Goal: Transaction & Acquisition: Purchase product/service

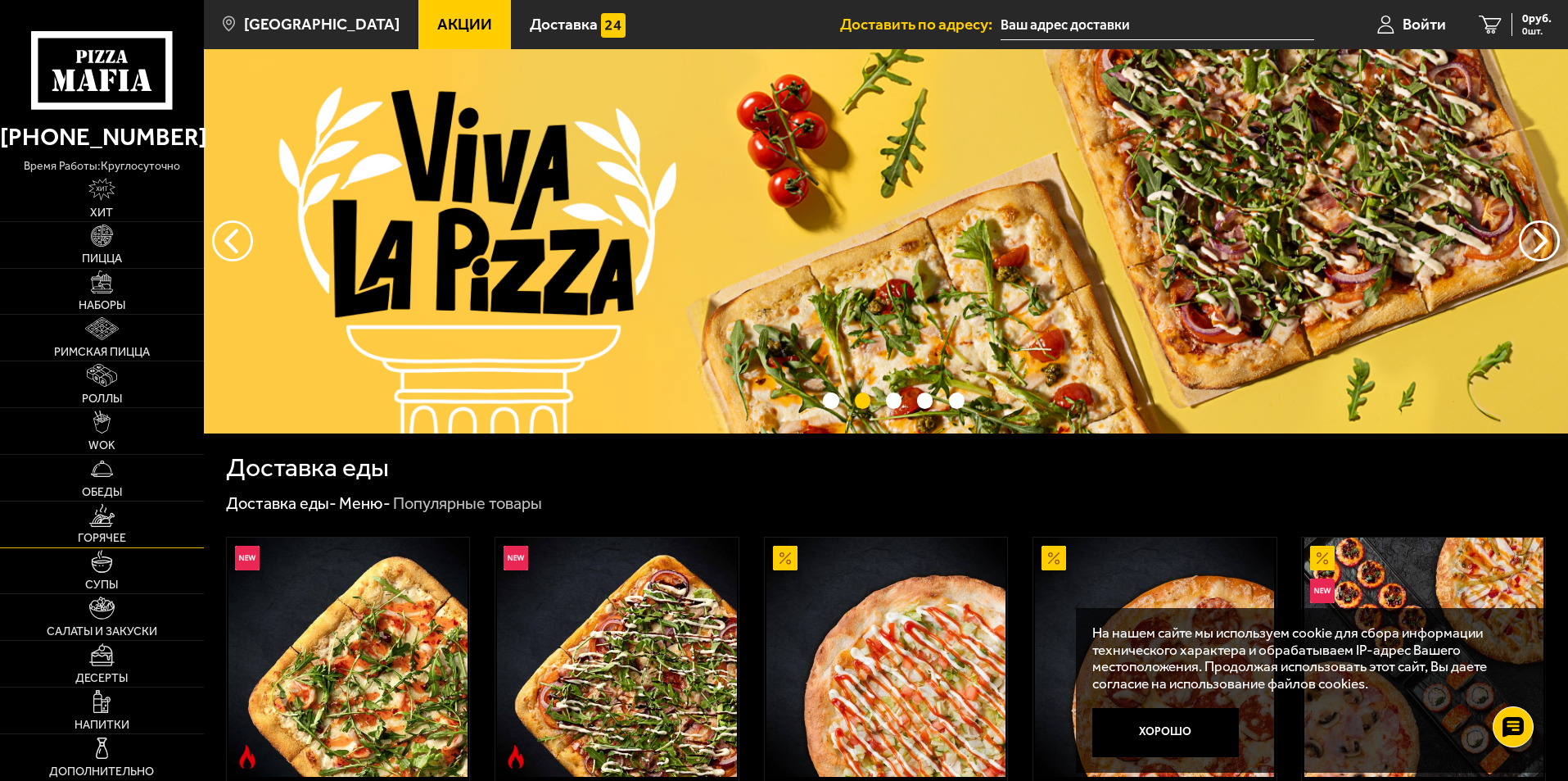
click at [110, 521] on img at bounding box center [102, 515] width 25 height 23
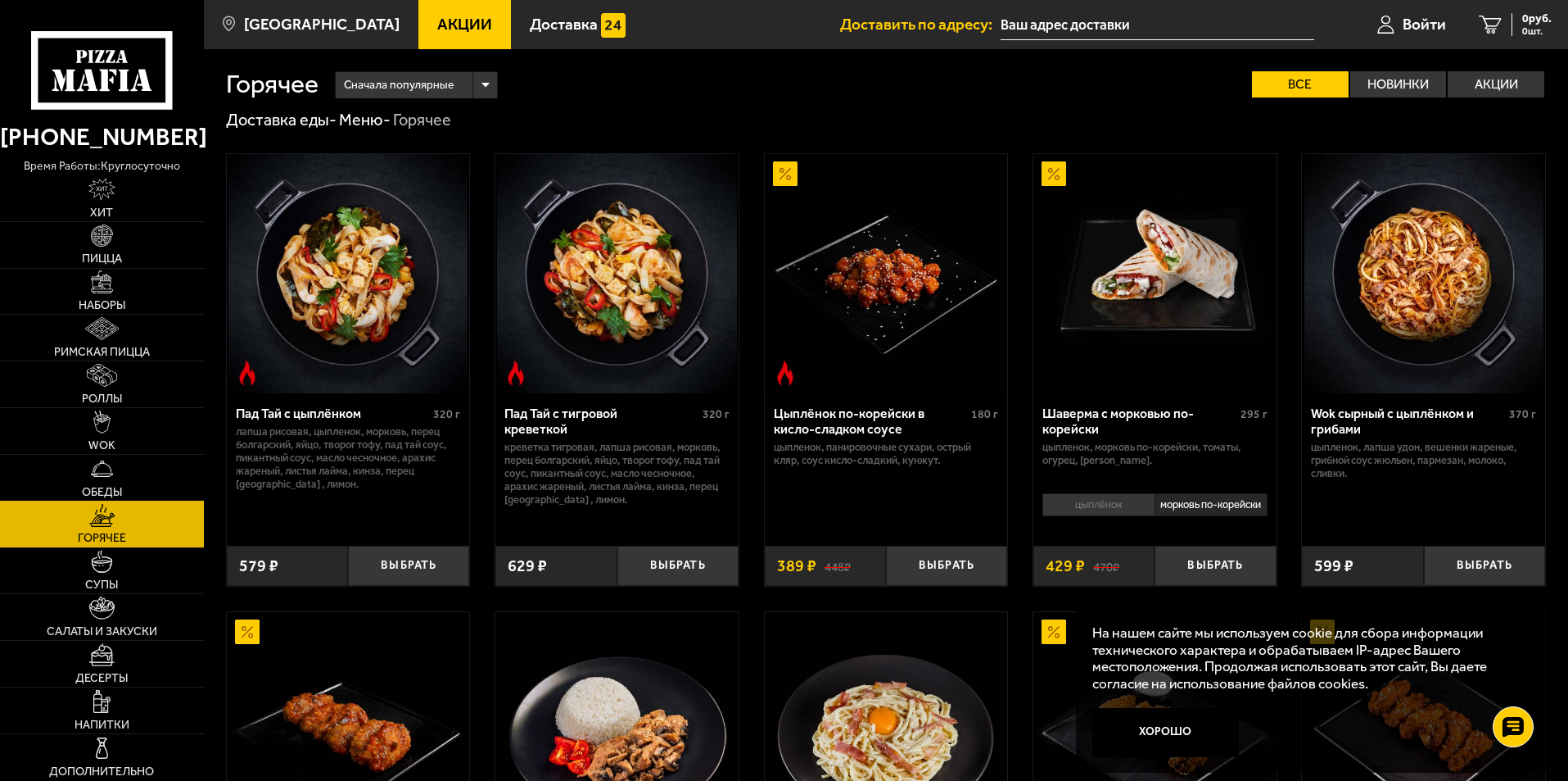
click at [116, 480] on link "Обеды" at bounding box center [102, 478] width 204 height 46
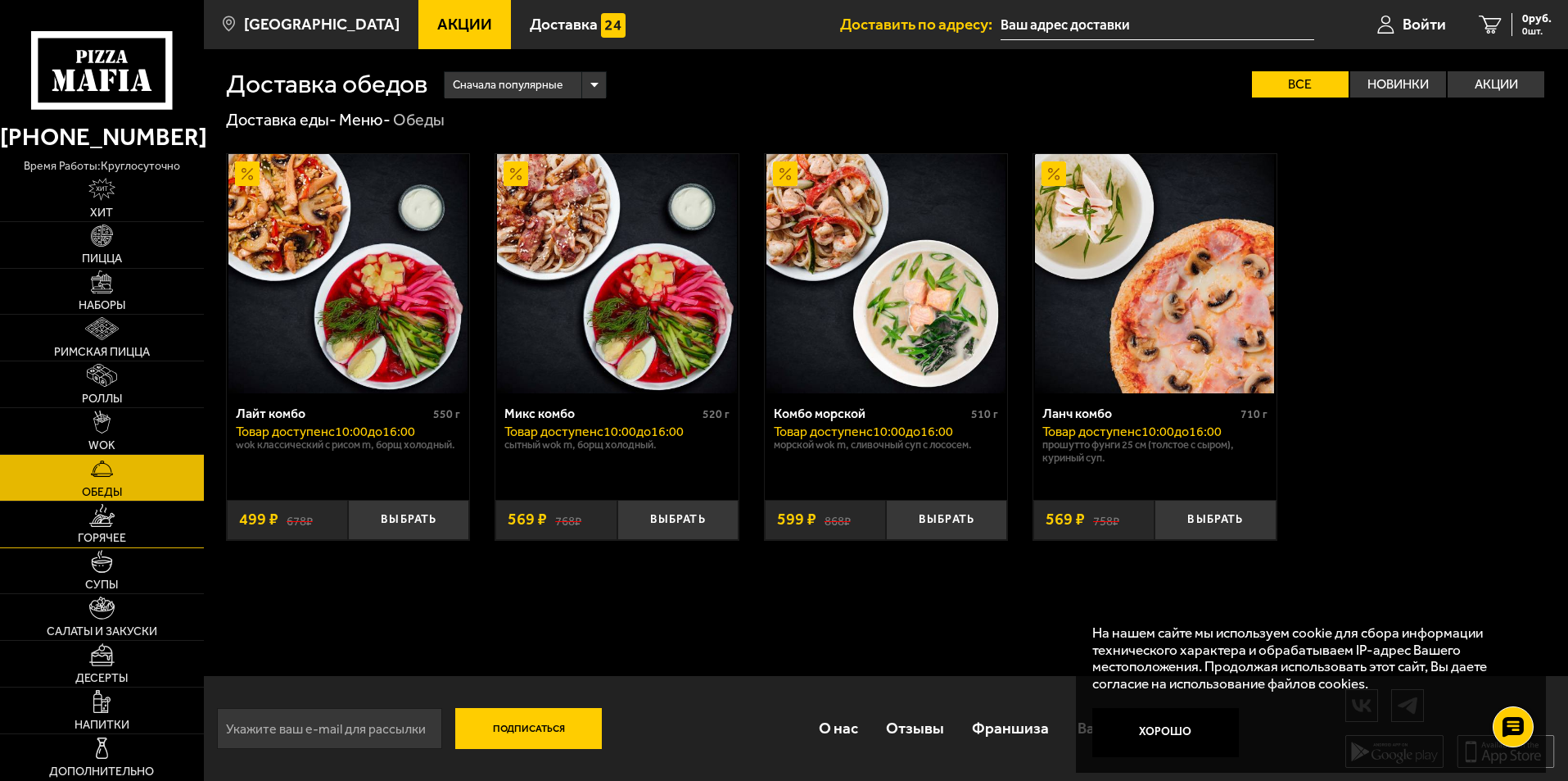
click at [122, 507] on link "Горячее" at bounding box center [102, 525] width 204 height 46
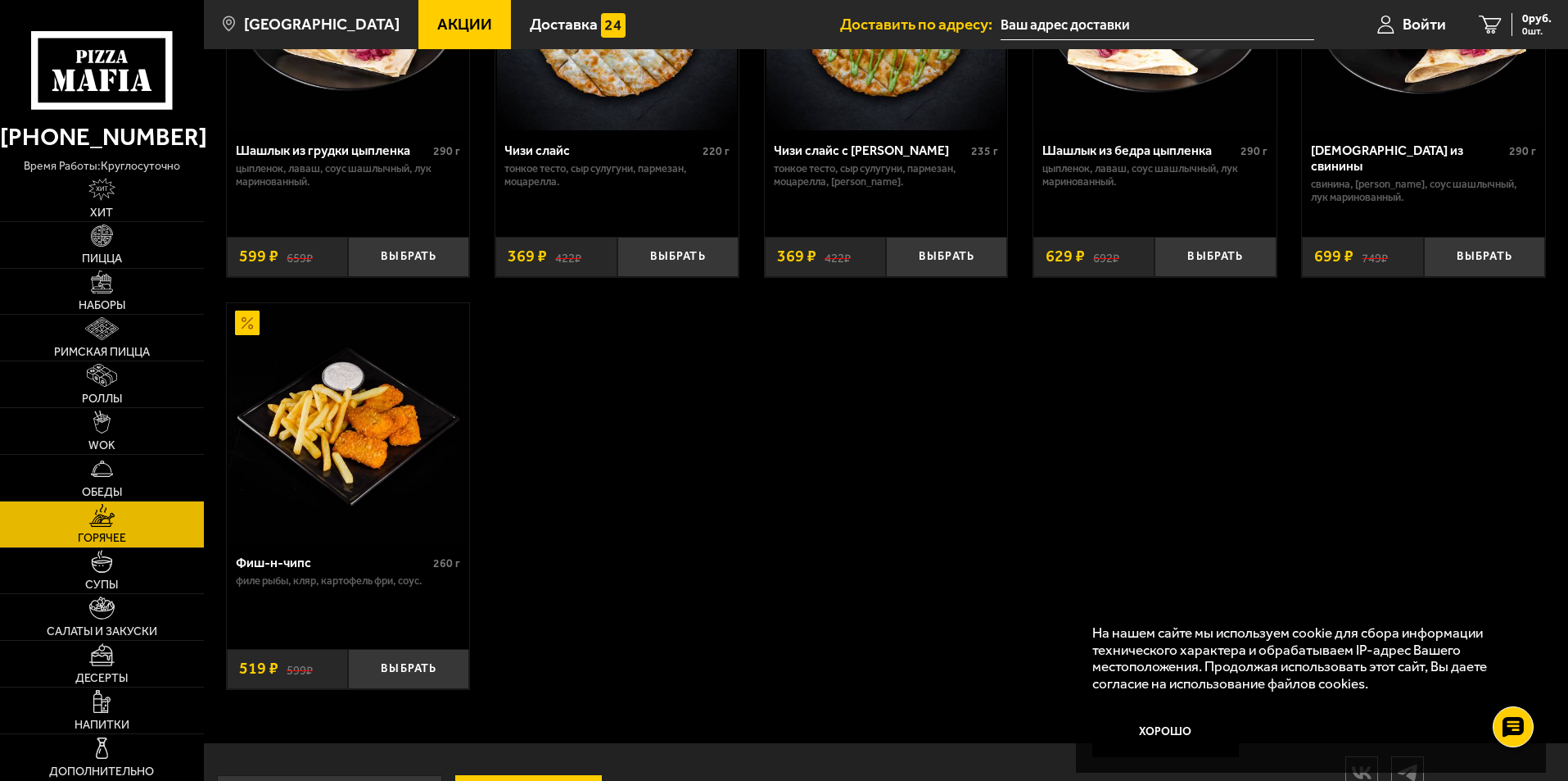
scroll to position [1065, 0]
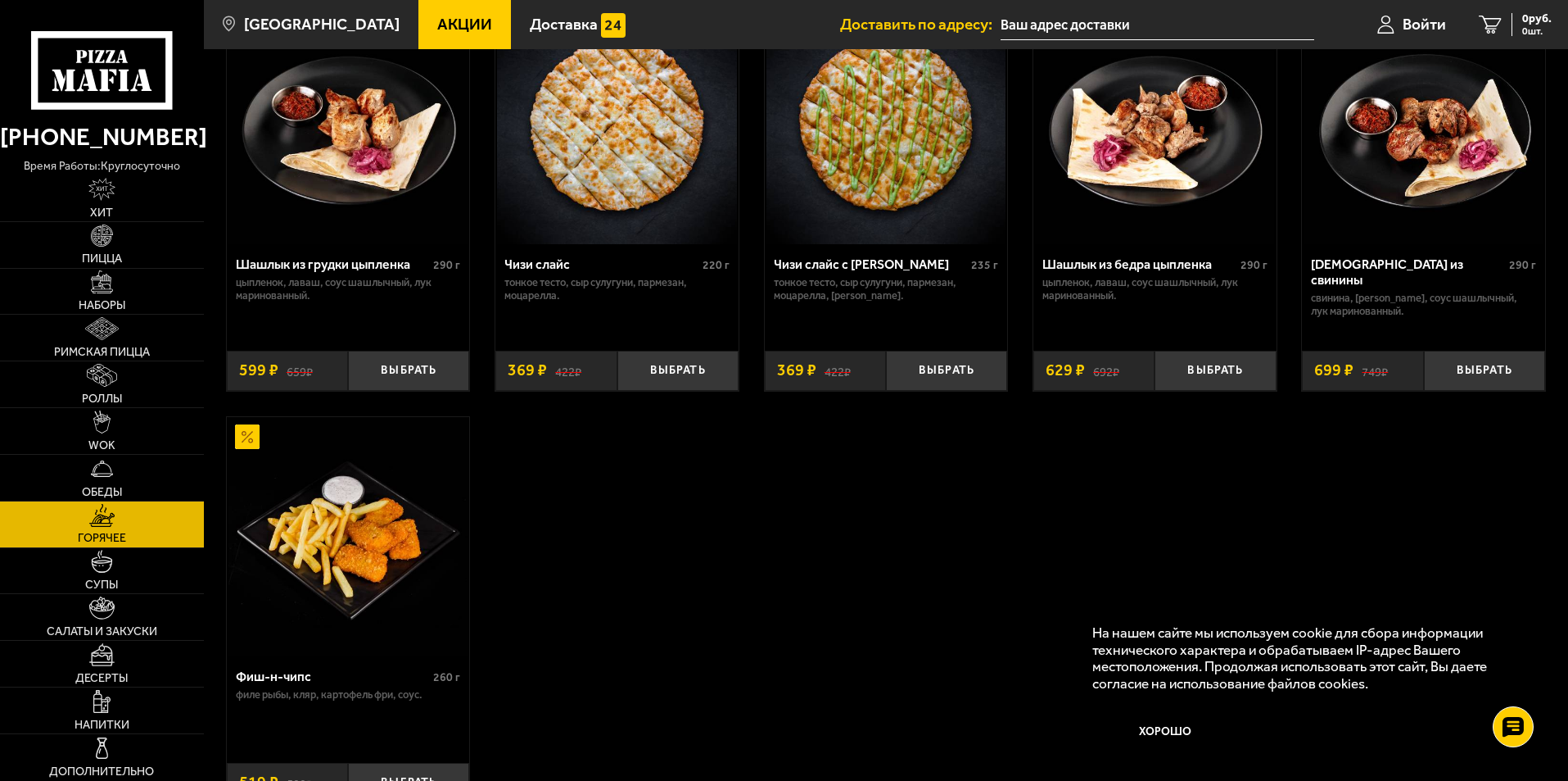
drag, startPoint x: 361, startPoint y: 276, endPoint x: 342, endPoint y: 276, distance: 19.0
click at [342, 272] on div "Шашлык из грудки цыпленка" at bounding box center [333, 264] width 194 height 15
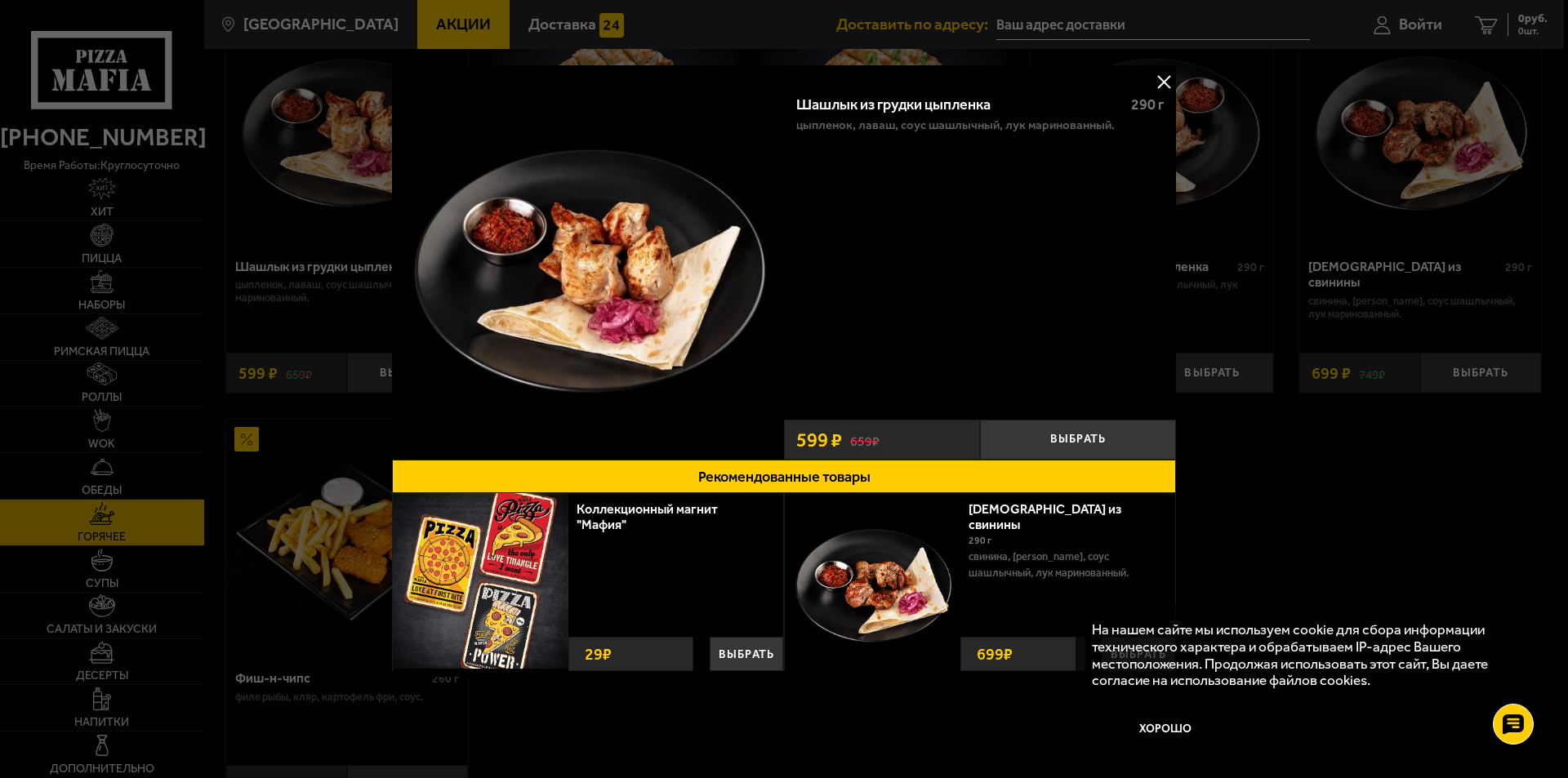
click at [1164, 76] on button at bounding box center [1164, 82] width 25 height 25
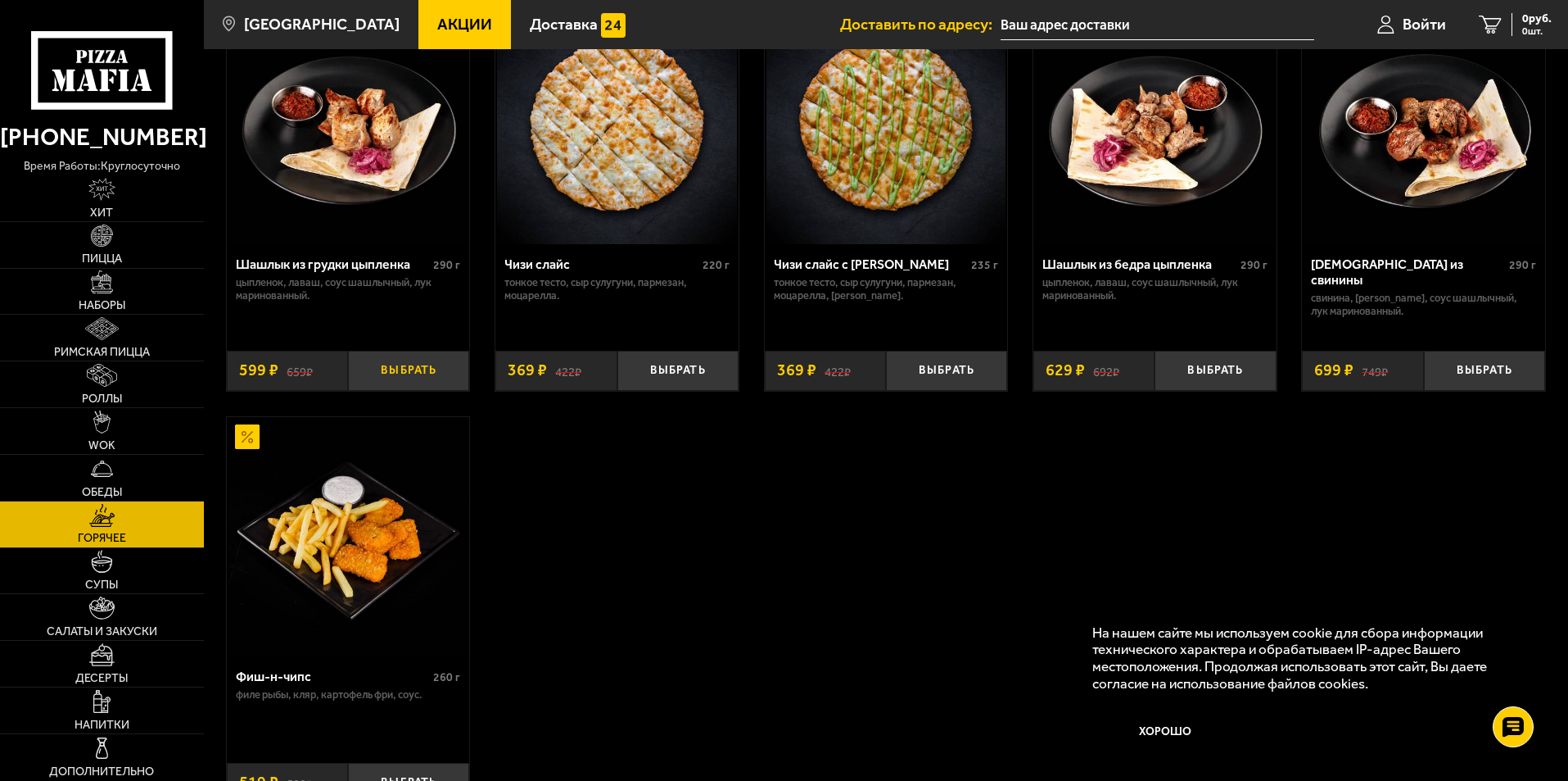
click at [410, 384] on button "Выбрать" at bounding box center [409, 370] width 121 height 40
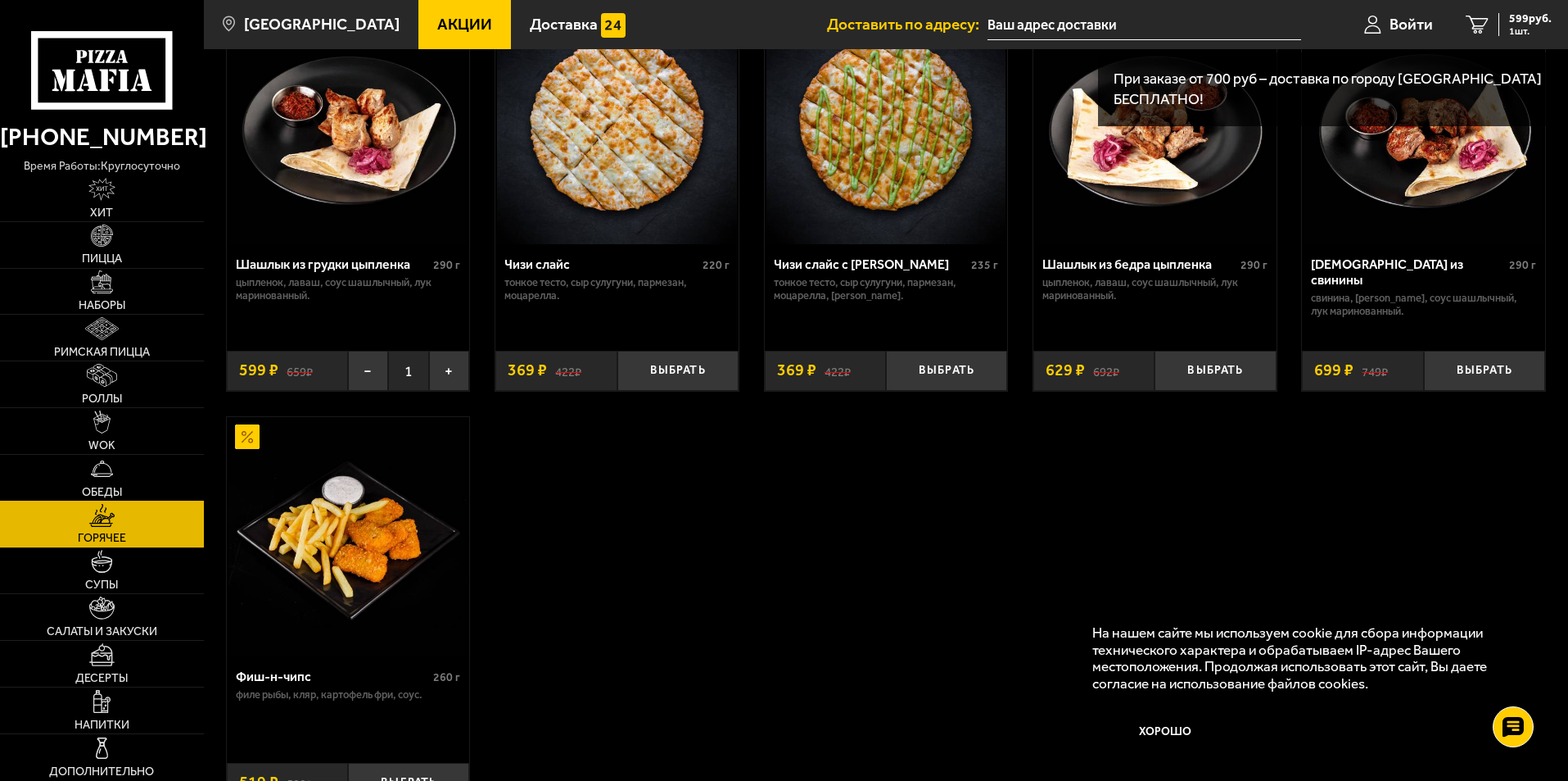
click at [82, 472] on link "Обеды" at bounding box center [102, 478] width 204 height 46
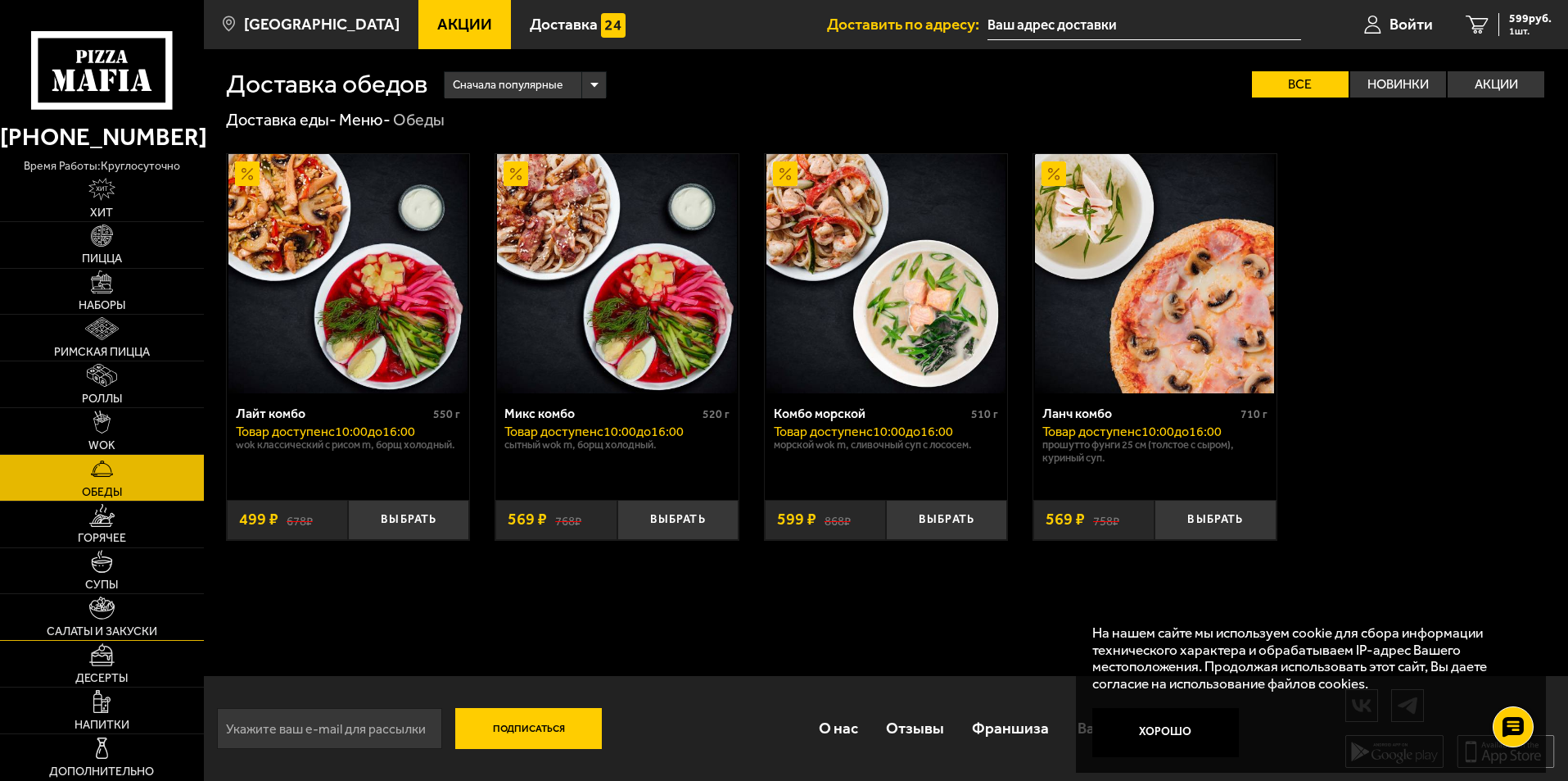
click at [132, 620] on link "Салаты и закуски" at bounding box center [102, 617] width 204 height 46
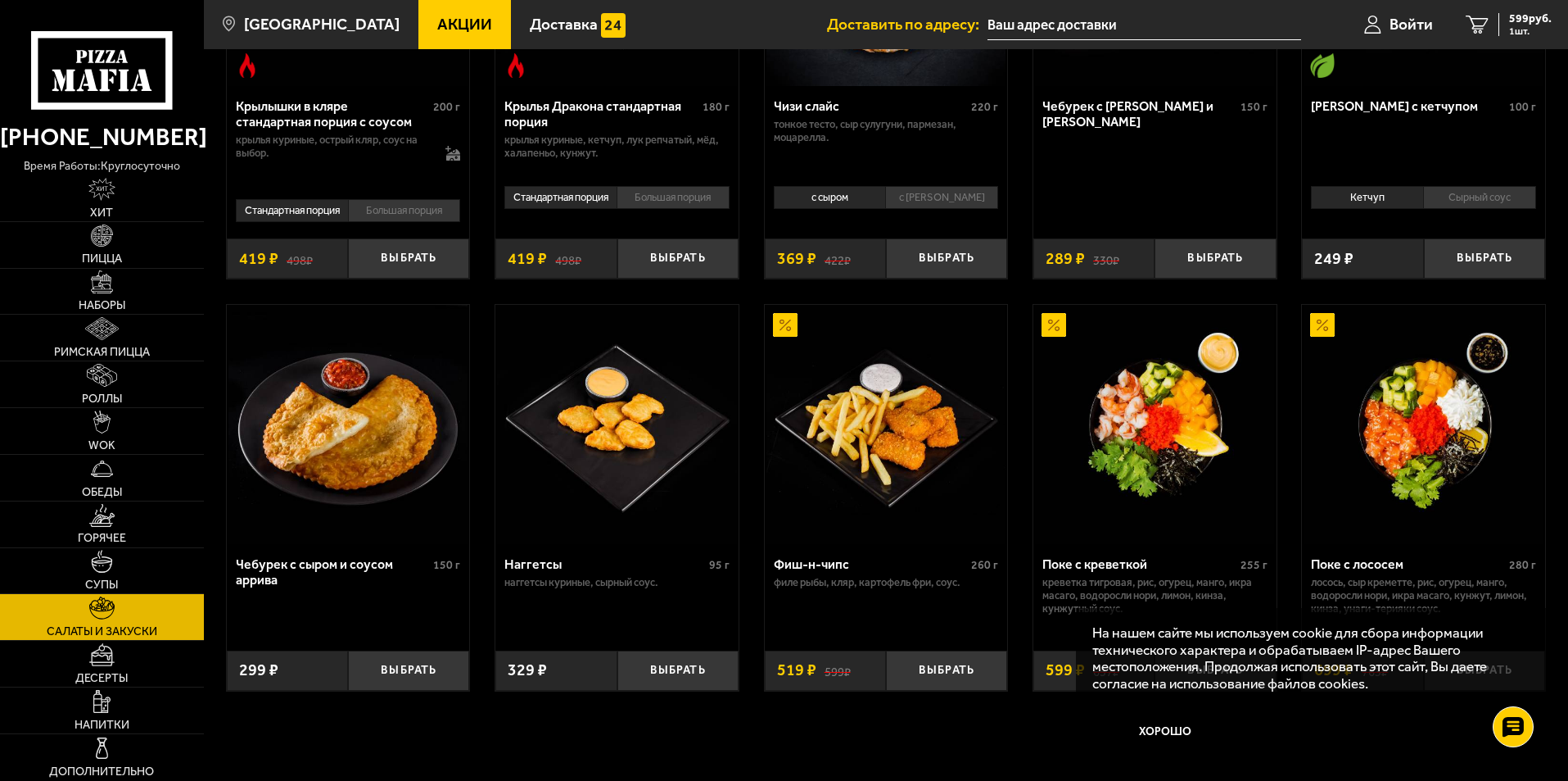
scroll to position [983, 0]
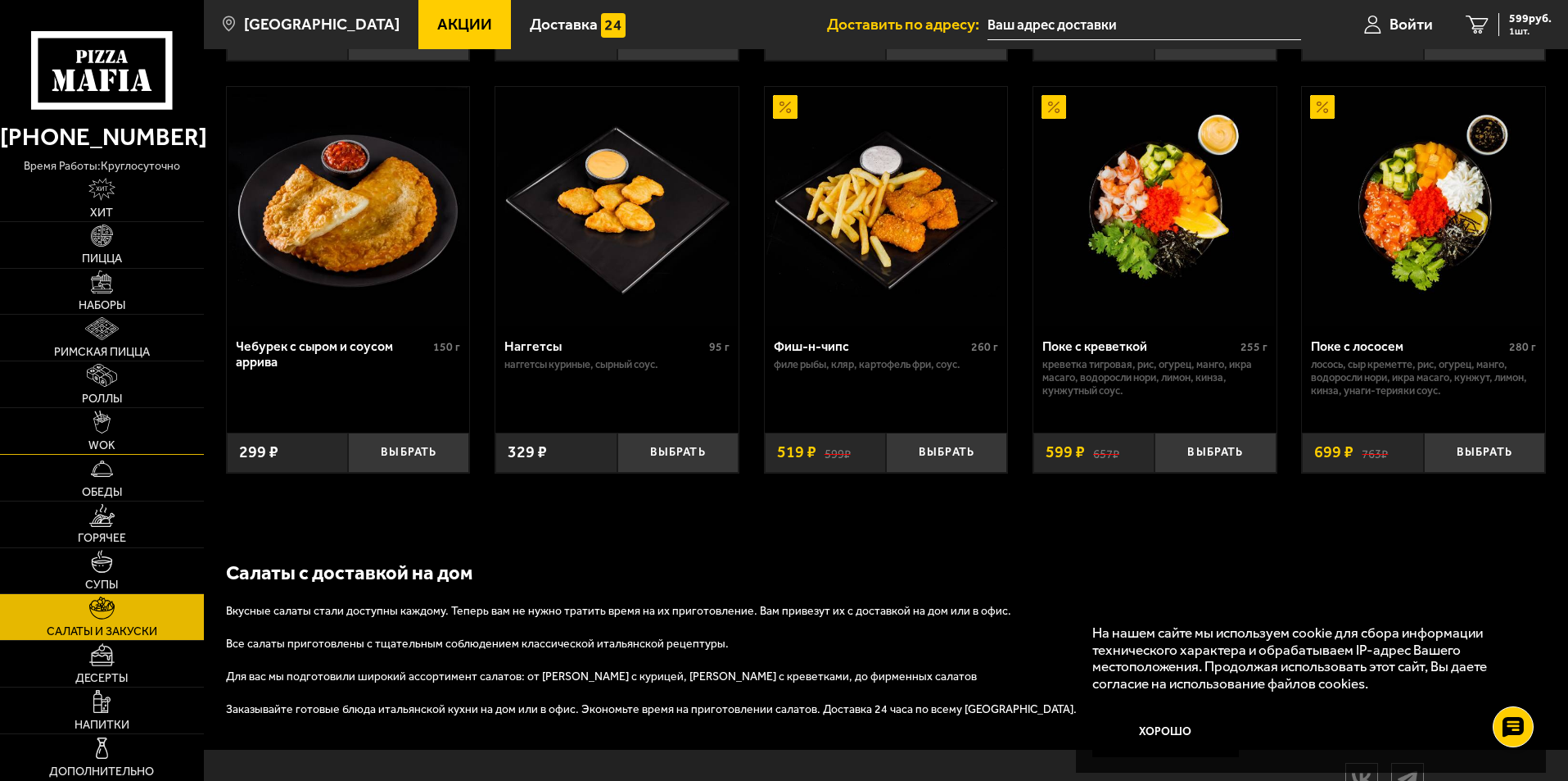
click at [111, 440] on span "WOK" at bounding box center [102, 446] width 27 height 12
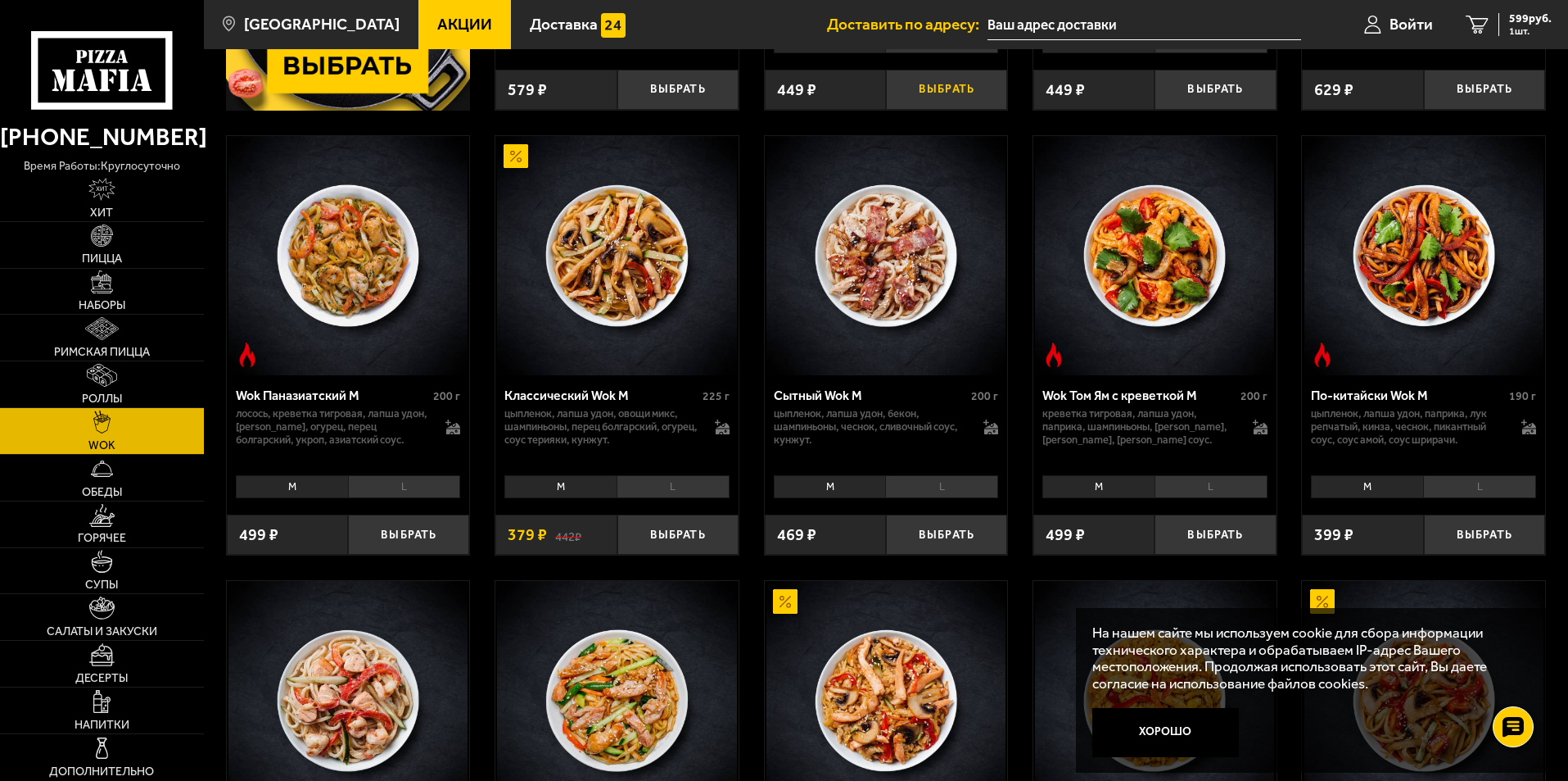
scroll to position [491, 0]
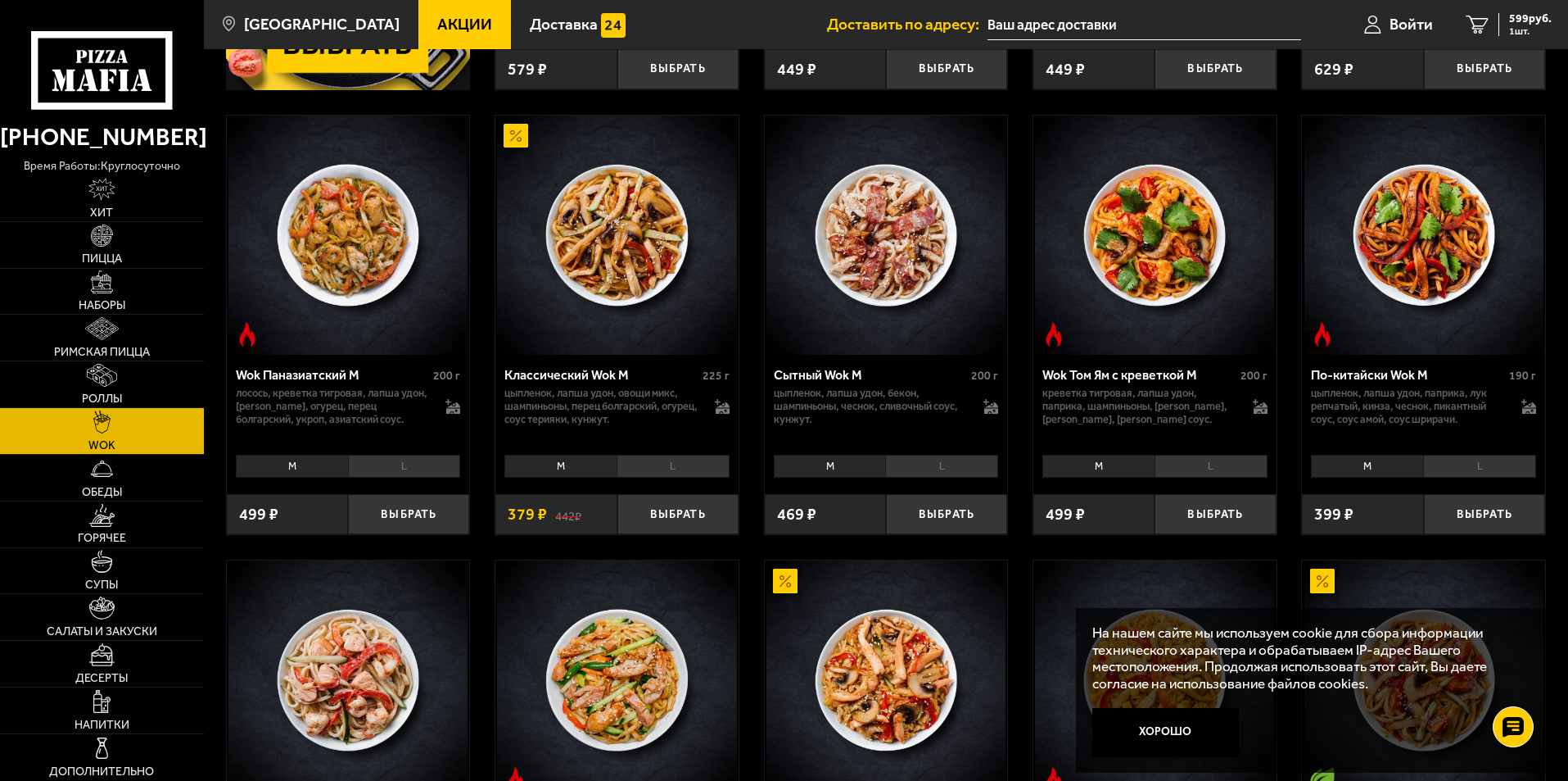
click at [571, 462] on li "M" at bounding box center [560, 466] width 112 height 23
click at [659, 516] on button "Выбрать" at bounding box center [678, 514] width 121 height 40
click at [103, 562] on img at bounding box center [103, 561] width 23 height 23
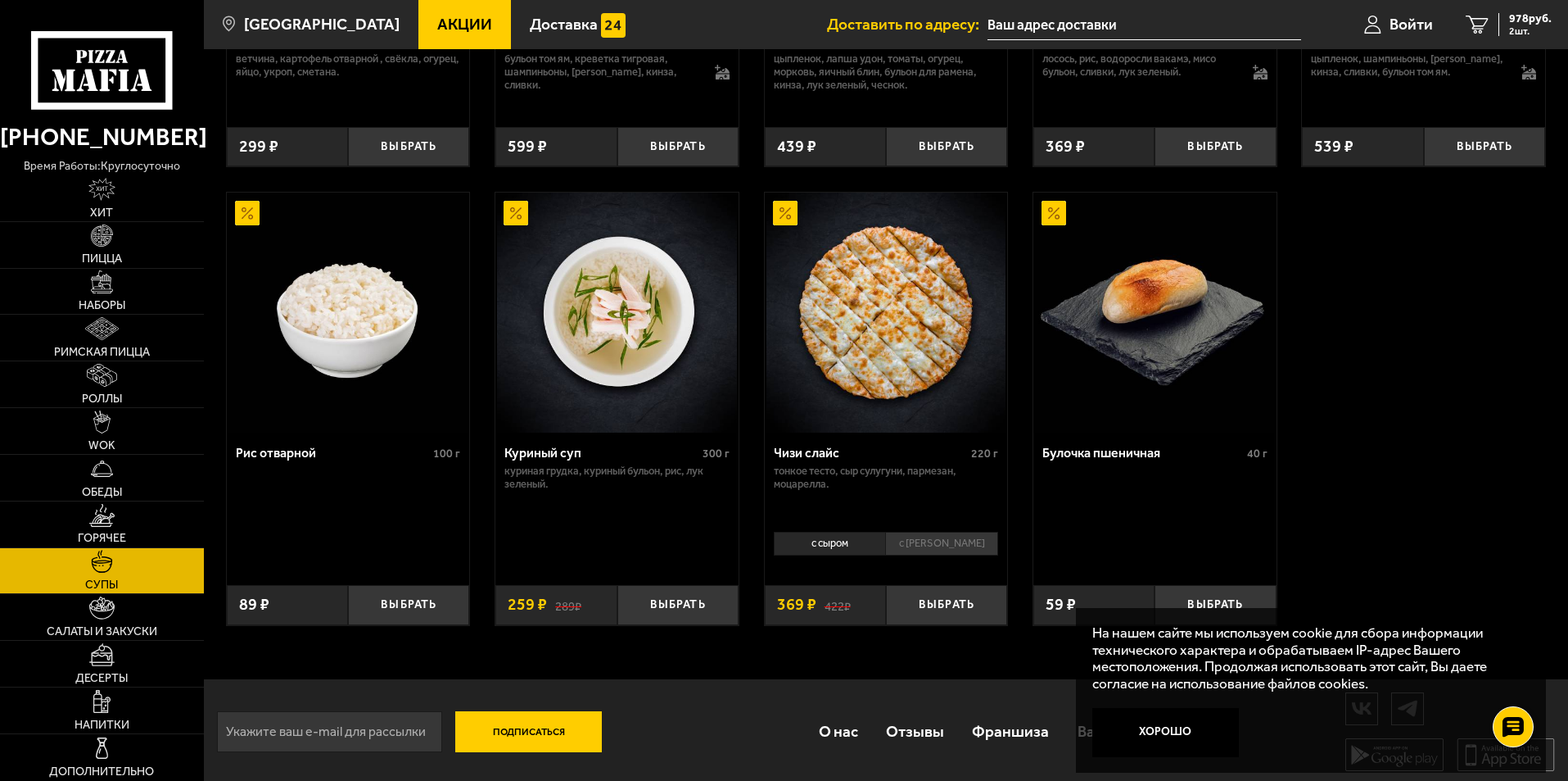
scroll to position [568, 0]
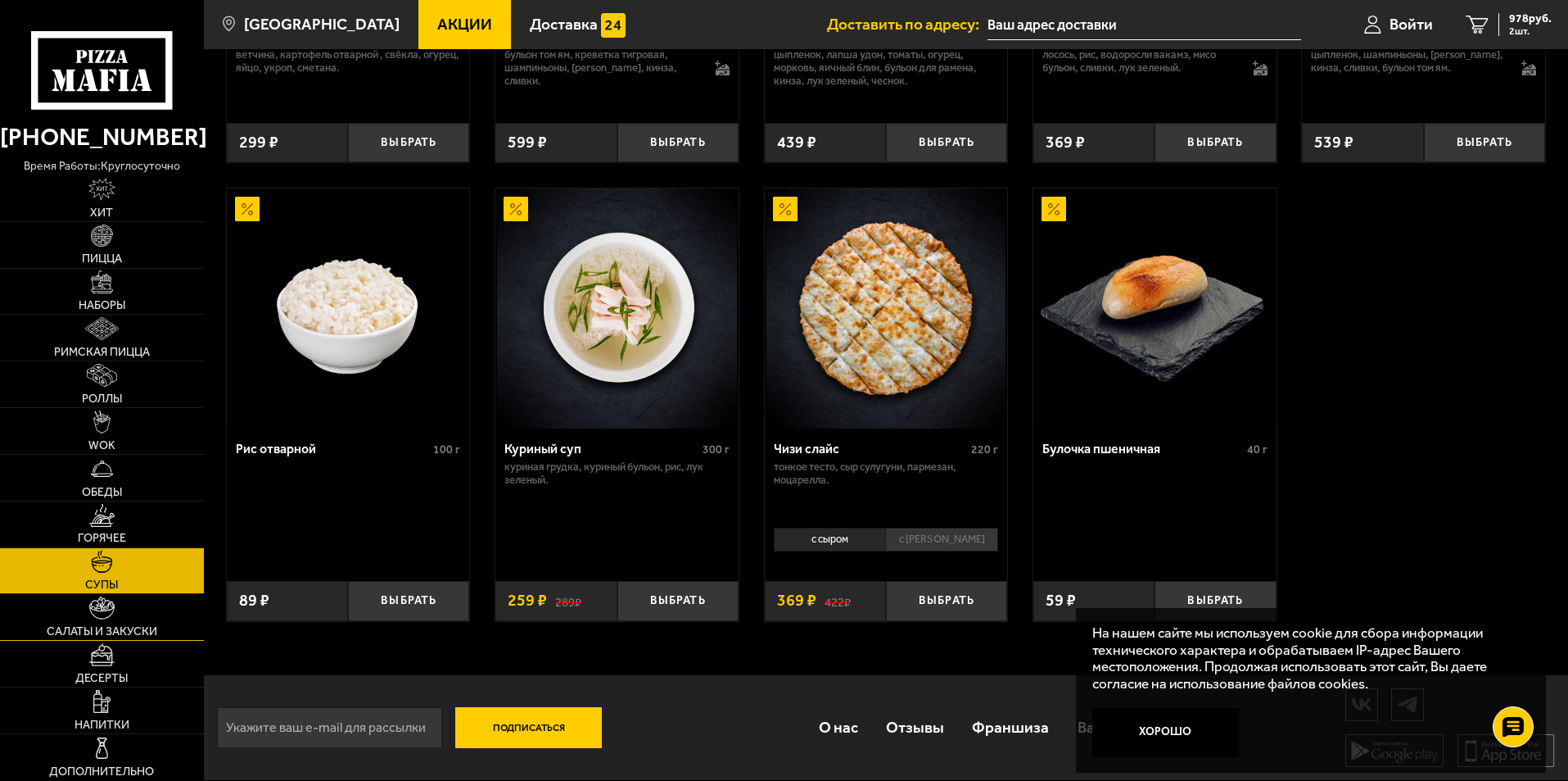
click at [81, 614] on link "Салаты и закуски" at bounding box center [102, 617] width 204 height 46
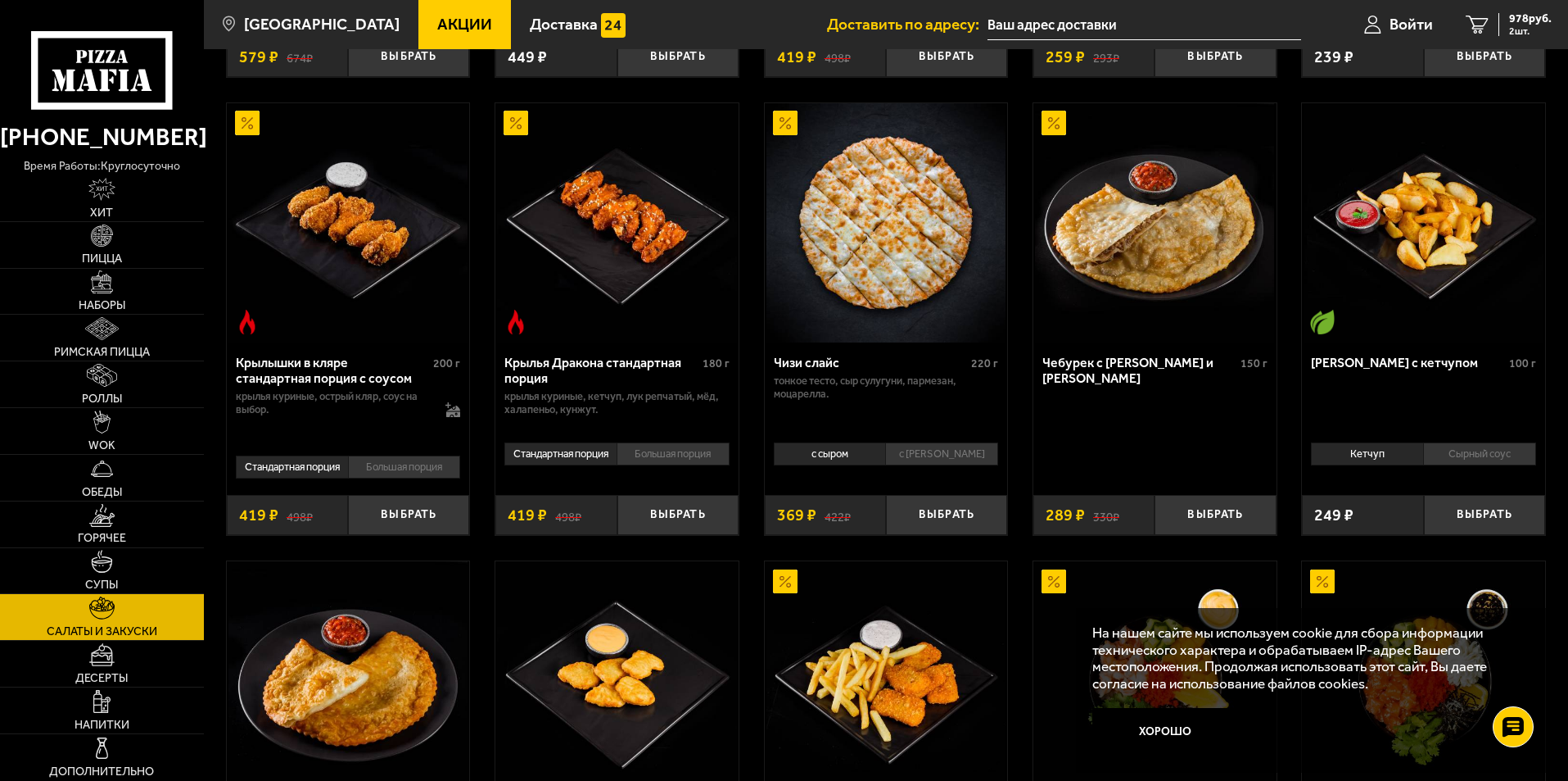
scroll to position [491, 0]
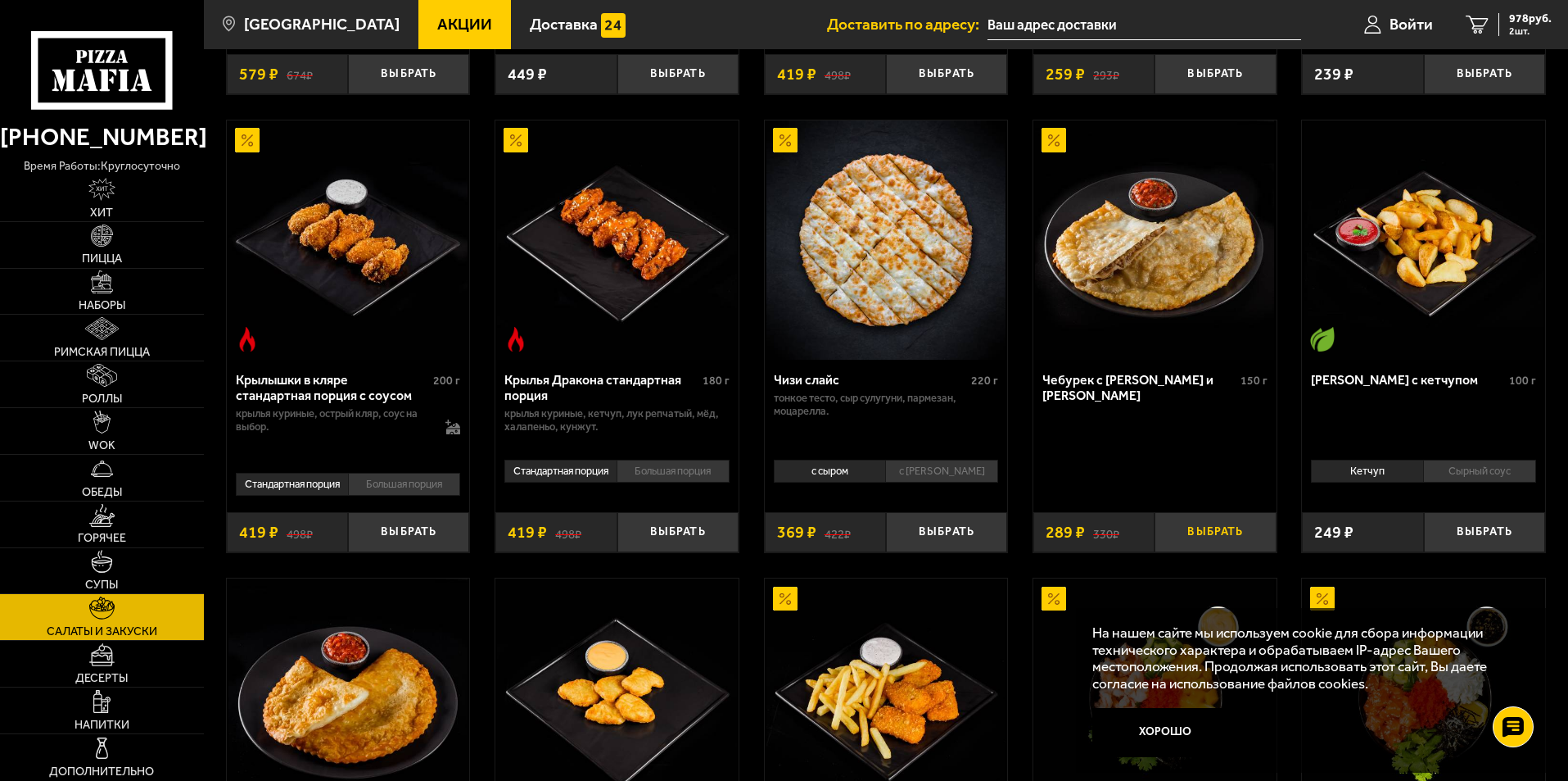
click at [1194, 525] on button "Выбрать" at bounding box center [1215, 532] width 121 height 40
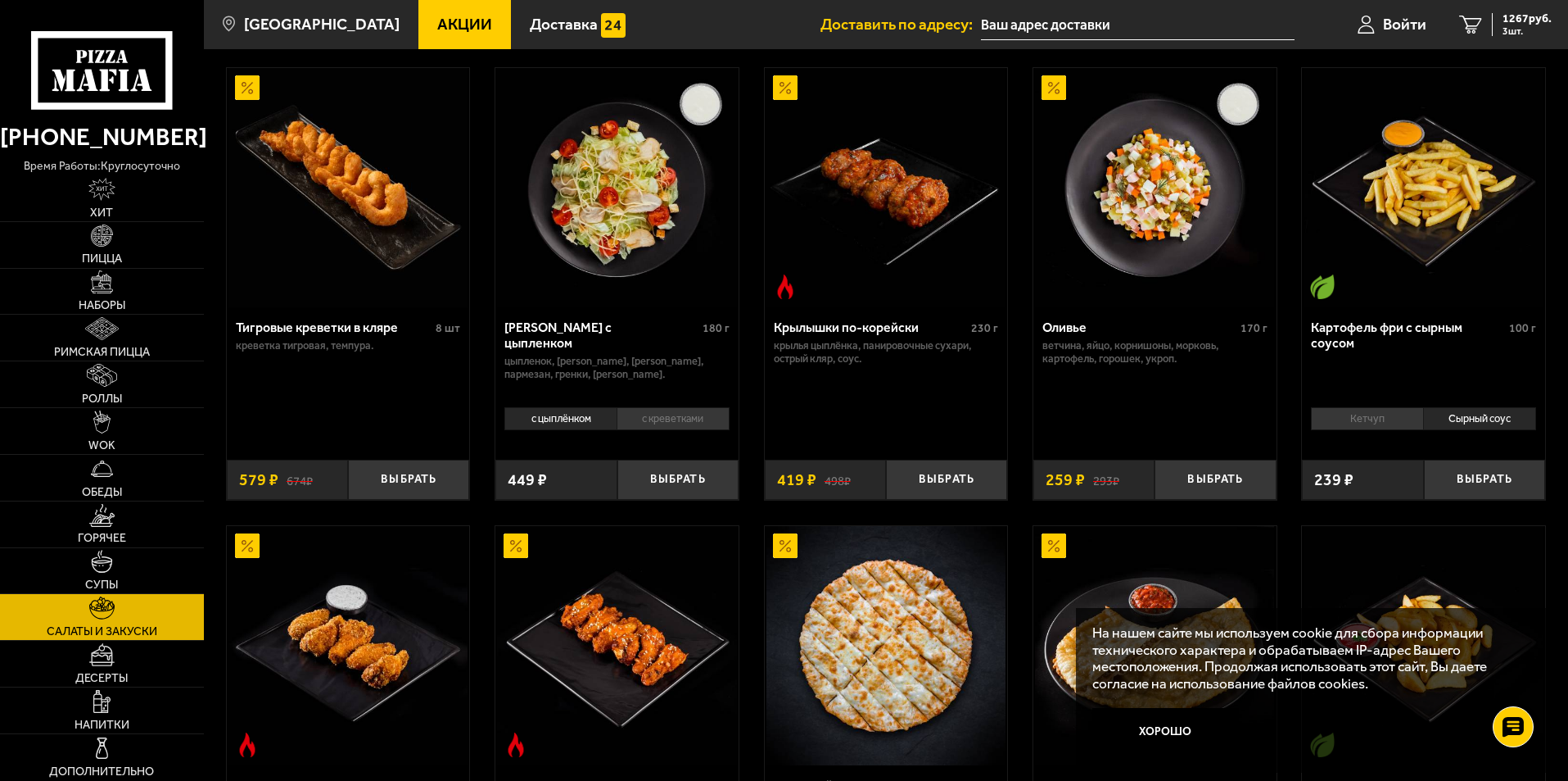
scroll to position [0, 0]
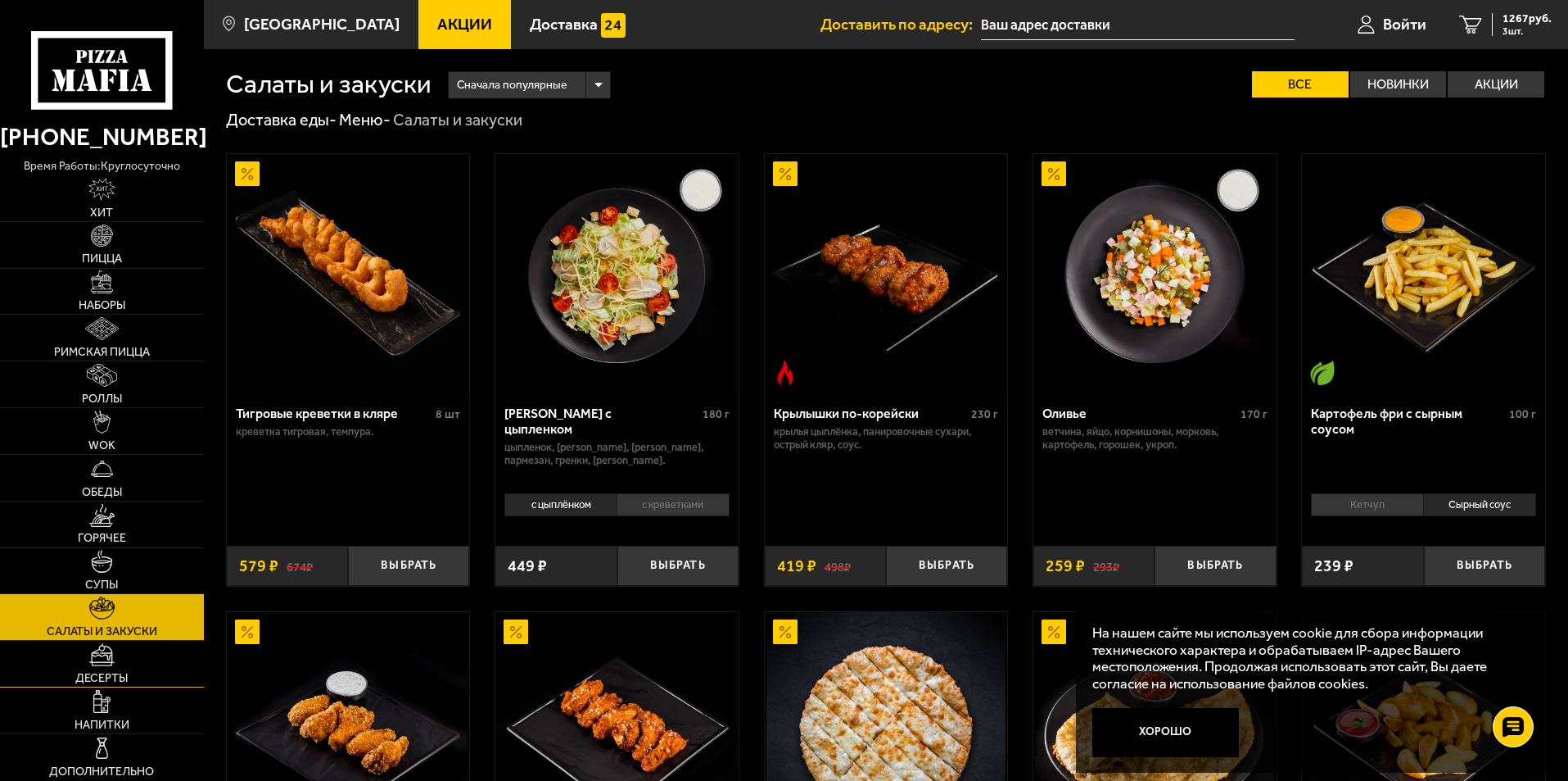
click at [103, 662] on img at bounding box center [102, 654] width 25 height 23
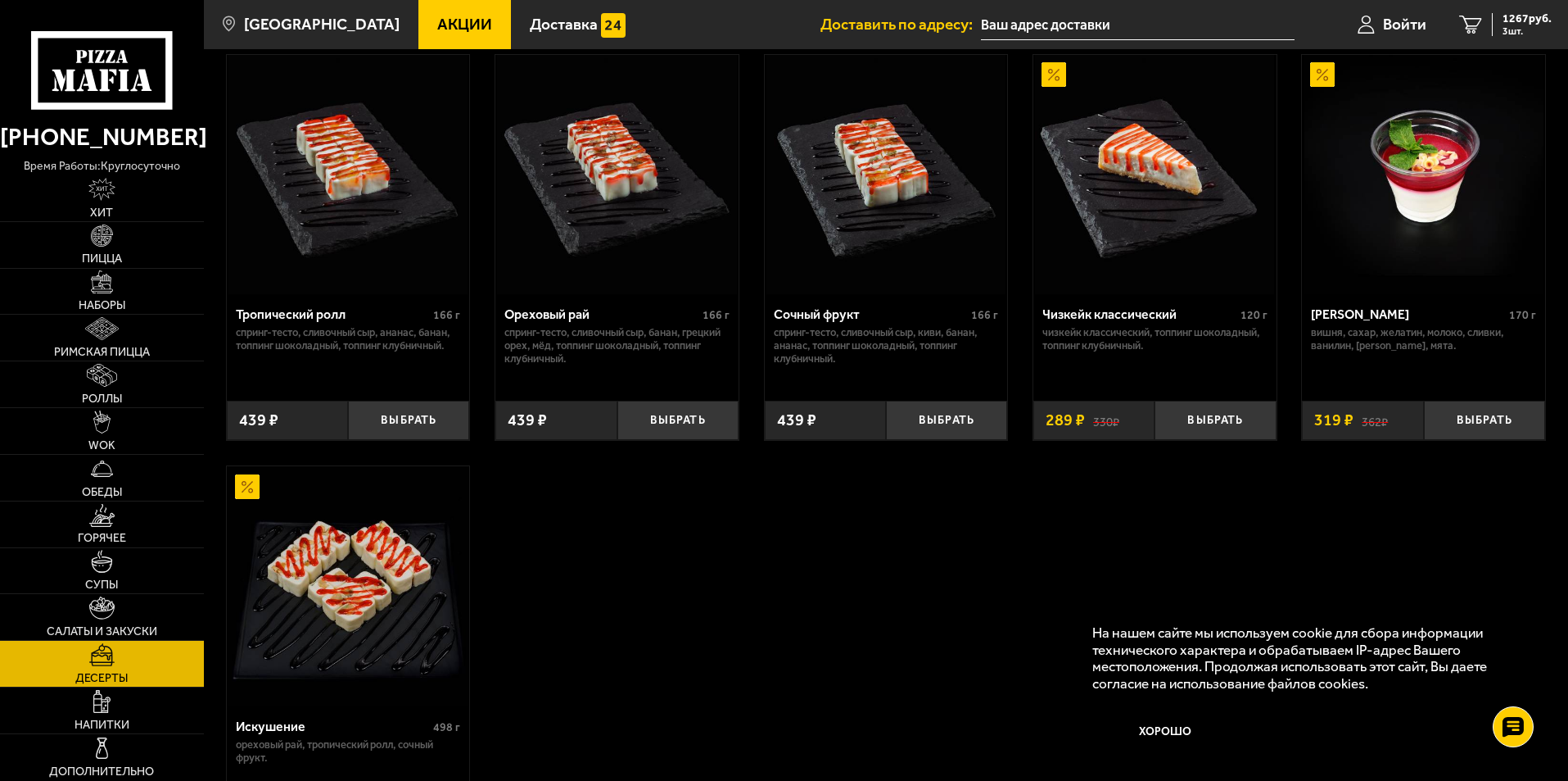
scroll to position [491, 0]
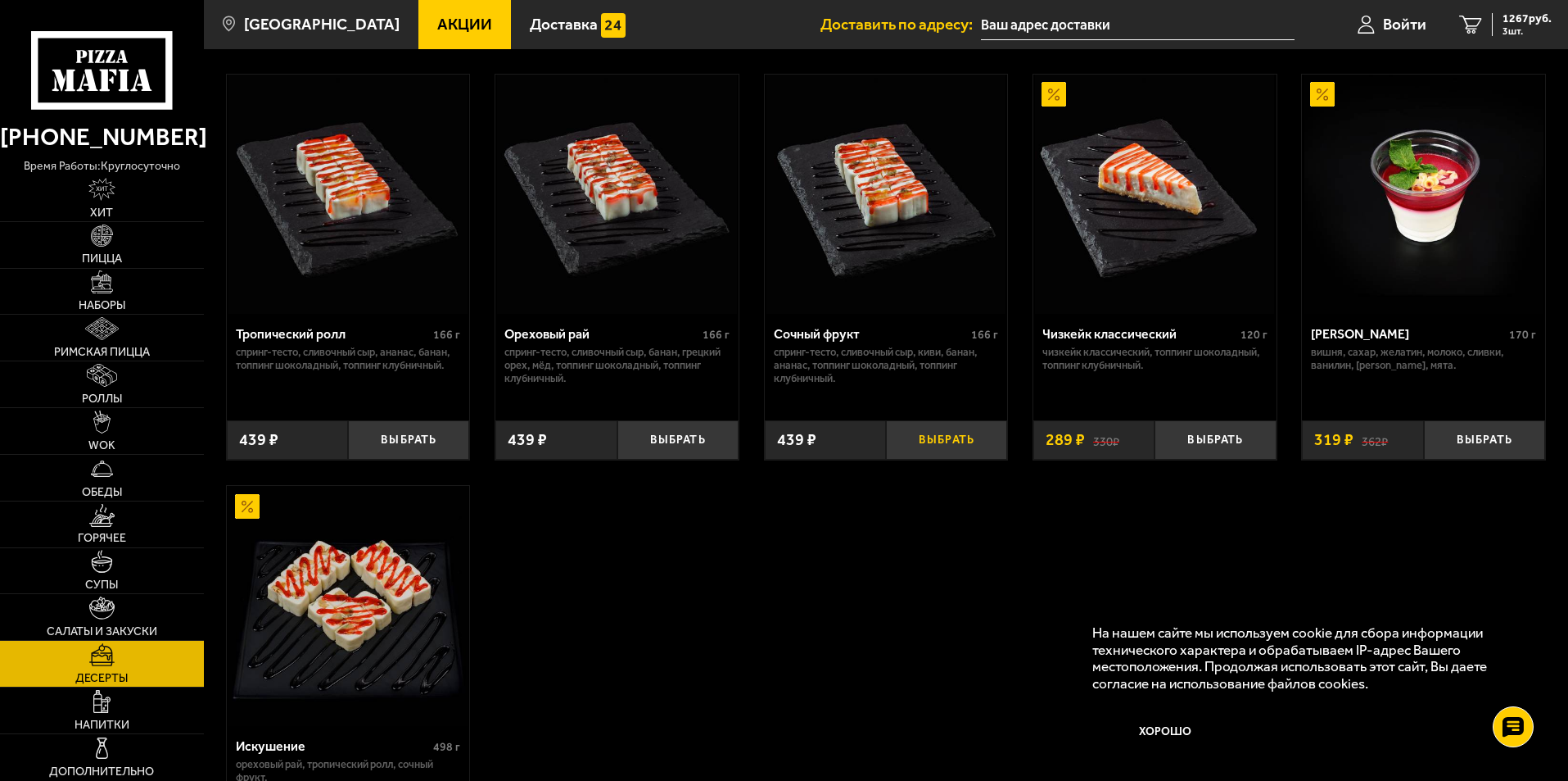
click at [924, 442] on button "Выбрать" at bounding box center [947, 440] width 121 height 40
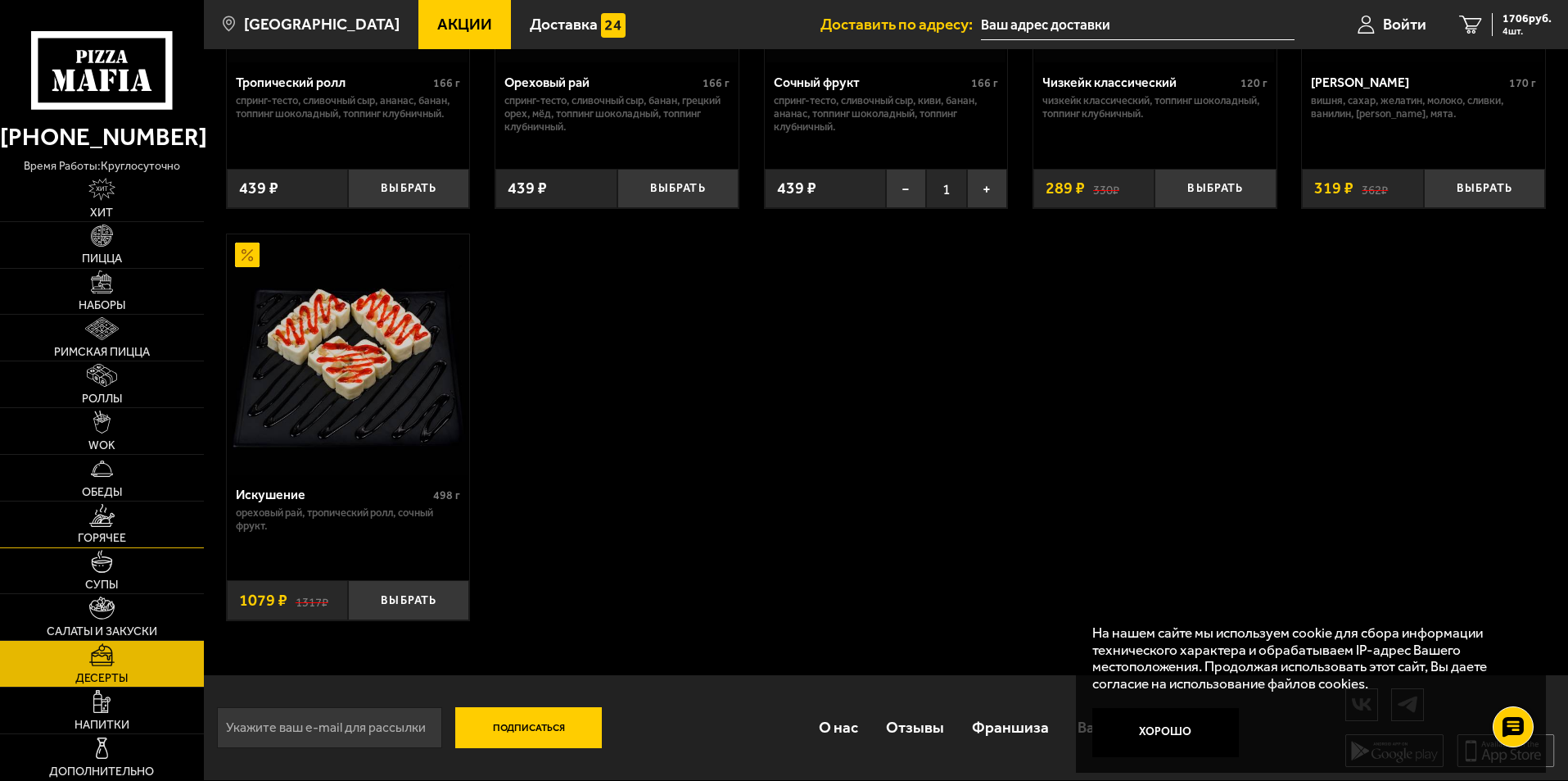
scroll to position [746, 0]
click at [134, 695] on link "Напитки" at bounding box center [102, 710] width 204 height 46
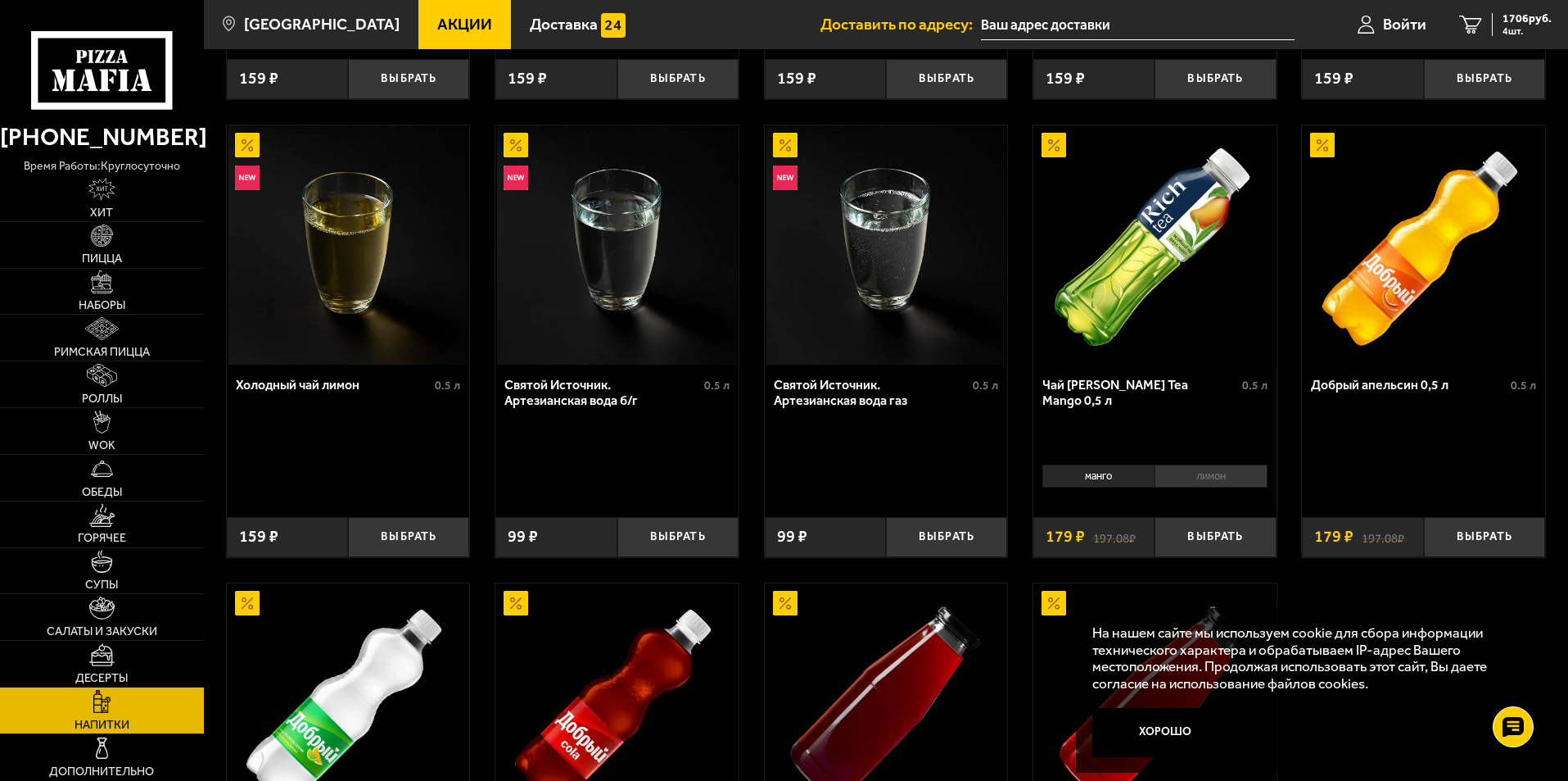
scroll to position [429, 0]
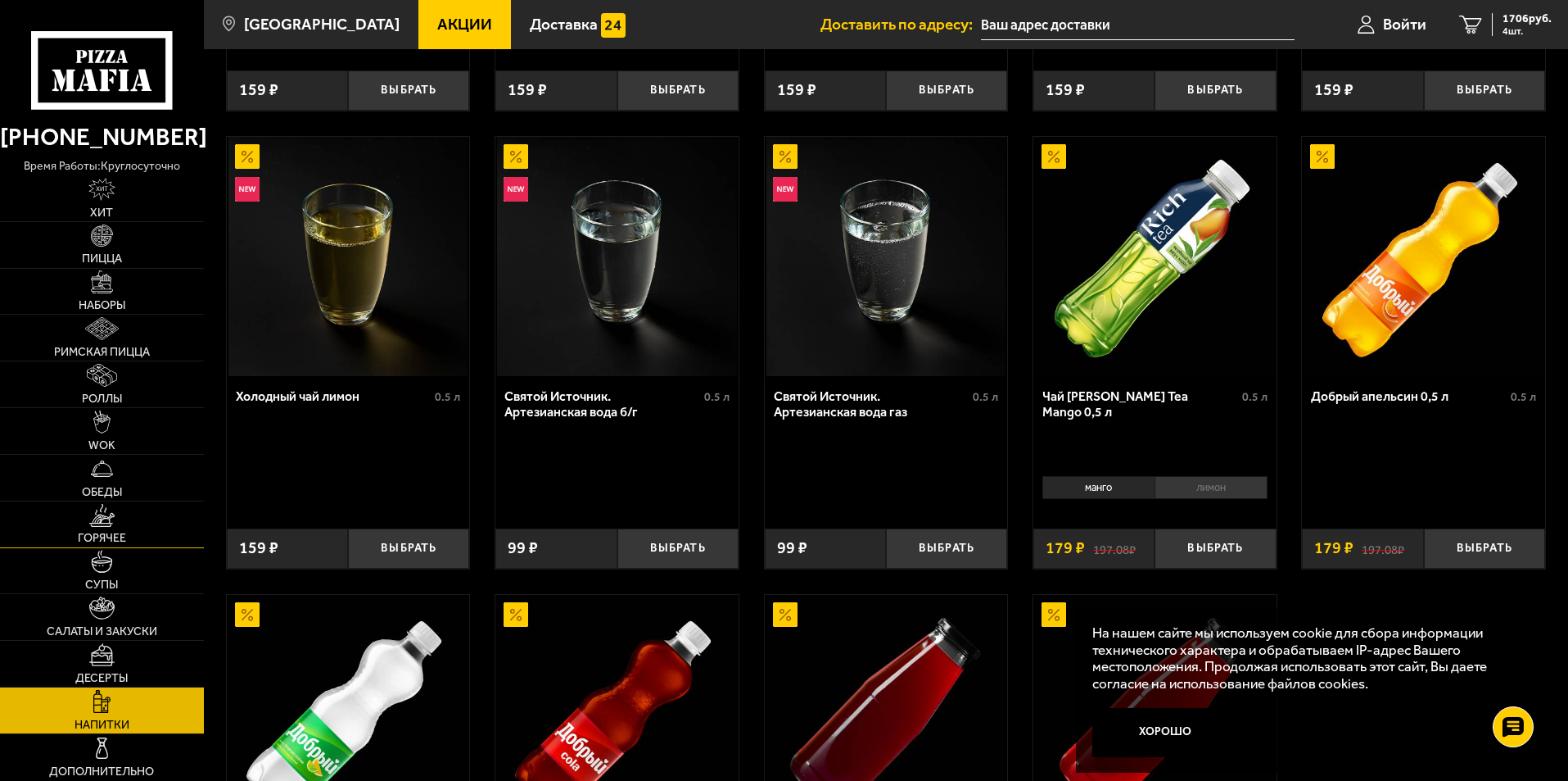
click at [123, 518] on link "Горячее" at bounding box center [102, 525] width 204 height 46
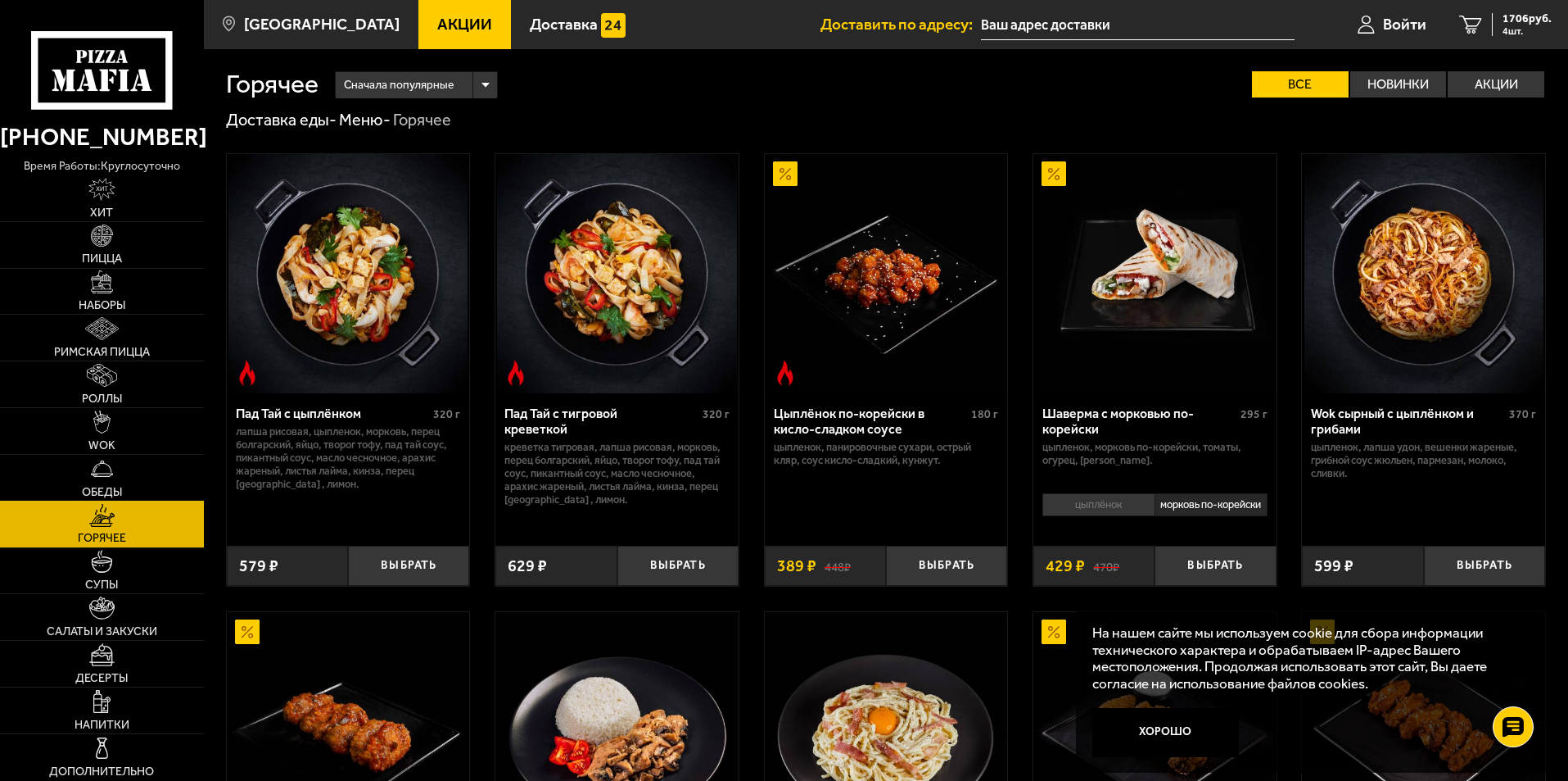
click at [101, 473] on img at bounding box center [103, 469] width 23 height 23
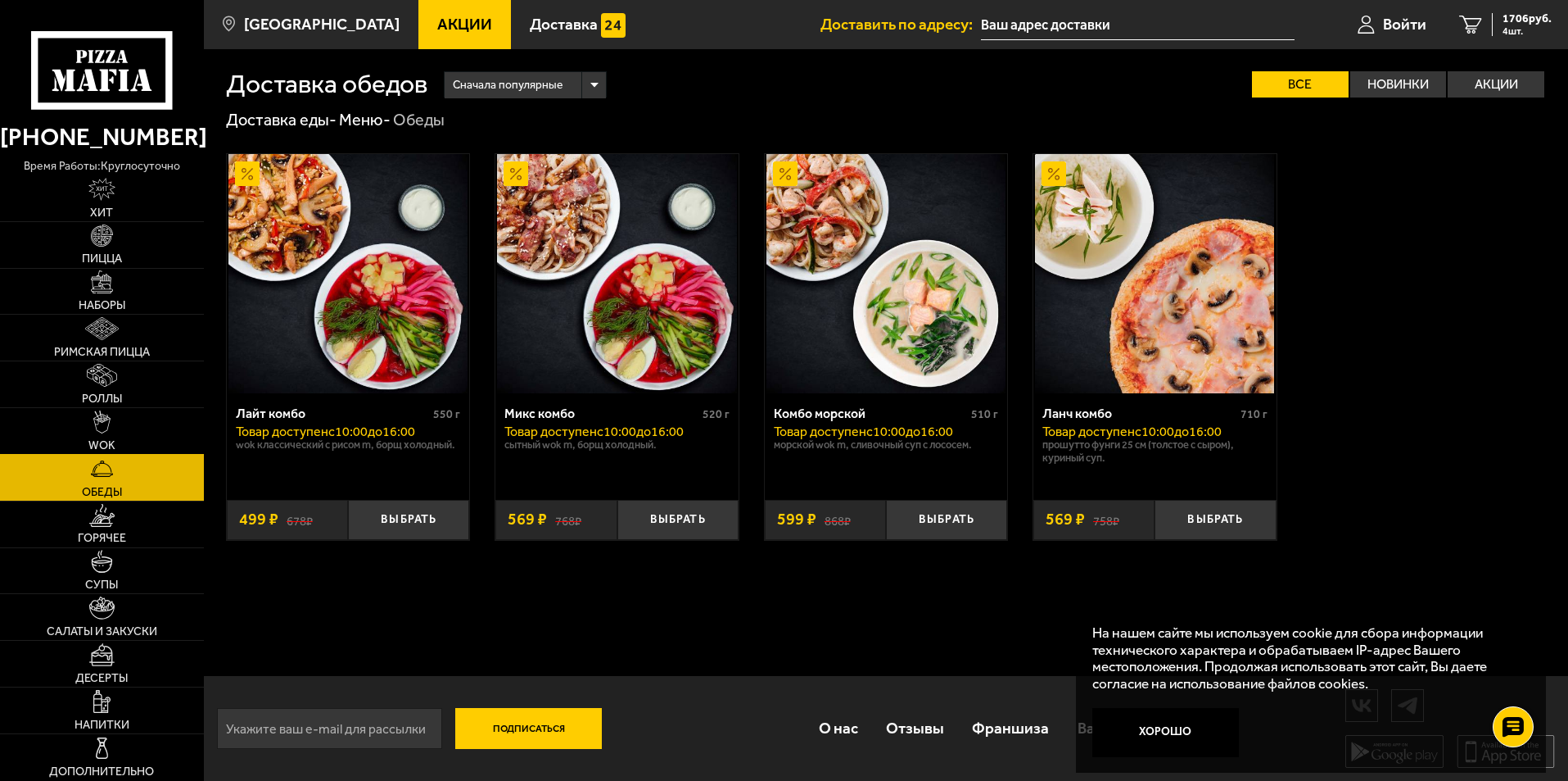
click at [98, 426] on img at bounding box center [102, 422] width 18 height 23
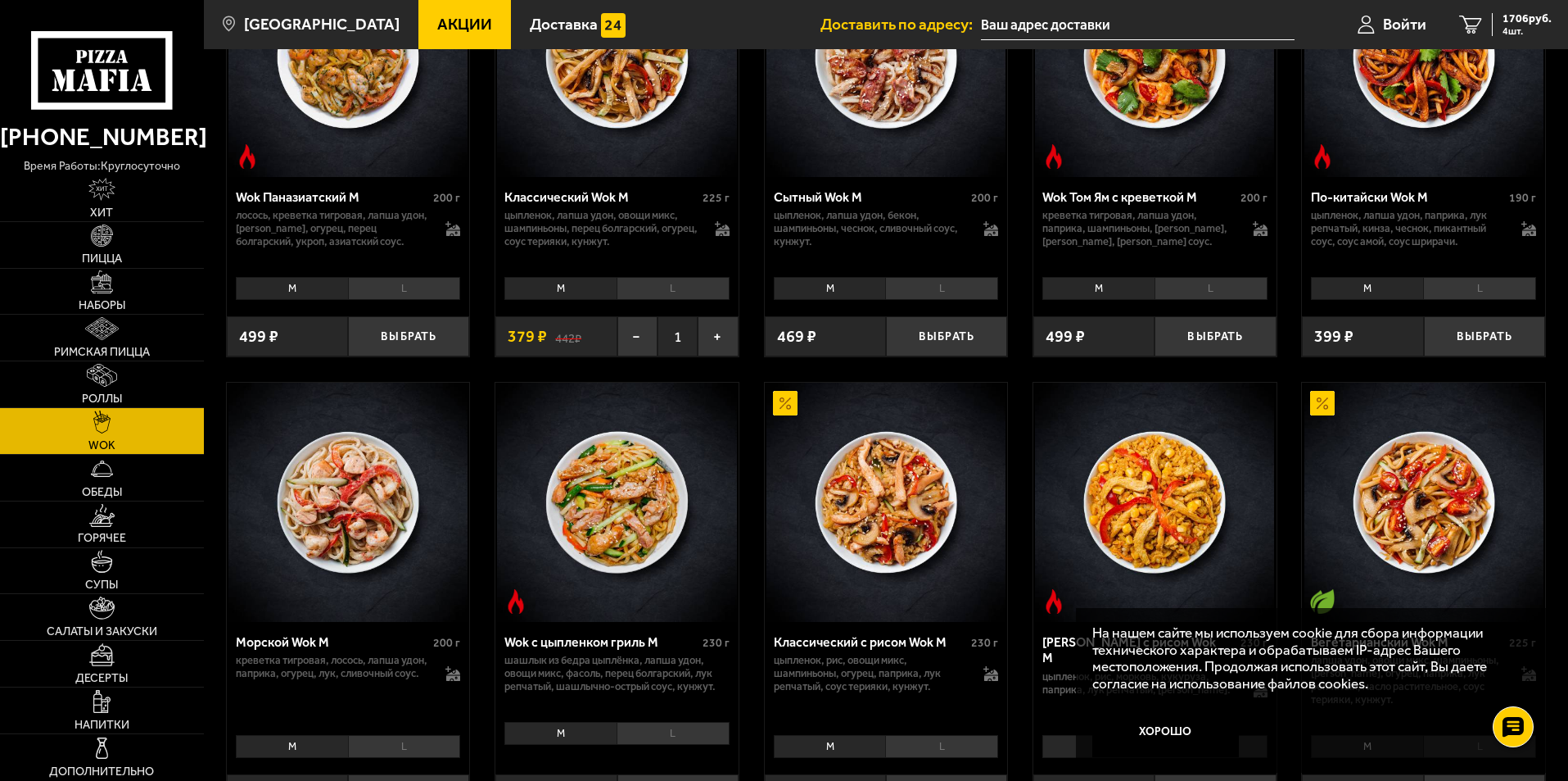
scroll to position [901, 0]
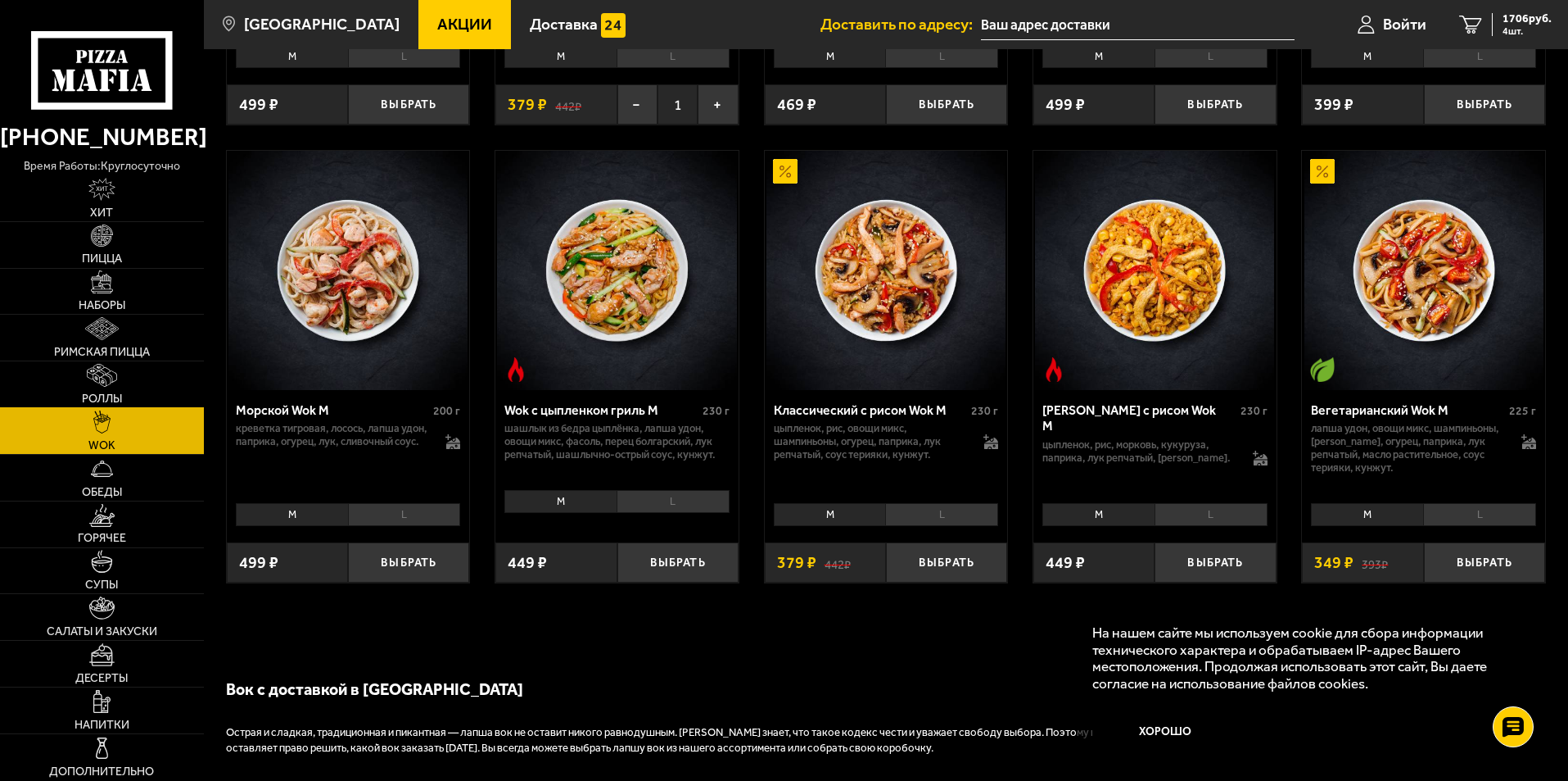
click at [87, 378] on img at bounding box center [102, 375] width 30 height 23
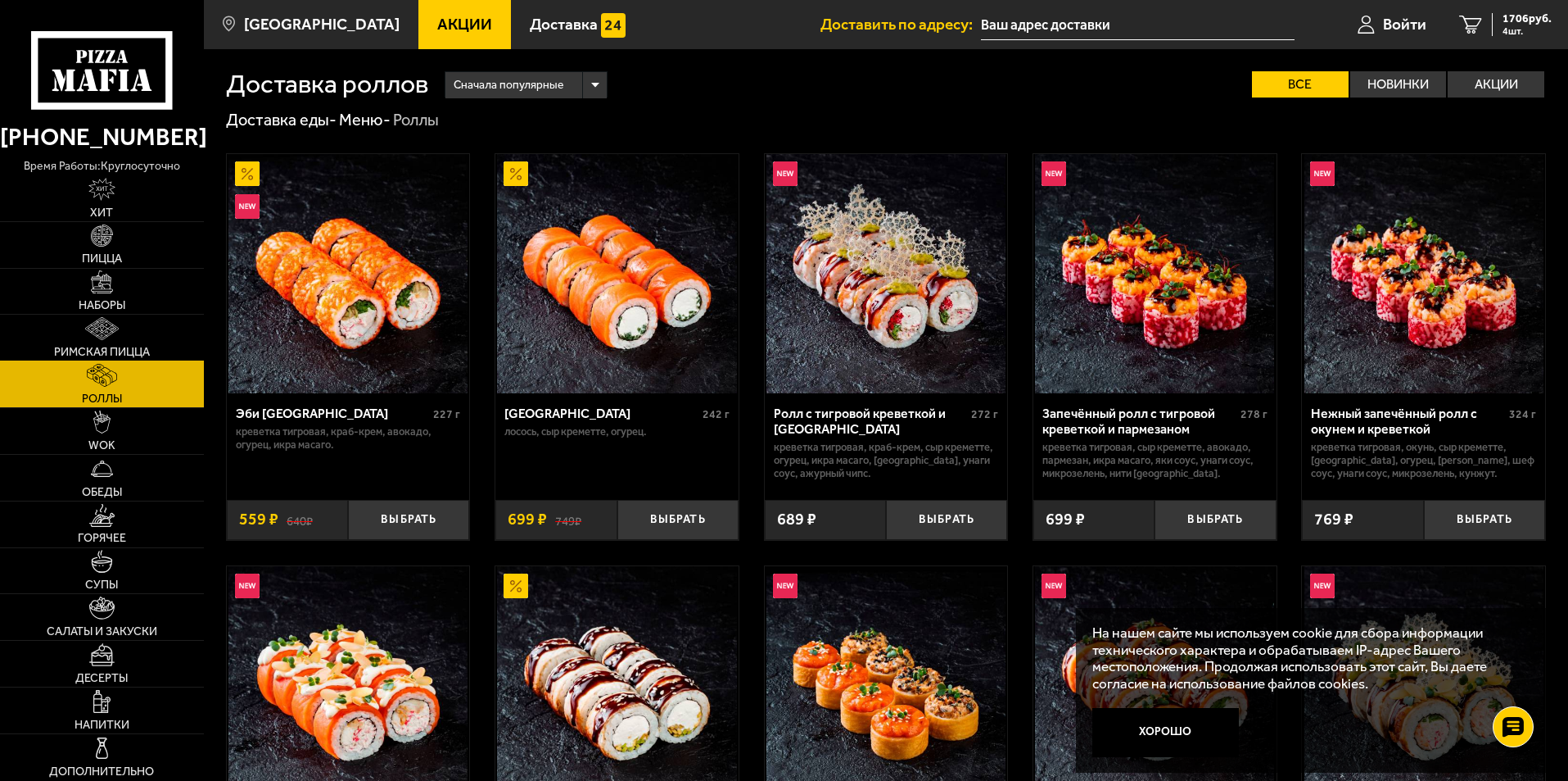
click at [112, 337] on img at bounding box center [102, 328] width 33 height 23
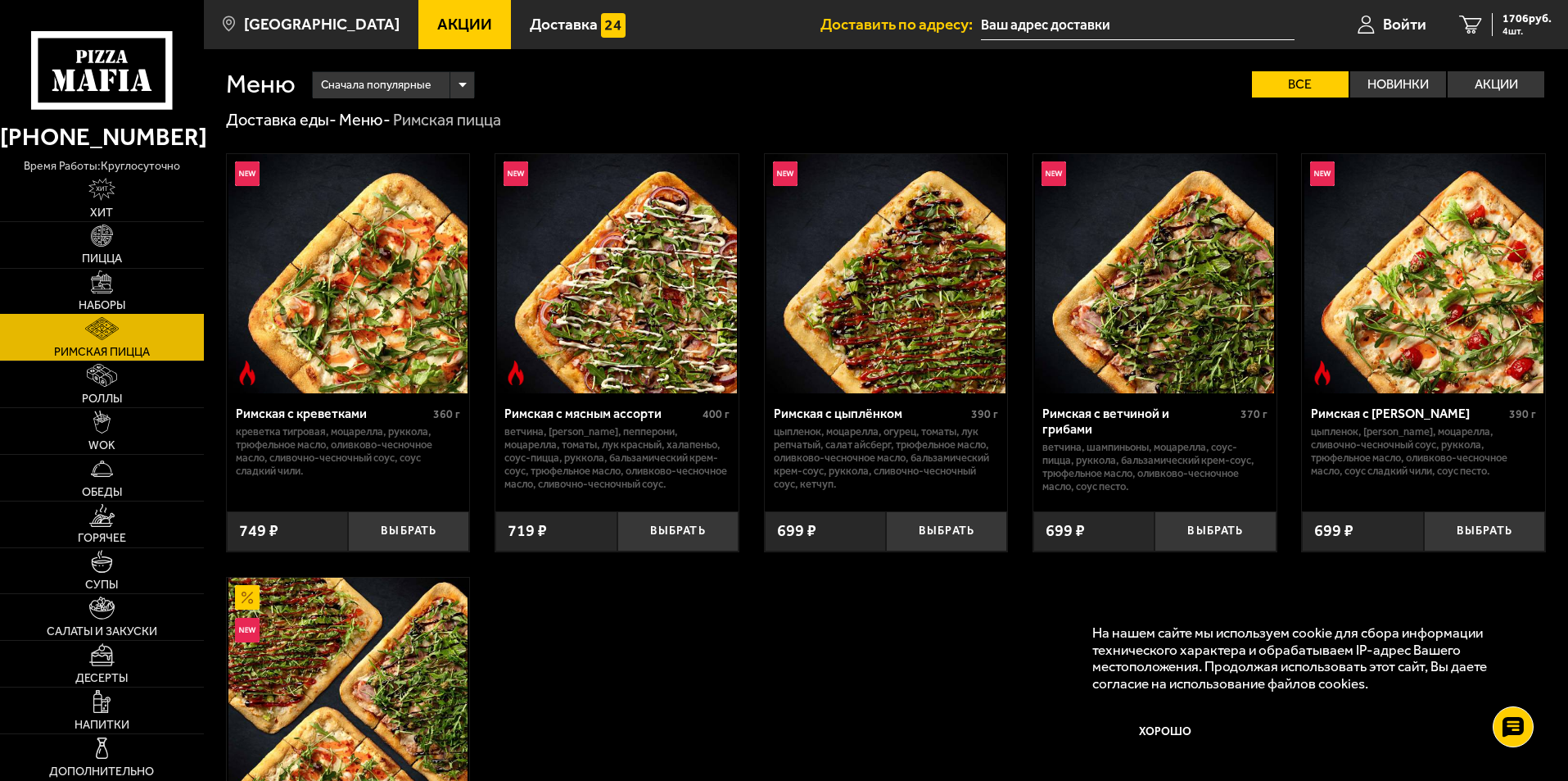
click at [120, 296] on link "Наборы" at bounding box center [102, 292] width 204 height 46
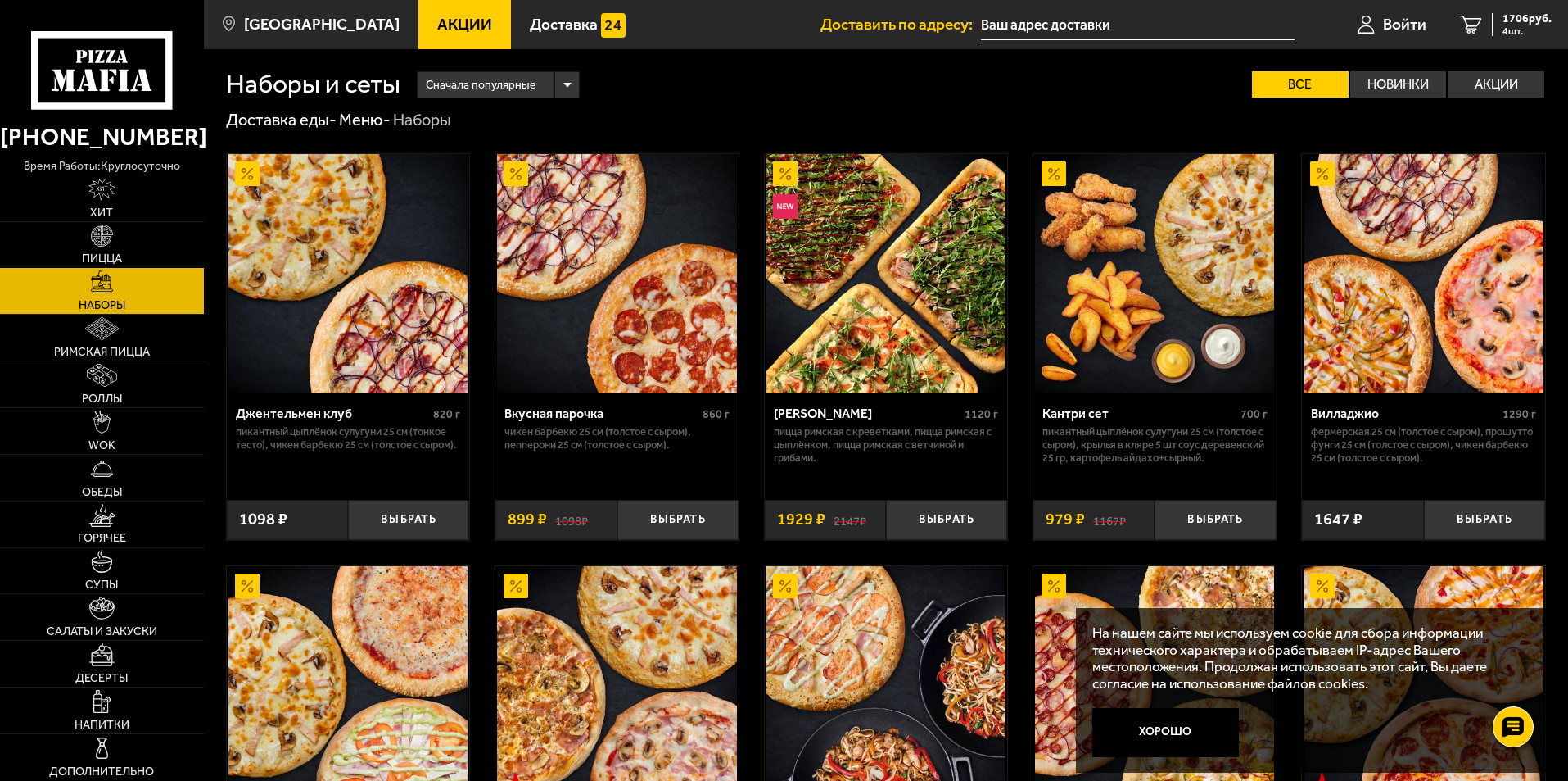
click at [105, 236] on img at bounding box center [103, 236] width 23 height 23
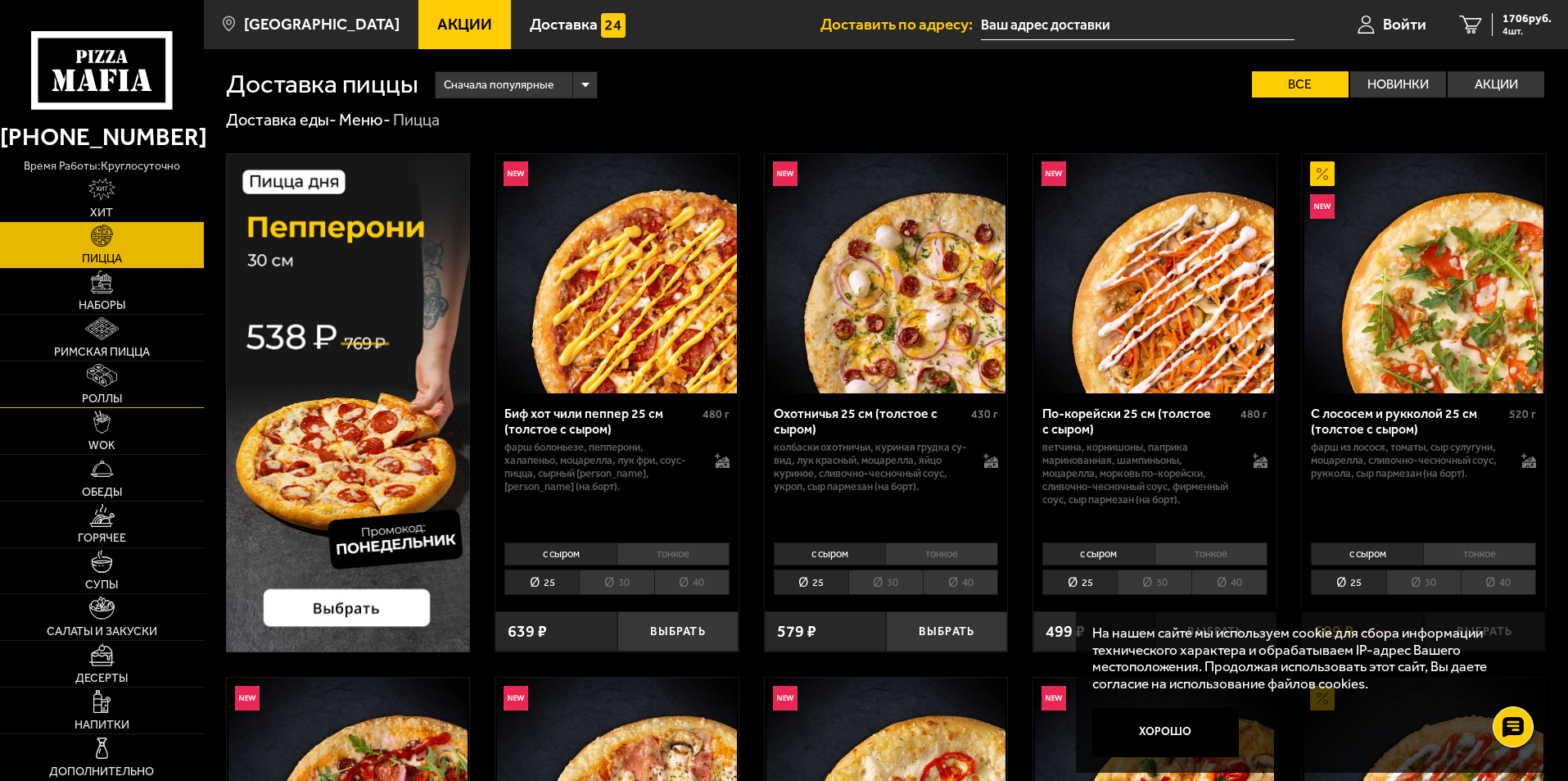
click at [109, 365] on img at bounding box center [102, 375] width 30 height 23
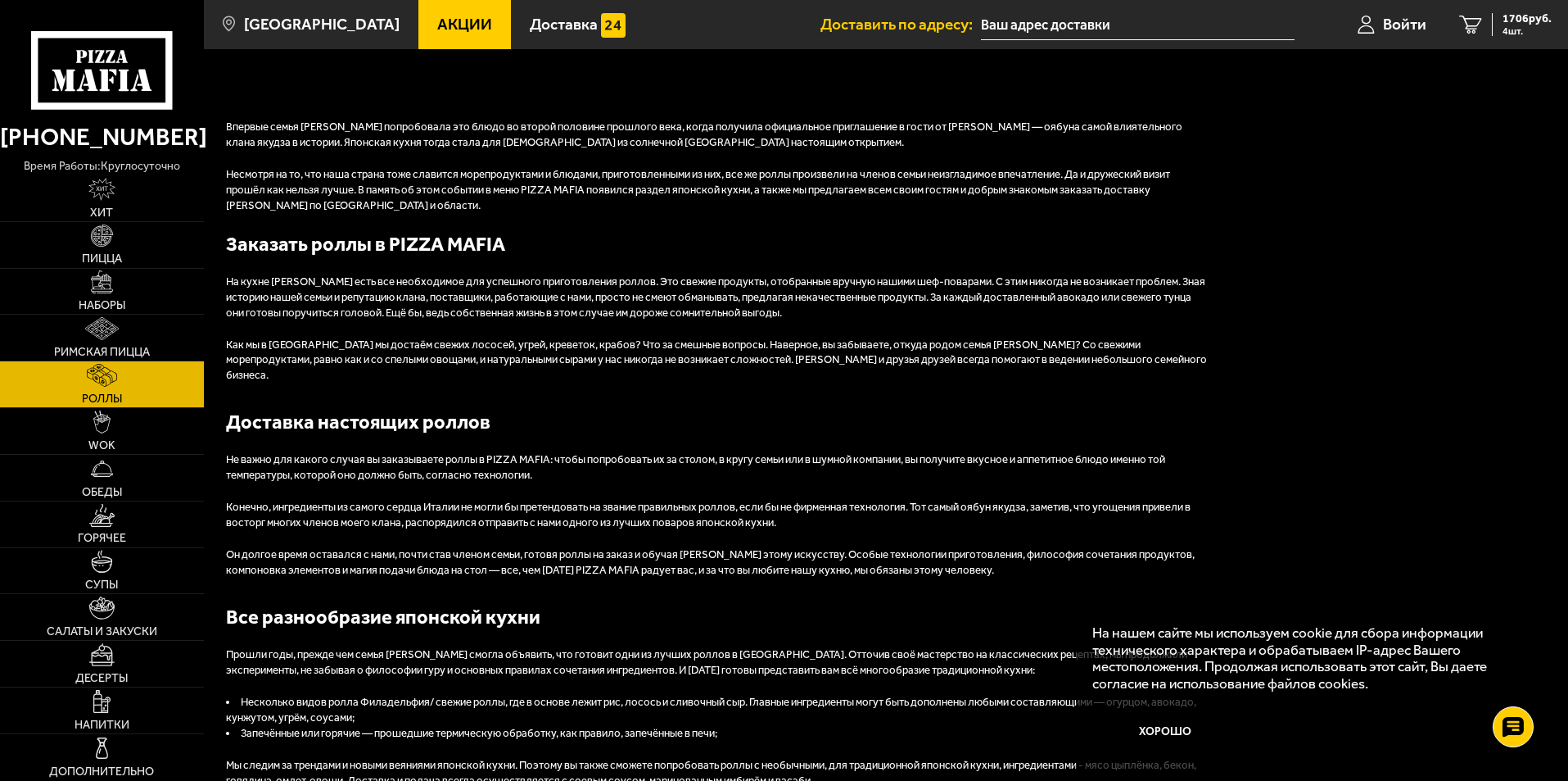
scroll to position [1803, 0]
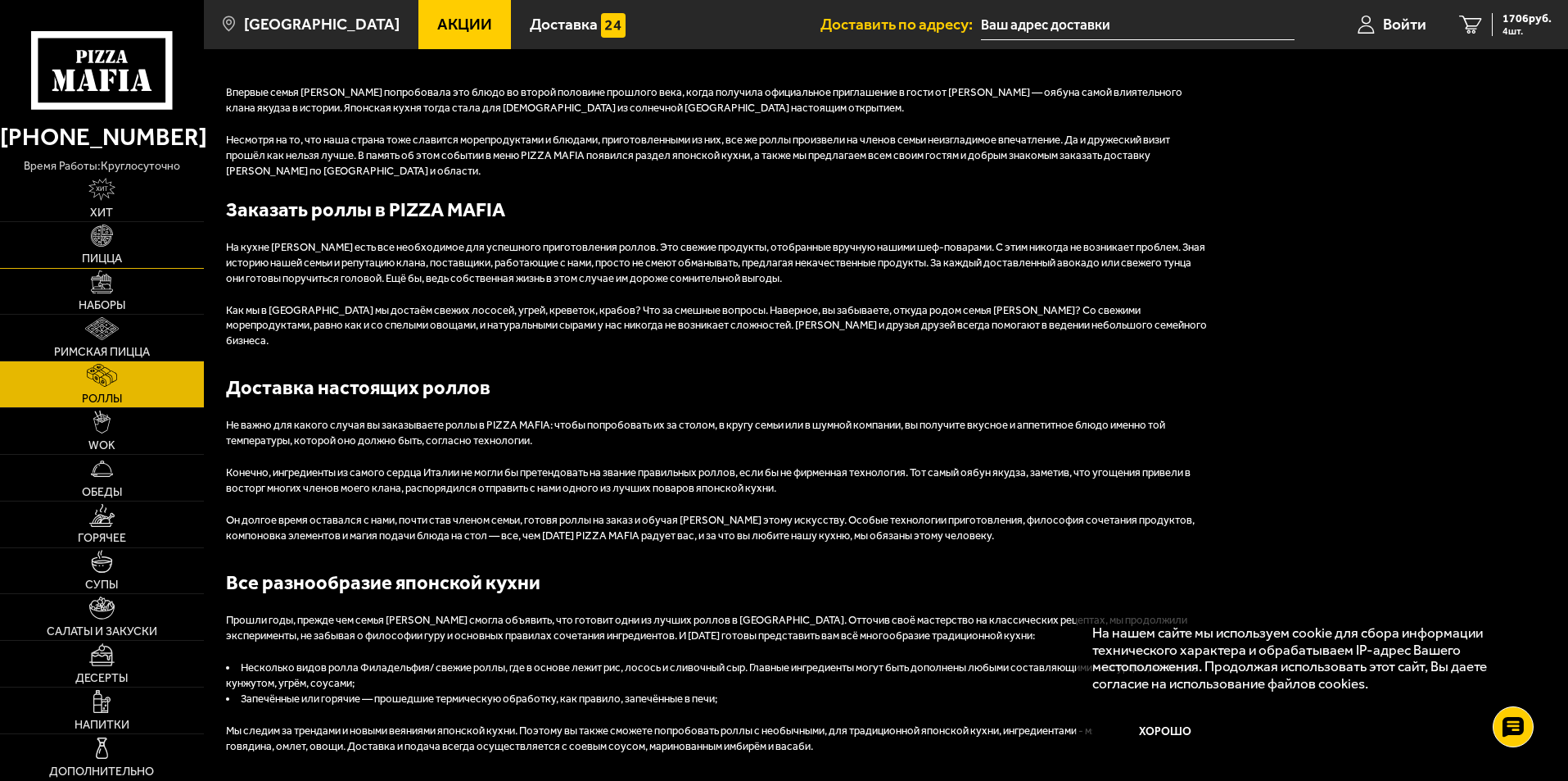
click at [121, 242] on link "Пицца" at bounding box center [102, 245] width 204 height 46
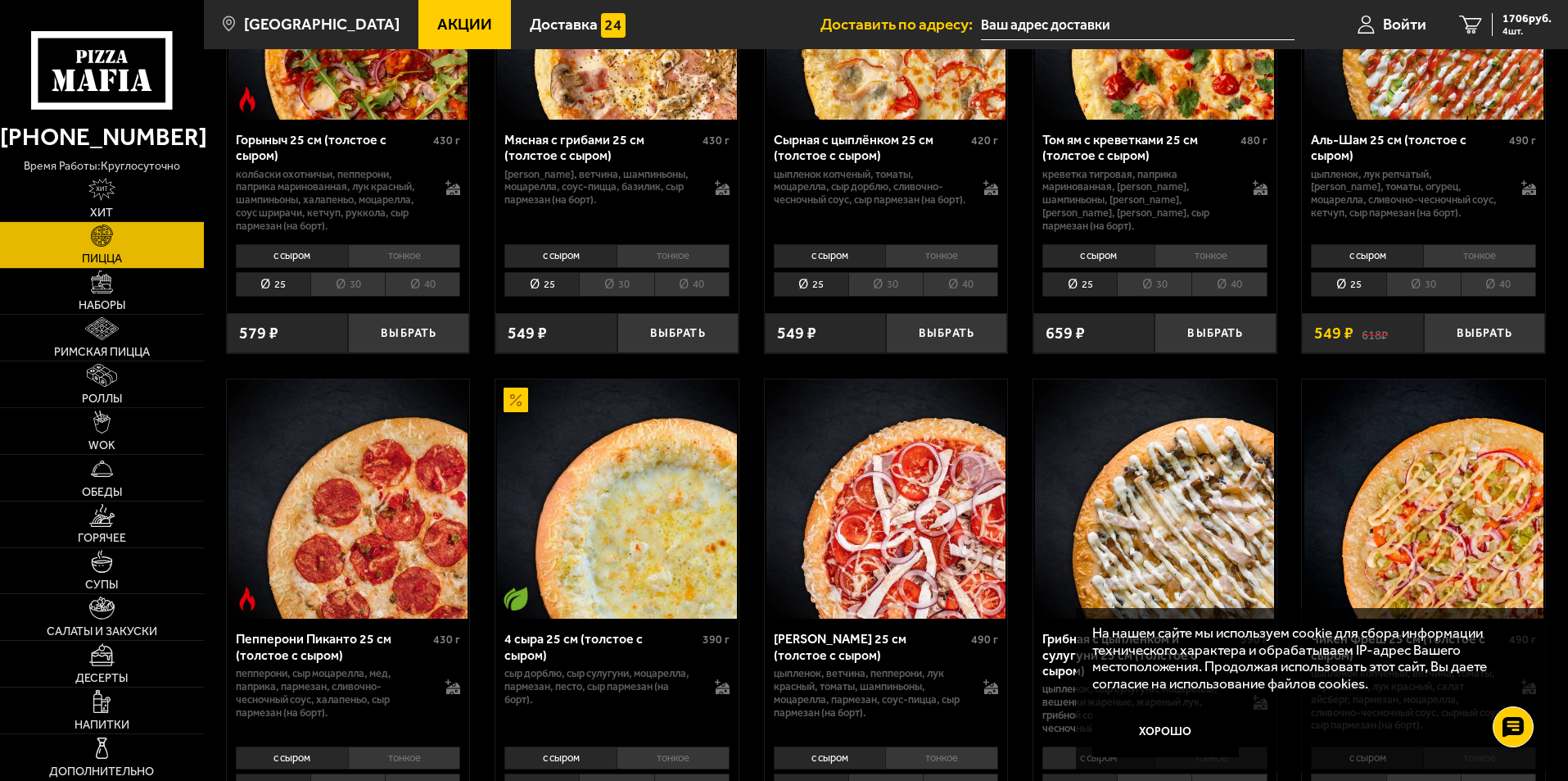
scroll to position [901, 0]
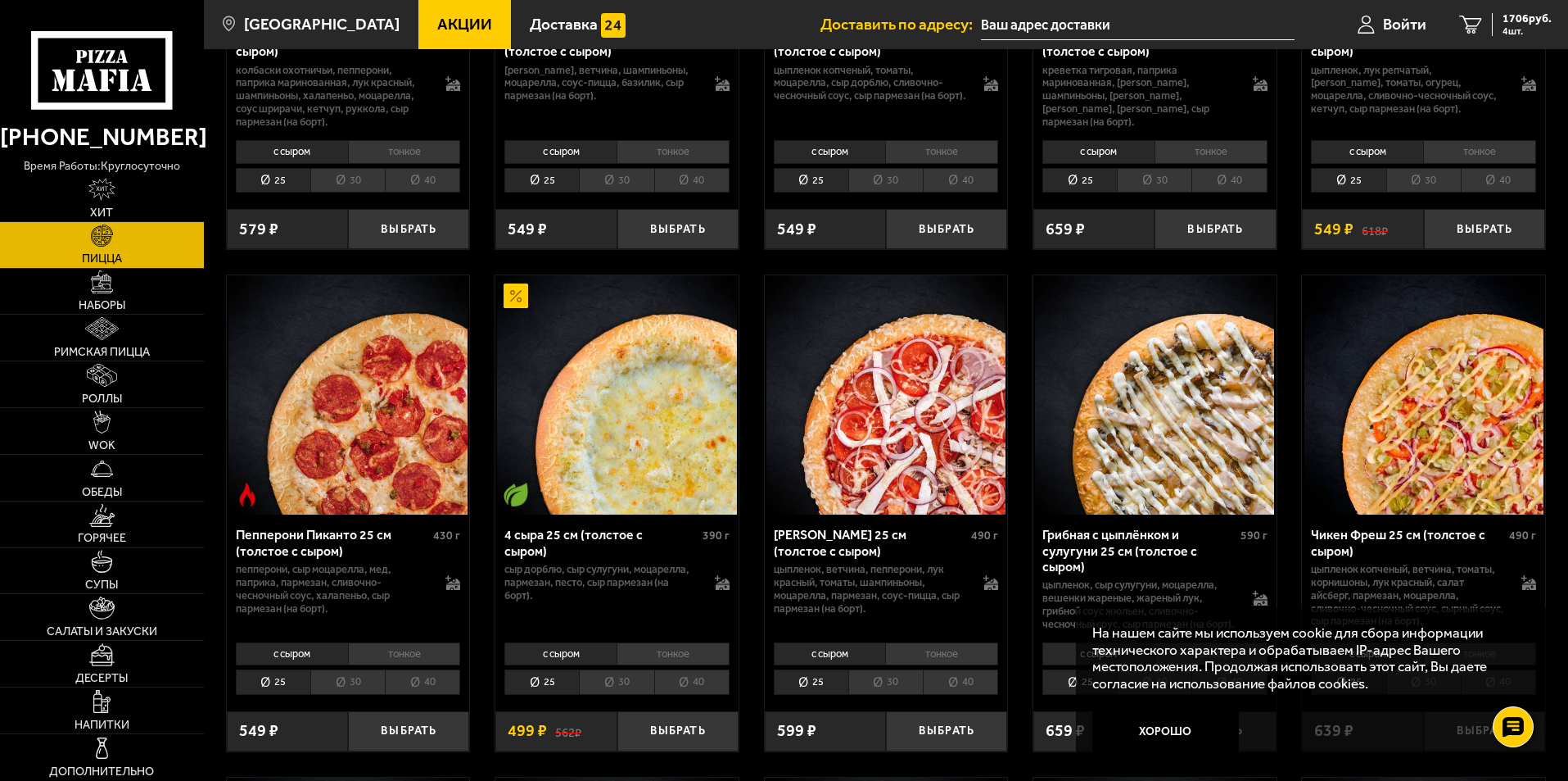
click at [1101, 25] on input "text" at bounding box center [1137, 25] width 314 height 31
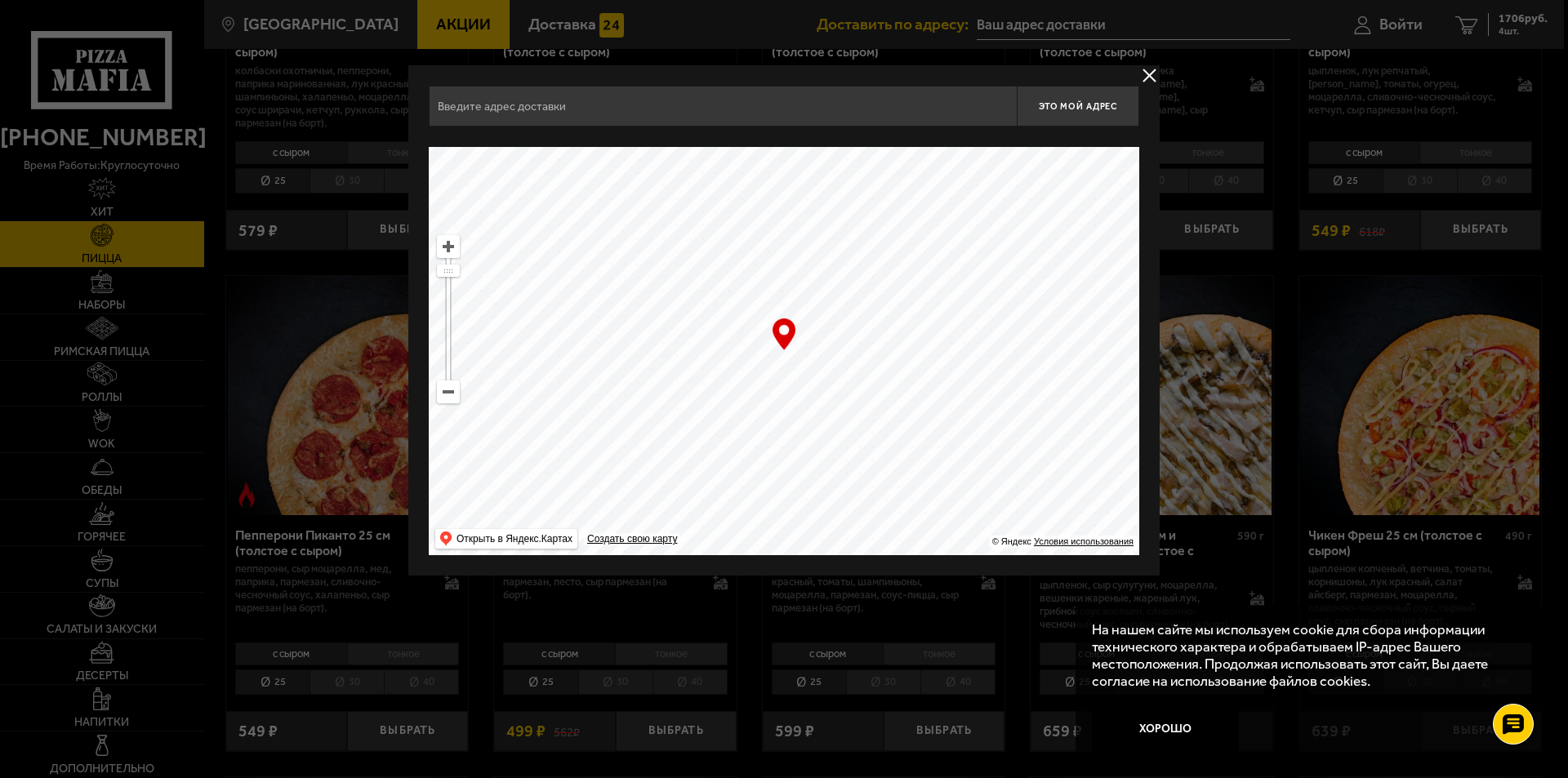
click at [448, 385] on ymaps at bounding box center [448, 392] width 21 height 21
click at [447, 385] on ymaps at bounding box center [448, 392] width 21 height 21
drag, startPoint x: 833, startPoint y: 239, endPoint x: 824, endPoint y: 443, distance: 204.2
click at [824, 443] on ymaps at bounding box center [783, 351] width 710 height 408
drag, startPoint x: 1037, startPoint y: 228, endPoint x: 838, endPoint y: 435, distance: 287.1
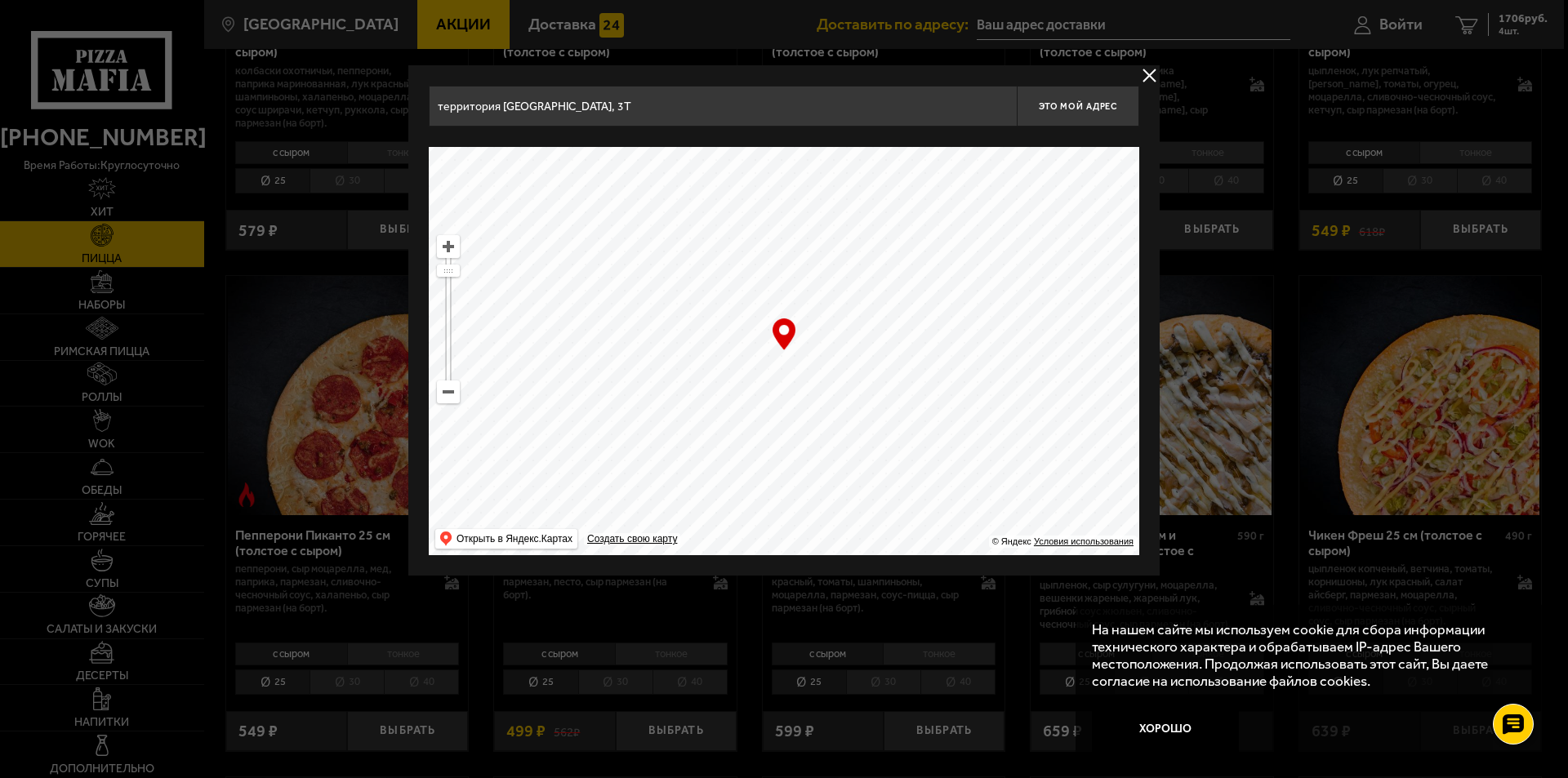
click at [838, 435] on ymaps at bounding box center [783, 351] width 710 height 408
drag, startPoint x: 896, startPoint y: 247, endPoint x: 725, endPoint y: 537, distance: 336.7
click at [725, 537] on ymaps at bounding box center [783, 351] width 710 height 408
drag, startPoint x: 931, startPoint y: 325, endPoint x: 718, endPoint y: 529, distance: 294.9
click at [708, 538] on ymaps at bounding box center [783, 351] width 710 height 408
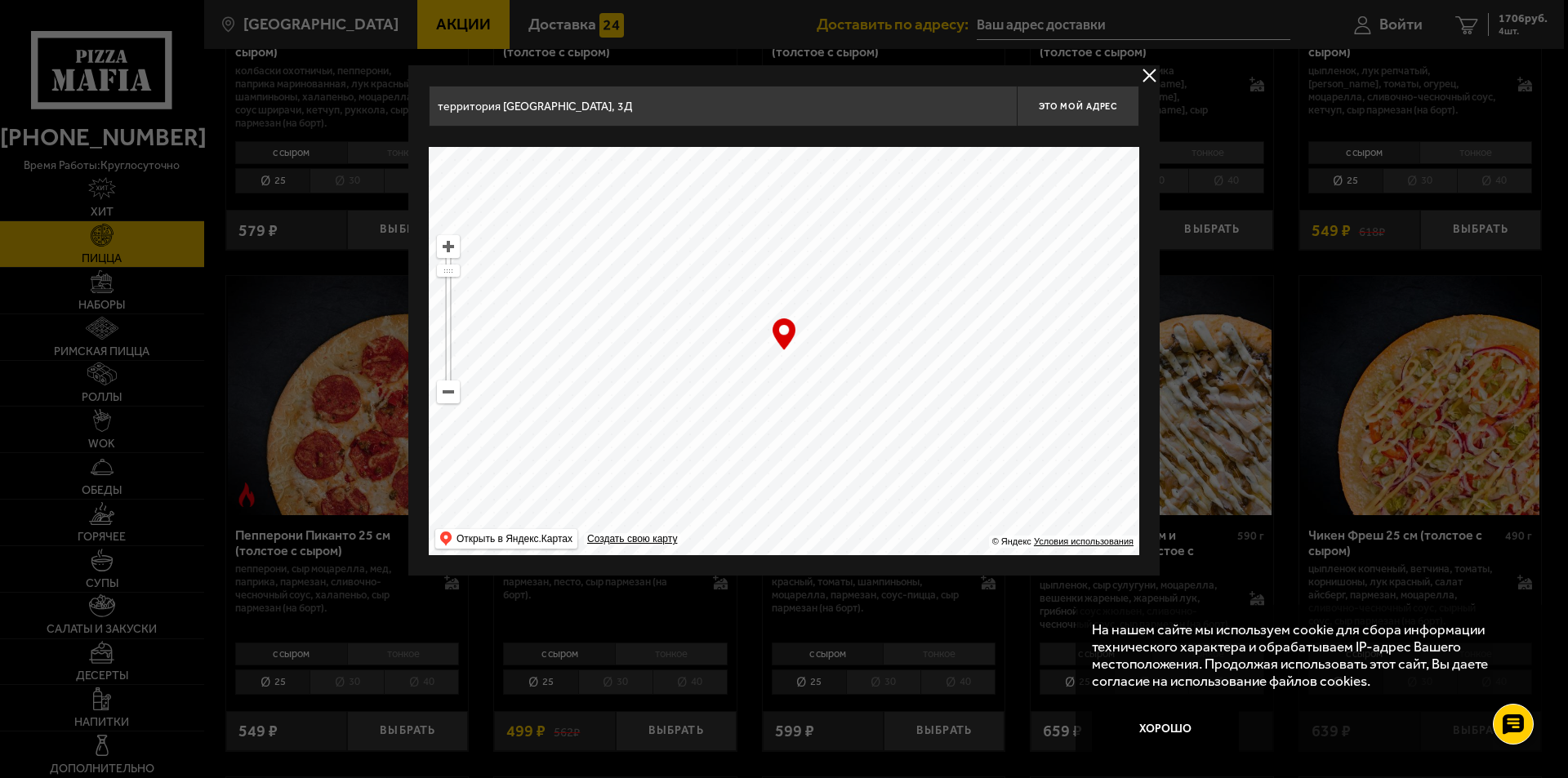
drag, startPoint x: 948, startPoint y: 212, endPoint x: 640, endPoint y: 480, distance: 408.3
click at [640, 480] on ymaps at bounding box center [783, 351] width 710 height 408
drag, startPoint x: 926, startPoint y: 323, endPoint x: 738, endPoint y: 391, distance: 199.9
click at [738, 391] on ymaps at bounding box center [783, 351] width 710 height 408
click at [446, 383] on ymaps at bounding box center [448, 392] width 21 height 21
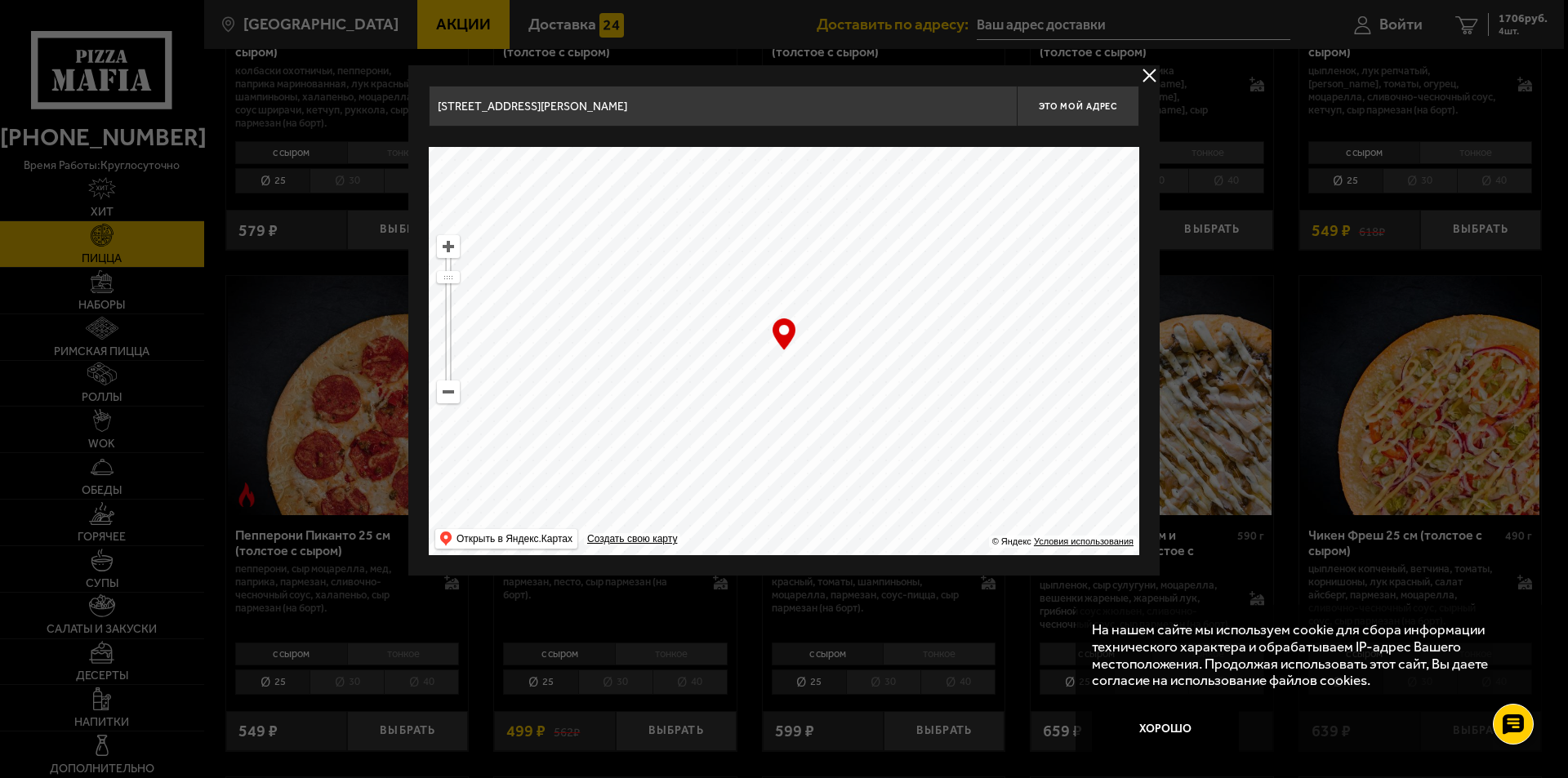
click at [445, 389] on ymaps at bounding box center [448, 392] width 21 height 21
drag, startPoint x: 1065, startPoint y: 285, endPoint x: 802, endPoint y: 344, distance: 269.5
click at [802, 344] on ymaps at bounding box center [783, 351] width 710 height 408
drag, startPoint x: 987, startPoint y: 249, endPoint x: 547, endPoint y: 556, distance: 536.5
click at [547, 556] on div "Минеральная улица, 13к2Ю Это мой адрес Найдите адрес перетащив карту … © Яндекс…" at bounding box center [784, 320] width 751 height 510
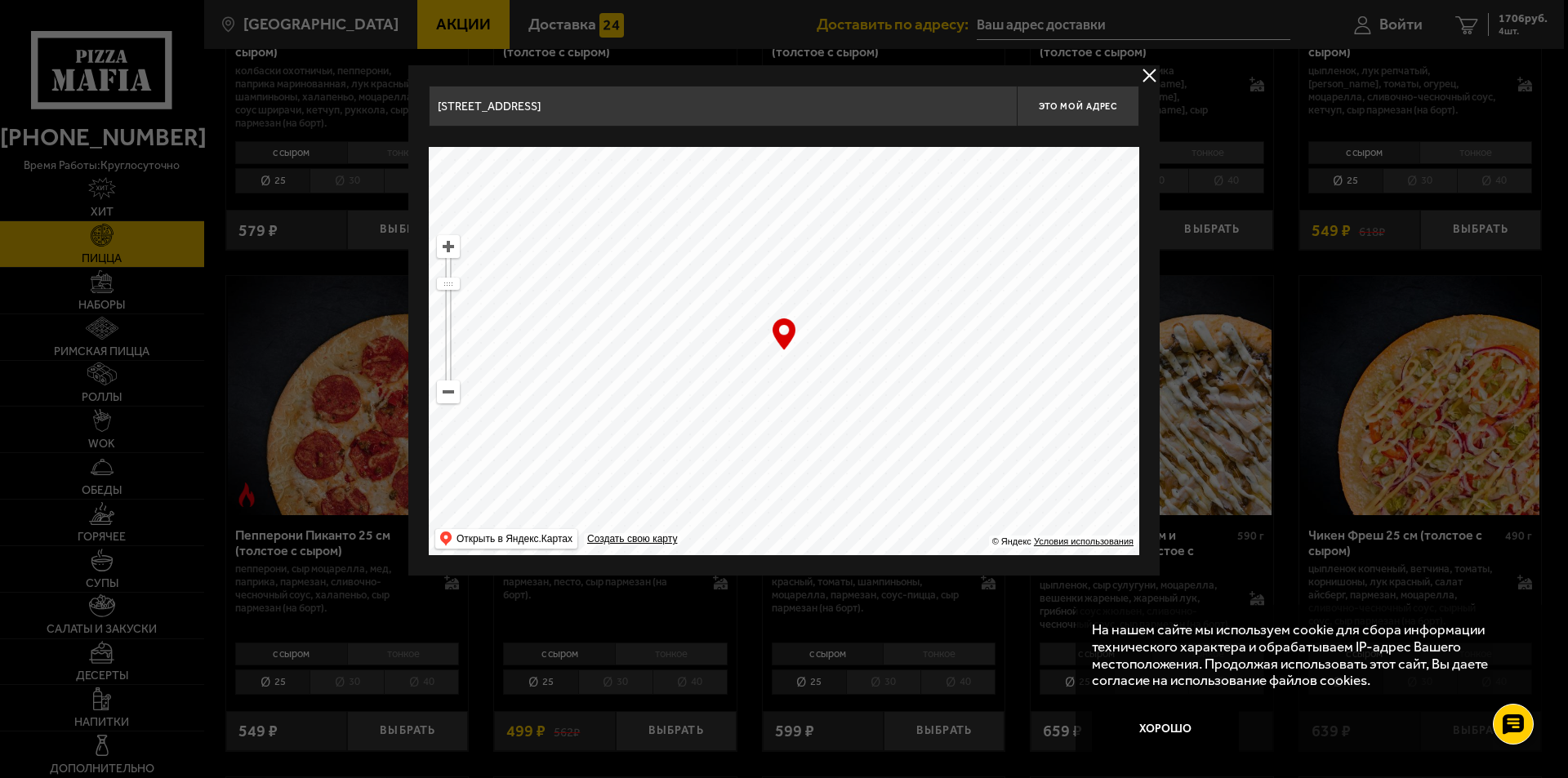
drag, startPoint x: 942, startPoint y: 378, endPoint x: 741, endPoint y: 321, distance: 208.9
click at [888, 353] on ymaps at bounding box center [783, 351] width 710 height 408
click at [448, 240] on ymaps at bounding box center [448, 247] width 21 height 21
drag, startPoint x: 657, startPoint y: 236, endPoint x: 809, endPoint y: 378, distance: 208.0
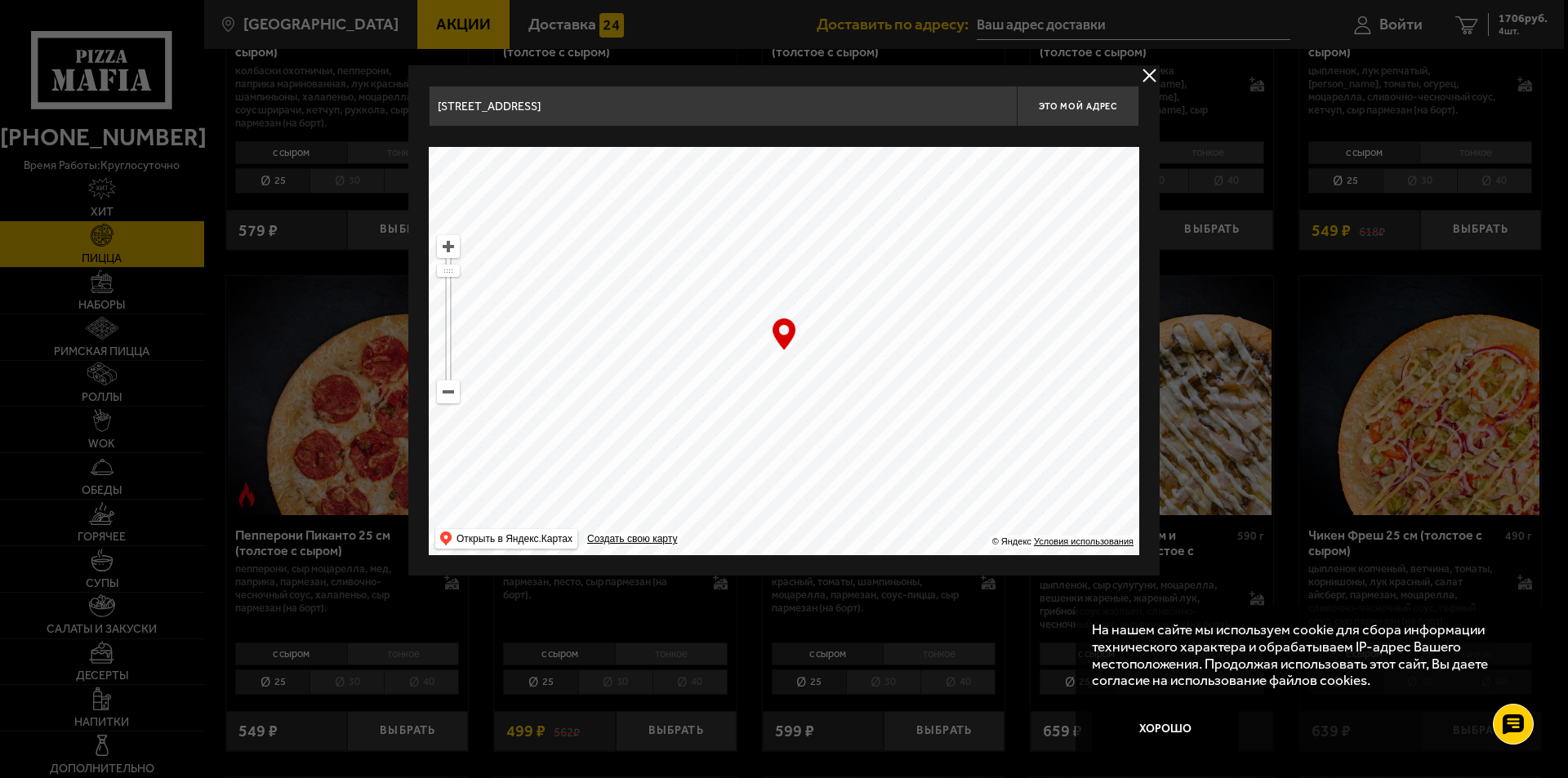
click at [809, 378] on ymaps at bounding box center [783, 351] width 710 height 408
type input "Пискарёвский проспект, 47"
click at [1061, 102] on span "Это мой адрес" at bounding box center [1078, 106] width 78 height 11
type input "Пискарёвский проспект, 47"
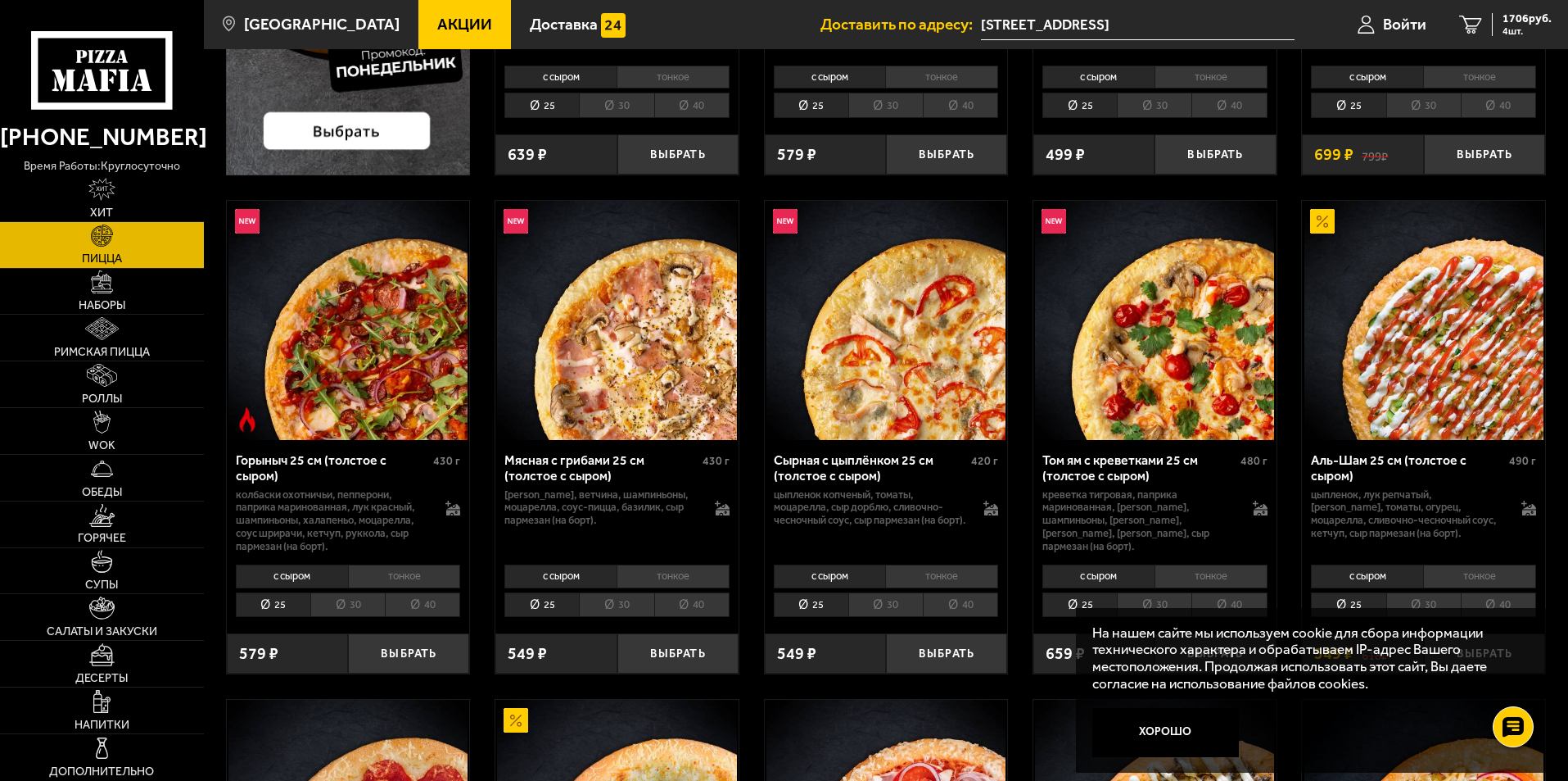
scroll to position [491, 0]
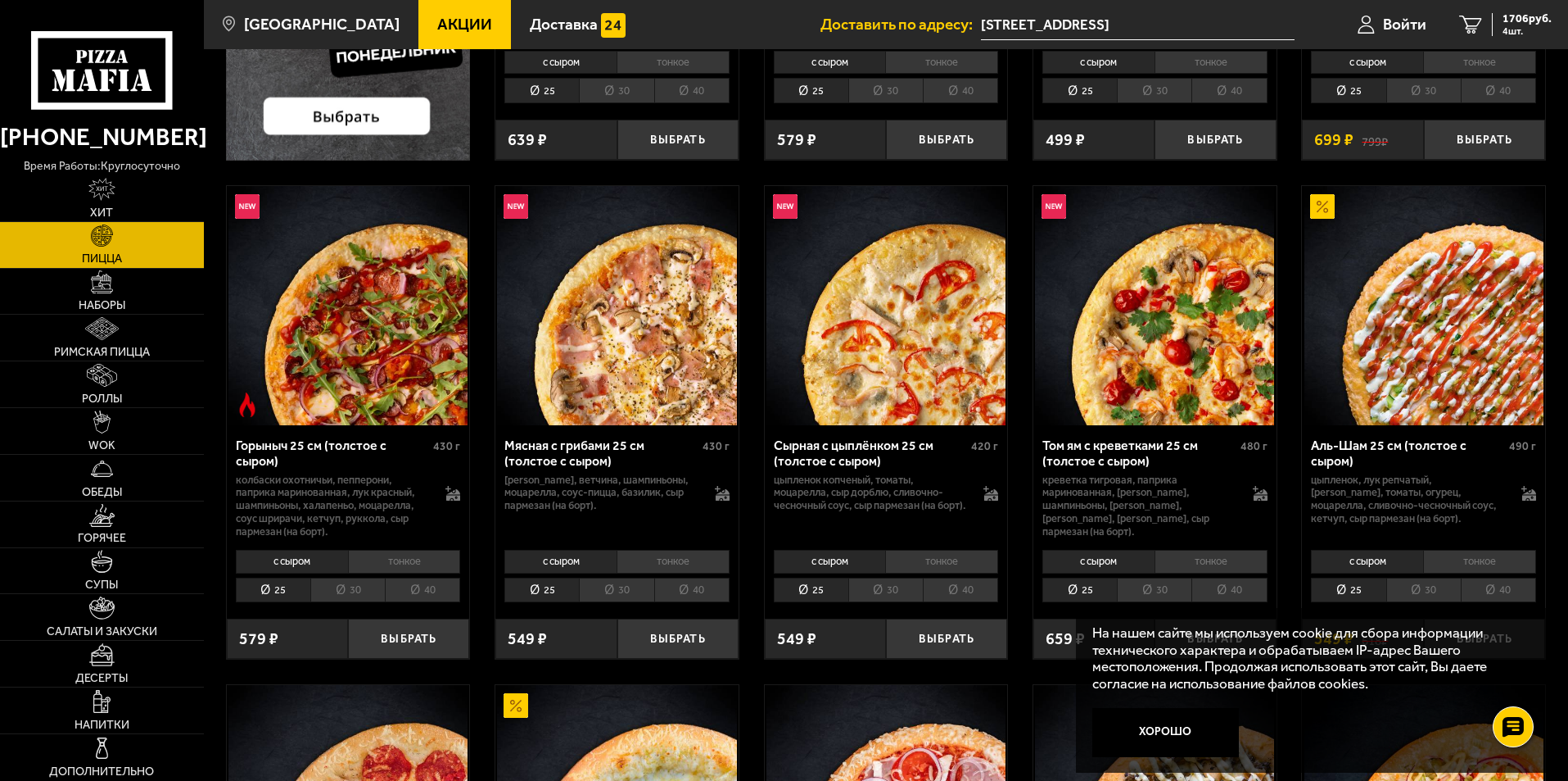
click at [1193, 553] on li "тонкое" at bounding box center [1211, 561] width 113 height 23
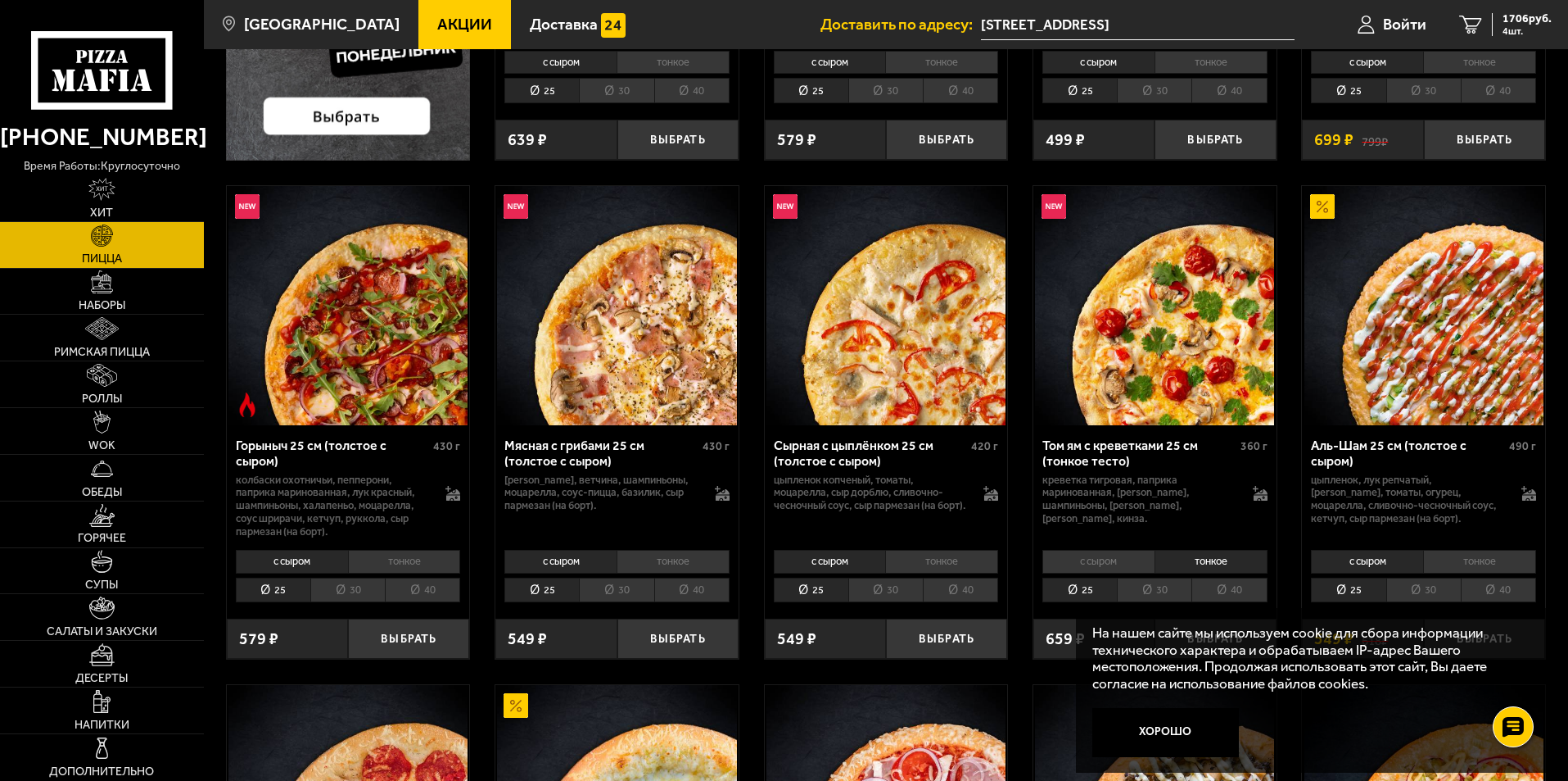
click at [1116, 555] on li "с сыром" at bounding box center [1098, 561] width 112 height 23
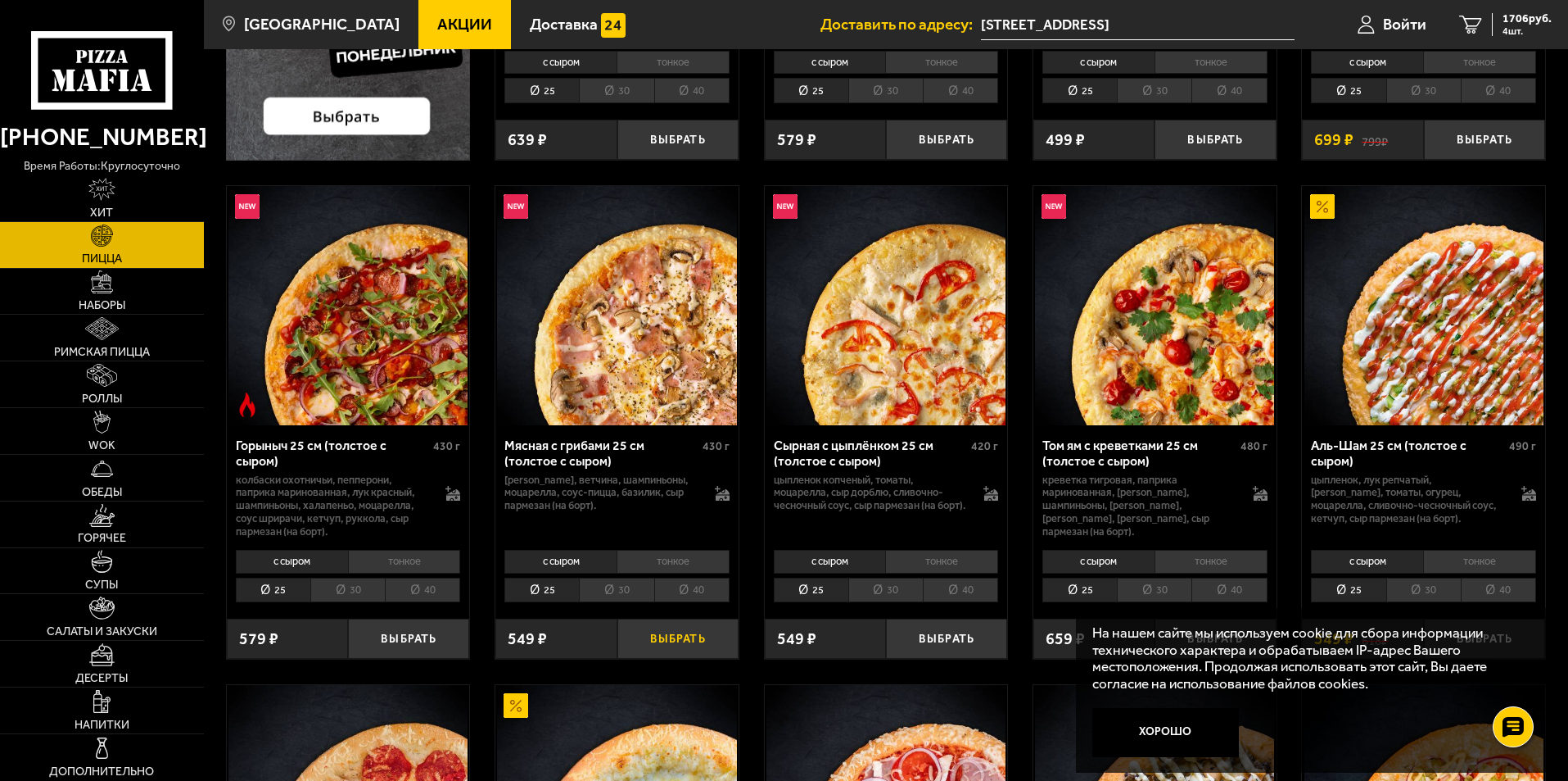
click at [677, 634] on button "Выбрать" at bounding box center [678, 639] width 121 height 40
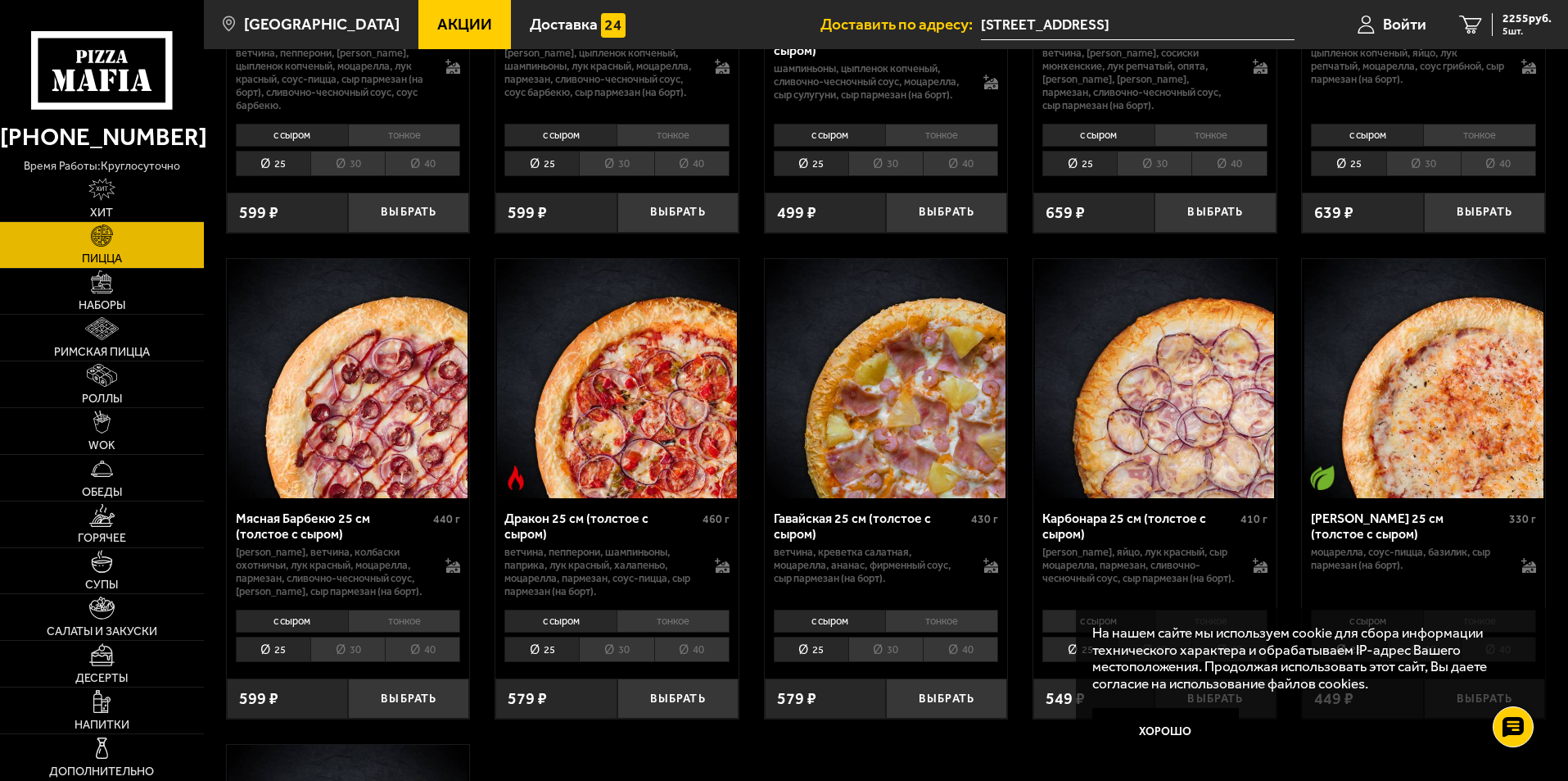
scroll to position [2949, 0]
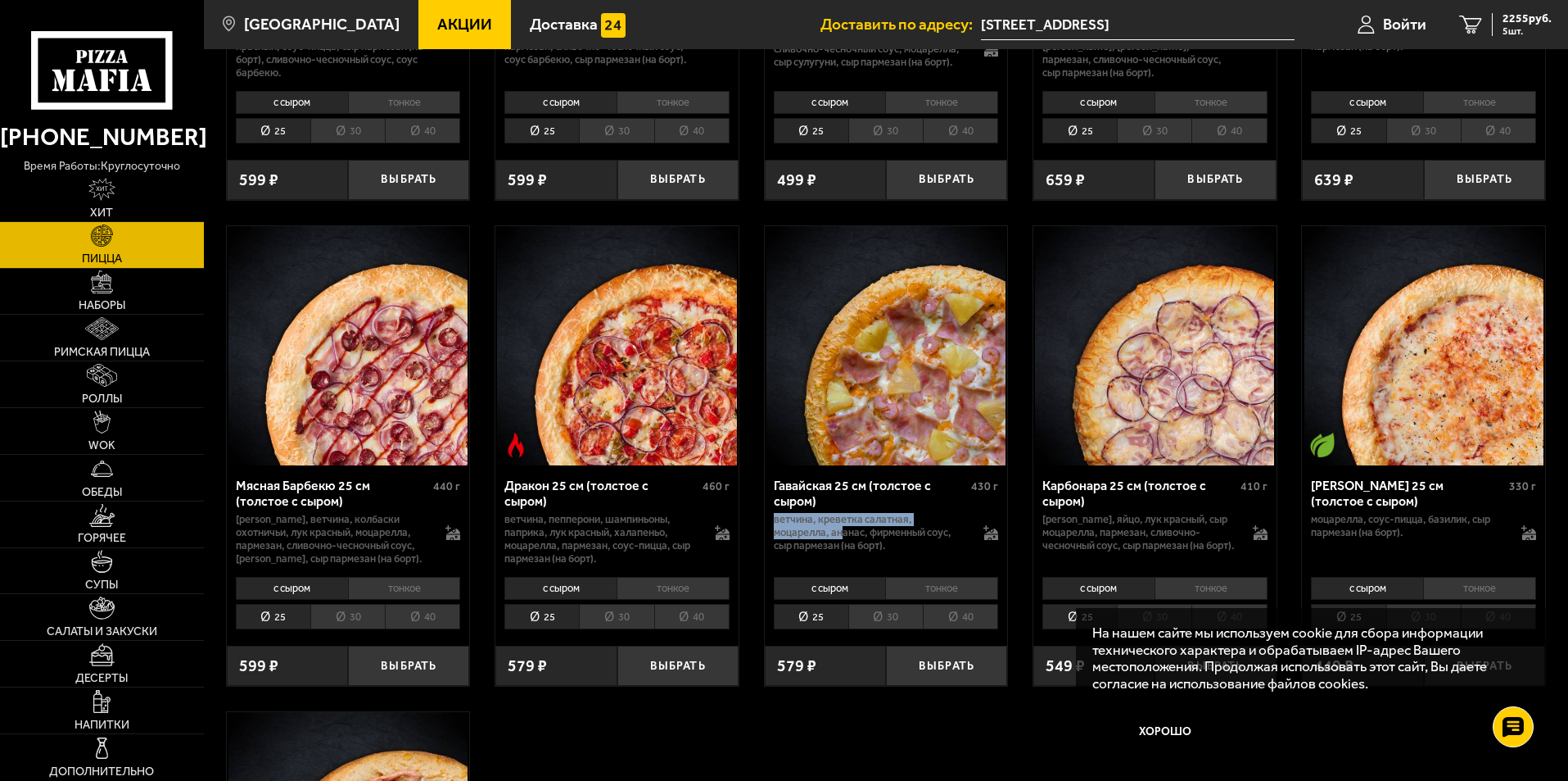
drag, startPoint x: 773, startPoint y: 528, endPoint x: 841, endPoint y: 543, distance: 69.6
click at [841, 543] on p "ветчина, креветка салатная, моцарелла, ананас, фирменный соус, сыр пармезан (на…" at bounding box center [871, 532] width 194 height 39
click at [944, 665] on button "Выбрать" at bounding box center [947, 666] width 121 height 40
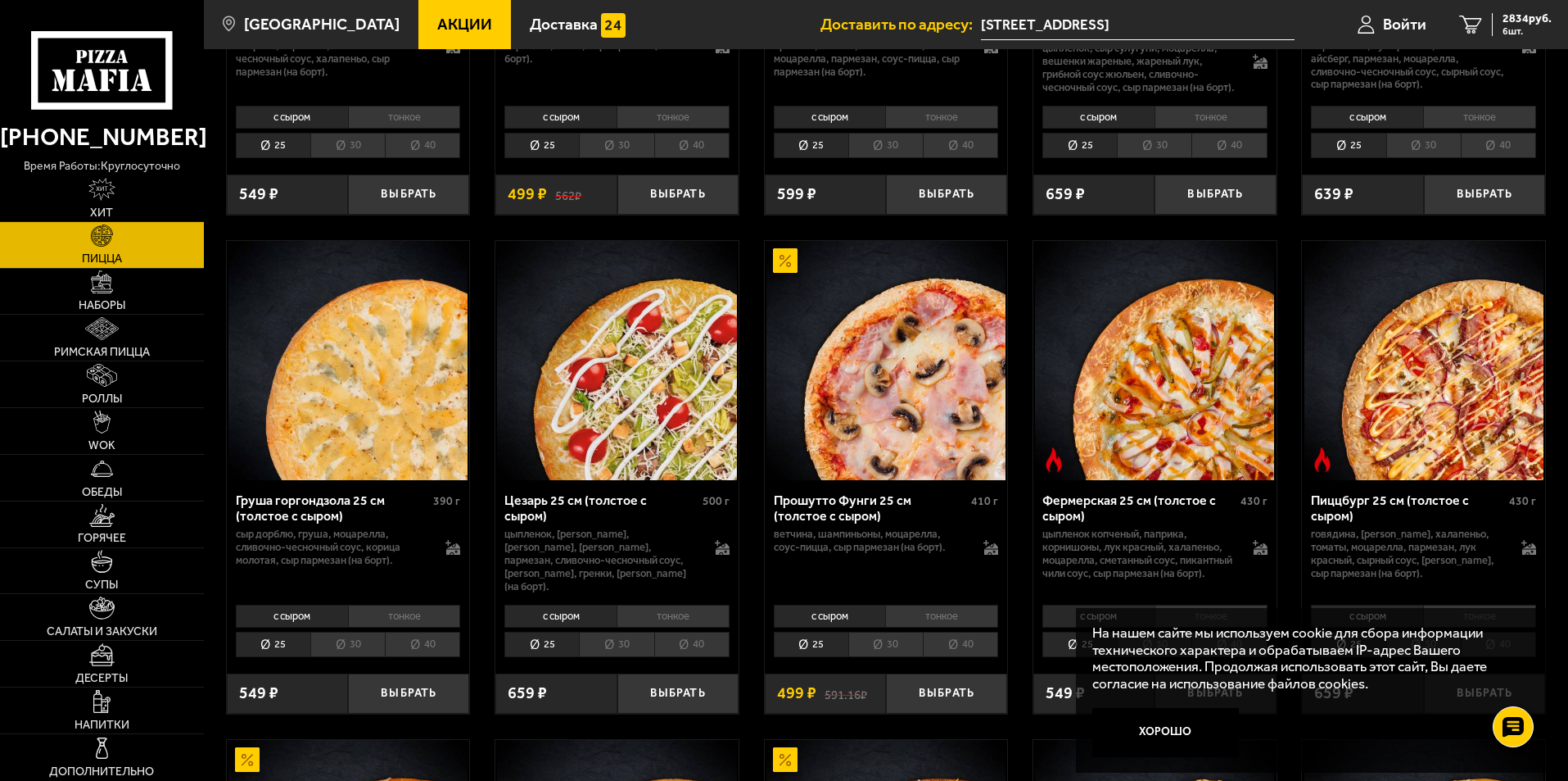
scroll to position [1475, 0]
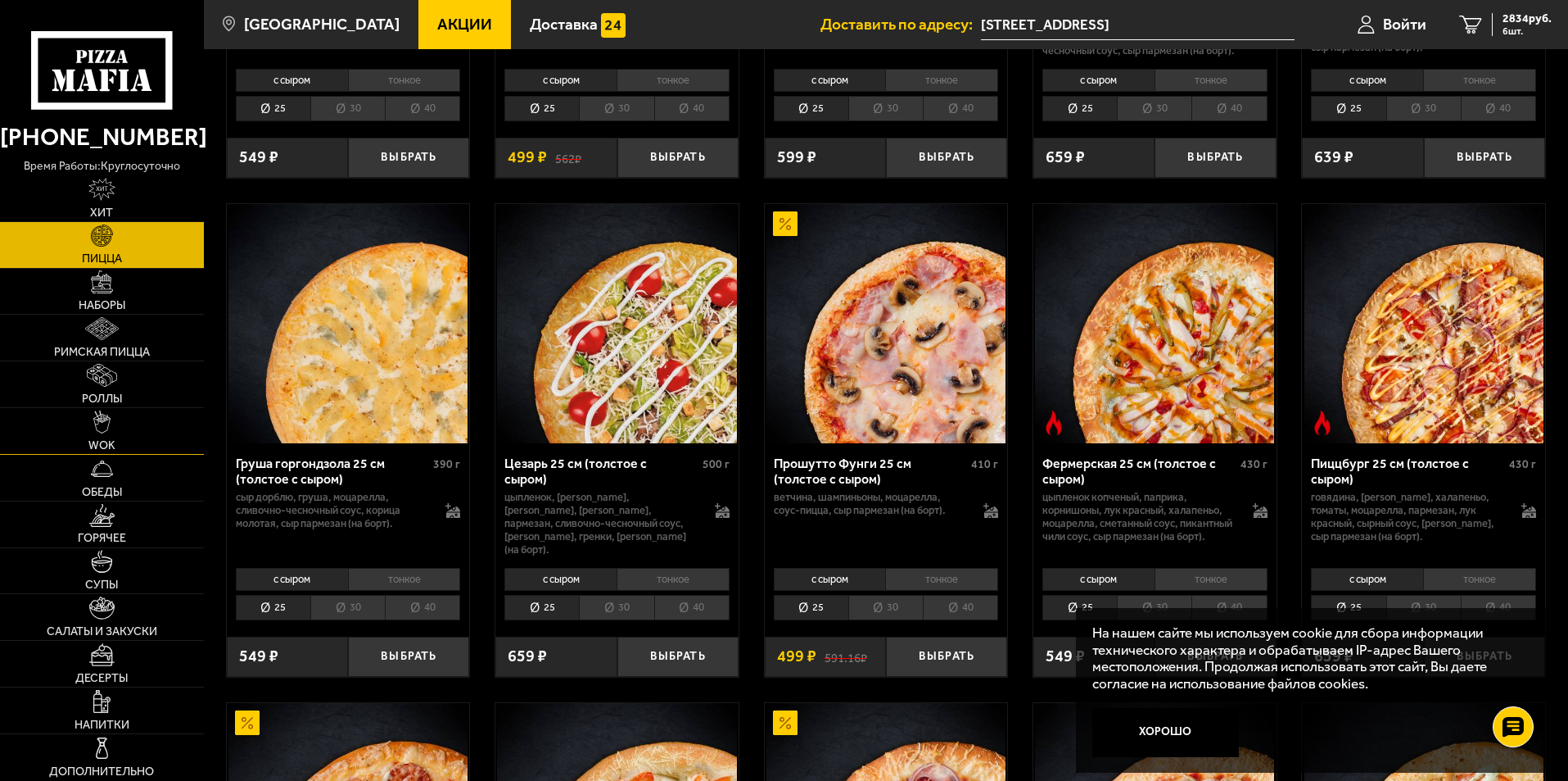
click at [121, 423] on link "WOK" at bounding box center [102, 431] width 204 height 46
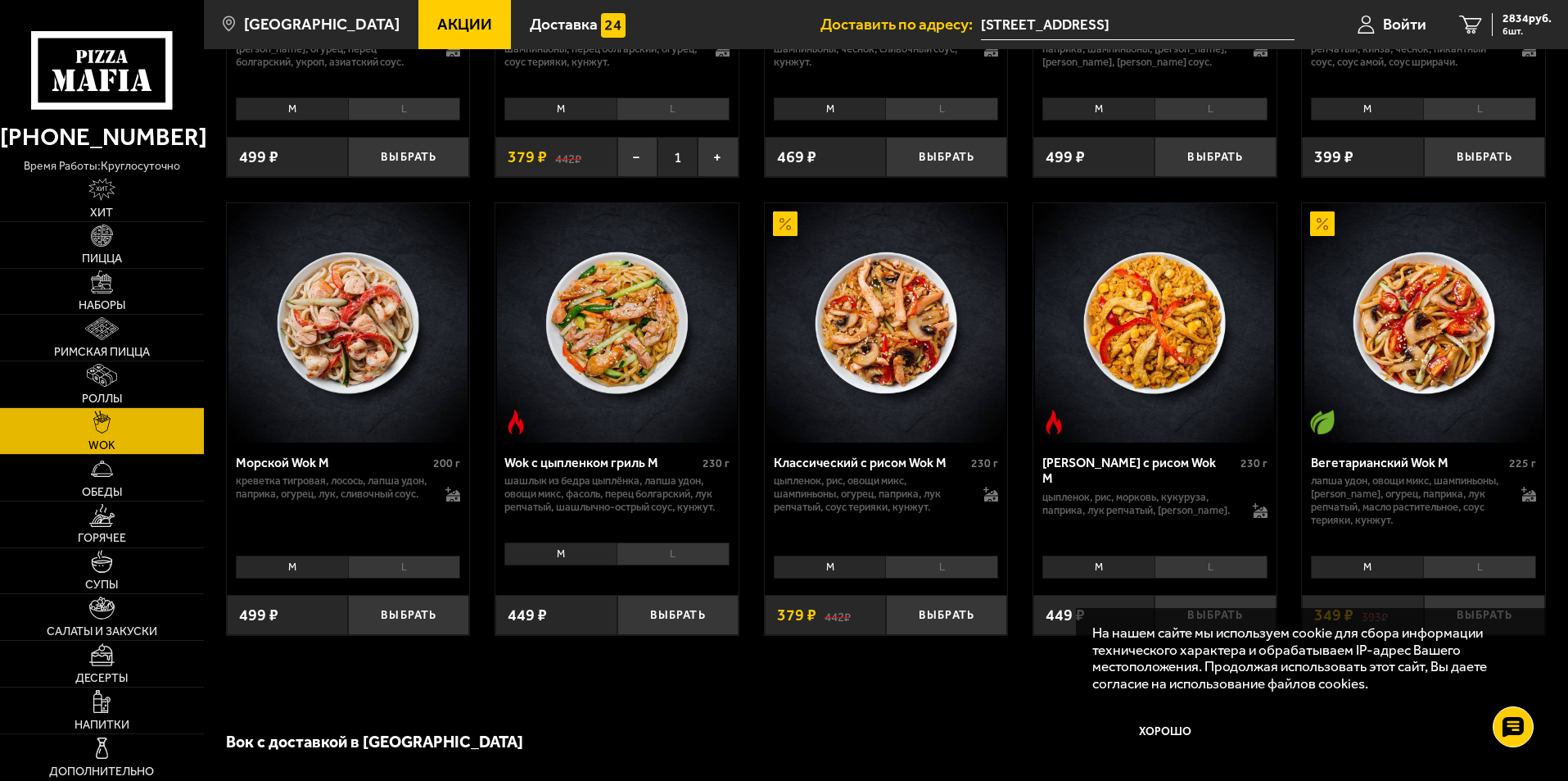
scroll to position [901, 0]
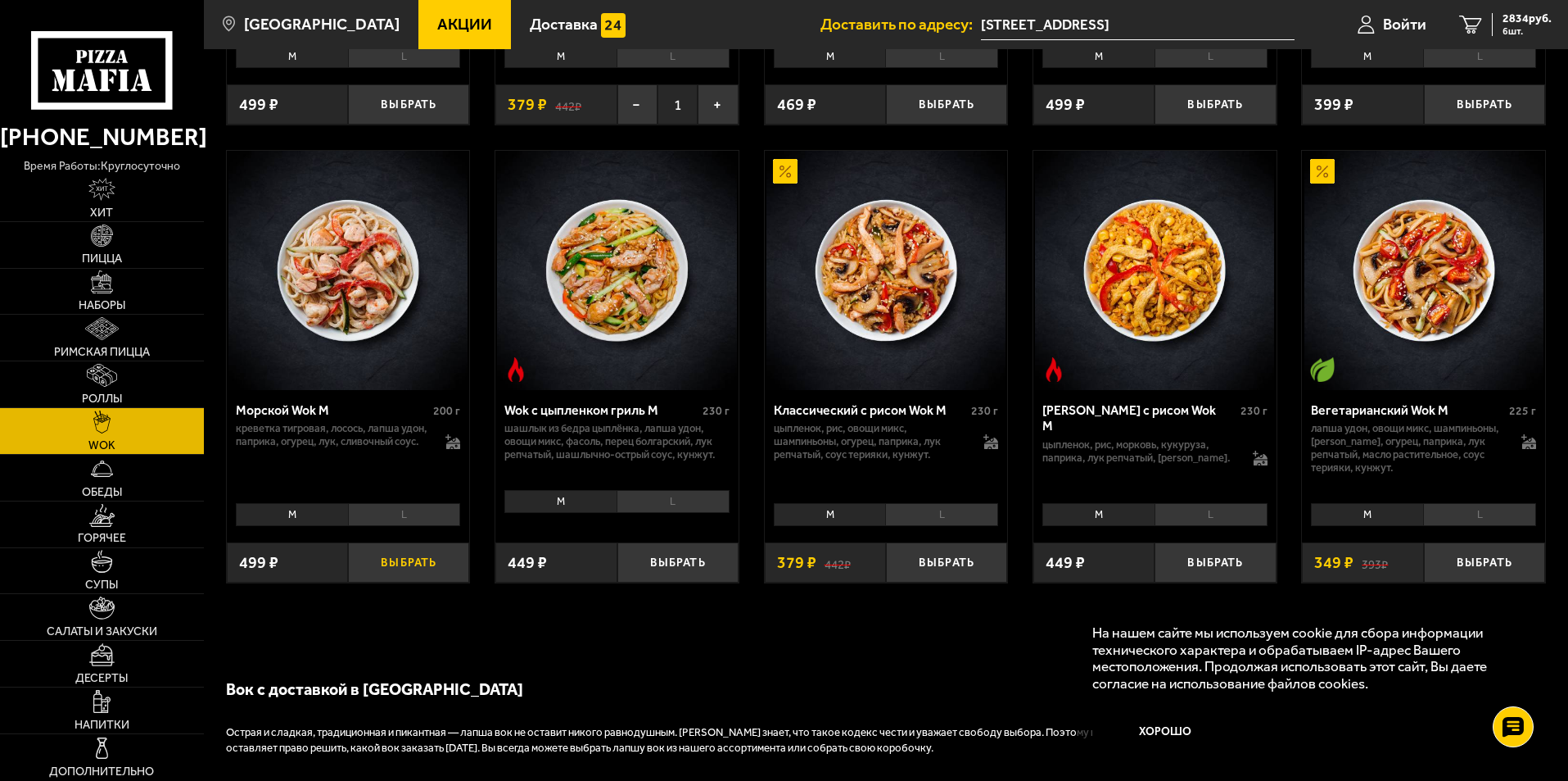
click at [401, 569] on button "Выбрать" at bounding box center [409, 562] width 121 height 40
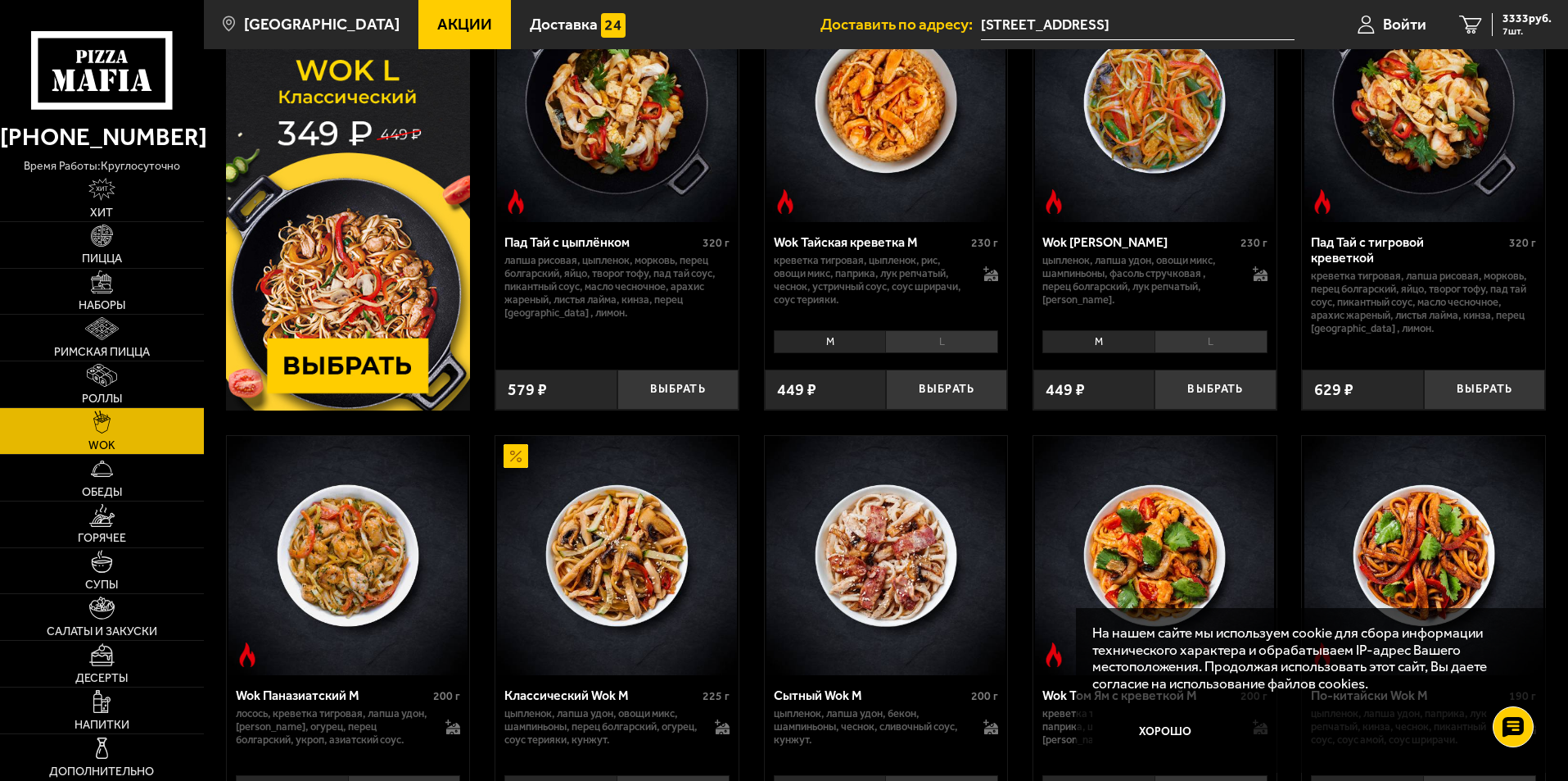
scroll to position [164, 0]
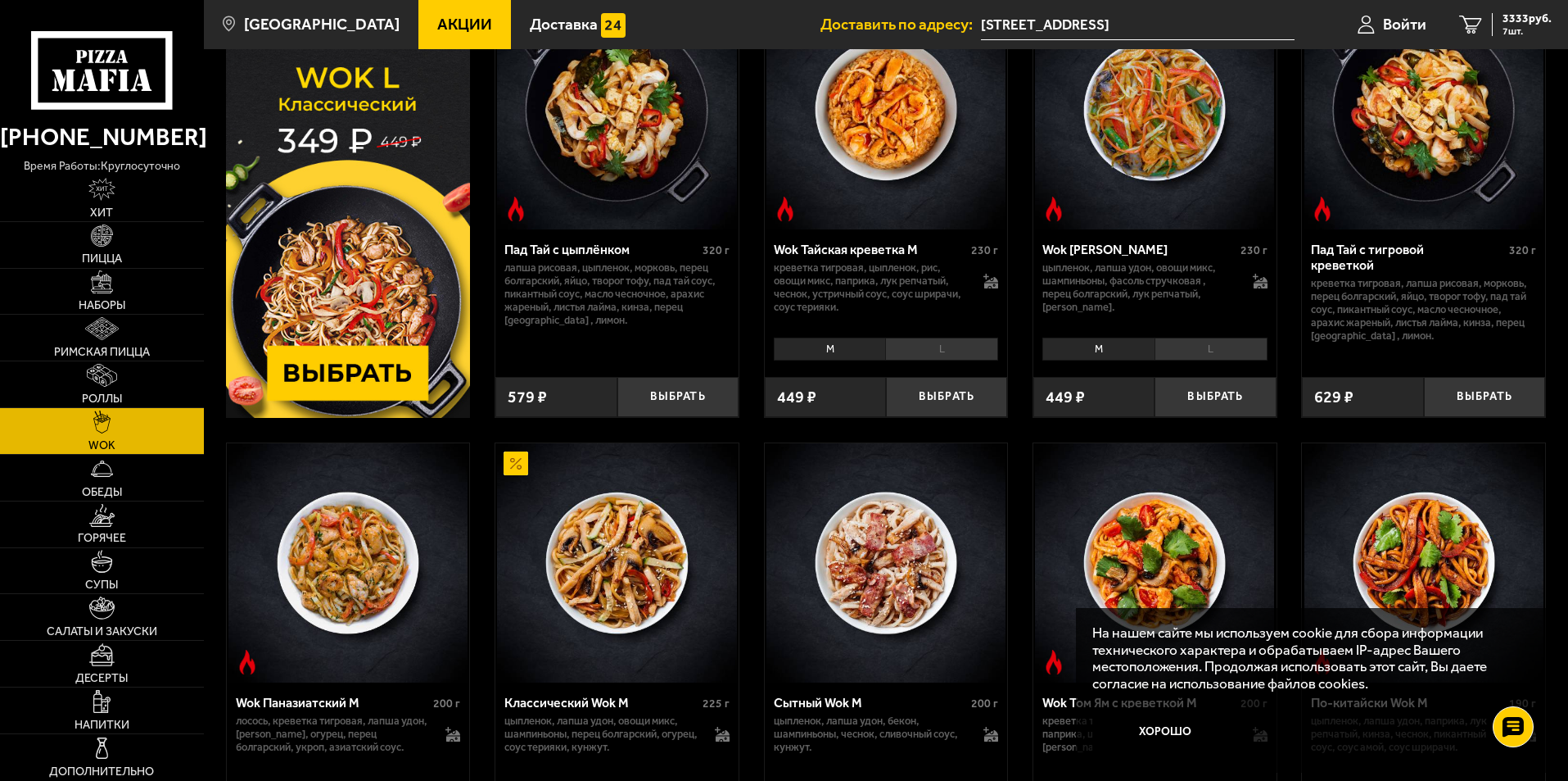
click at [1096, 34] on input "Пискарёвский проспект, 47" at bounding box center [1137, 25] width 314 height 31
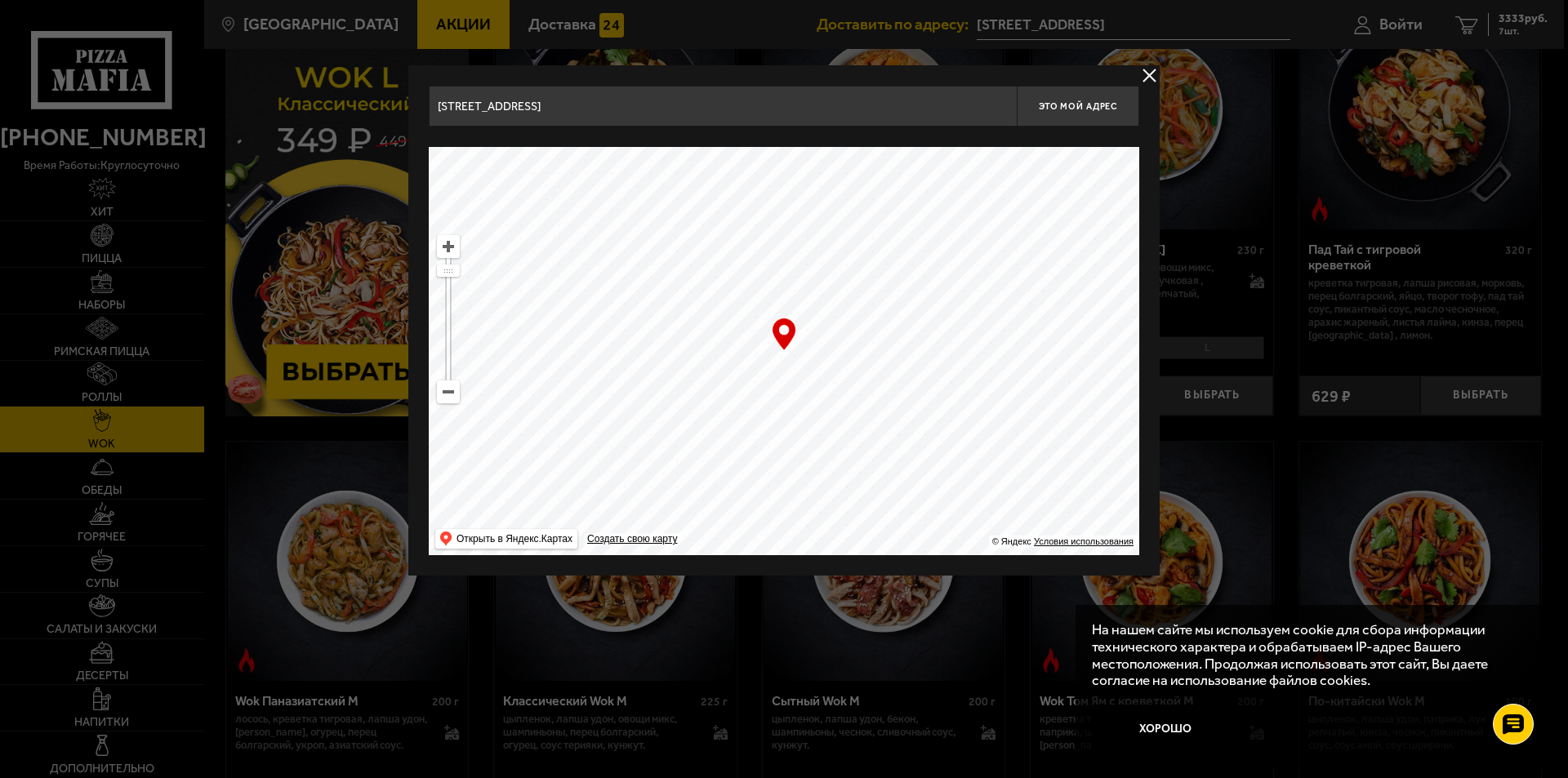
drag, startPoint x: 833, startPoint y: 277, endPoint x: 882, endPoint y: 309, distance: 58.5
click at [882, 309] on ymaps at bounding box center [783, 351] width 710 height 408
type input "Пискарёвский проспект, 47АЮ"
click at [1089, 110] on span "Это мой адрес" at bounding box center [1078, 106] width 78 height 11
type input "Пискарёвский проспект, 47АЮ"
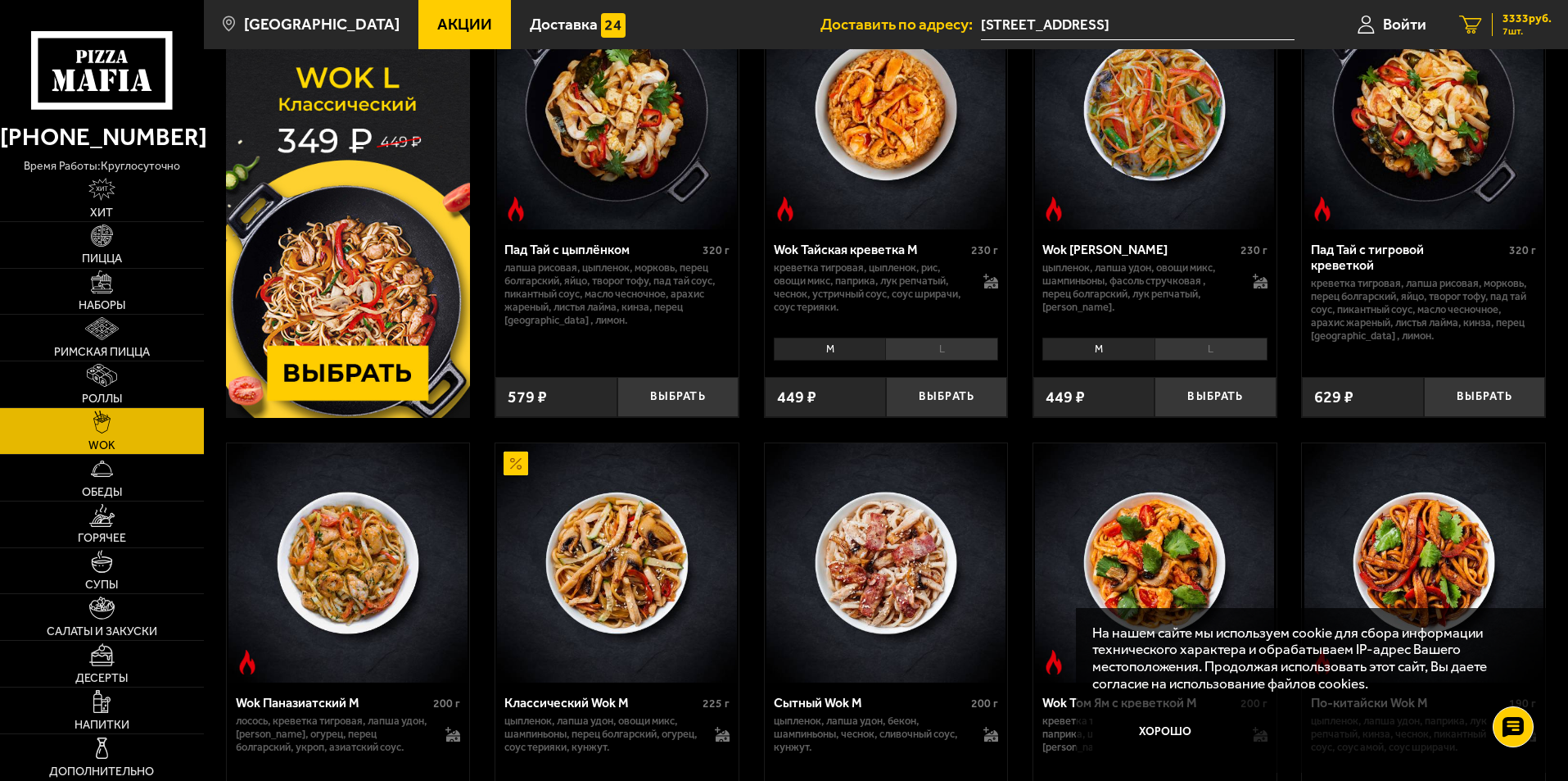
click at [1515, 26] on span "7 шт." at bounding box center [1527, 31] width 49 height 10
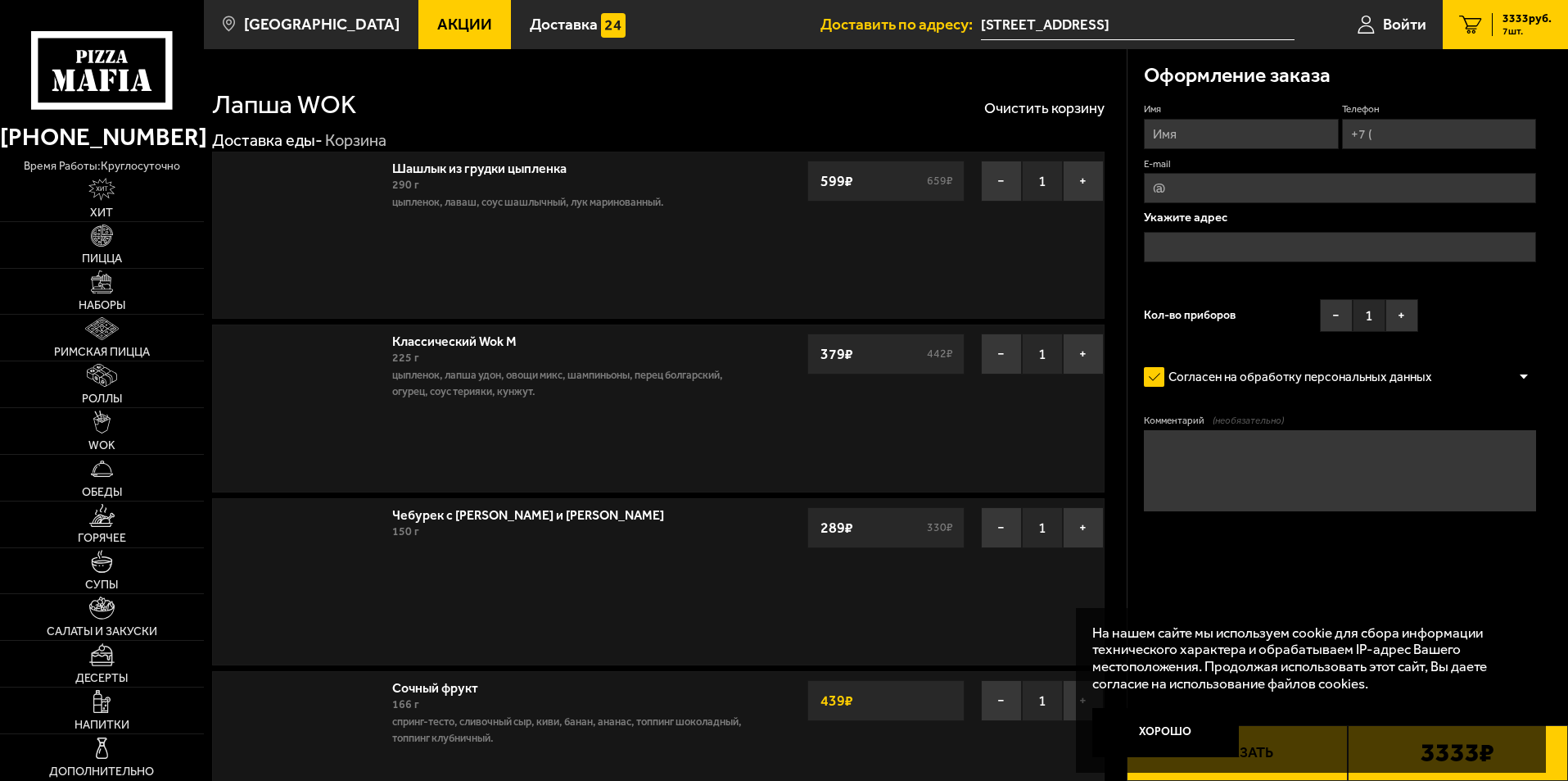
type input "Пискарёвский проспект, 47АЮ"
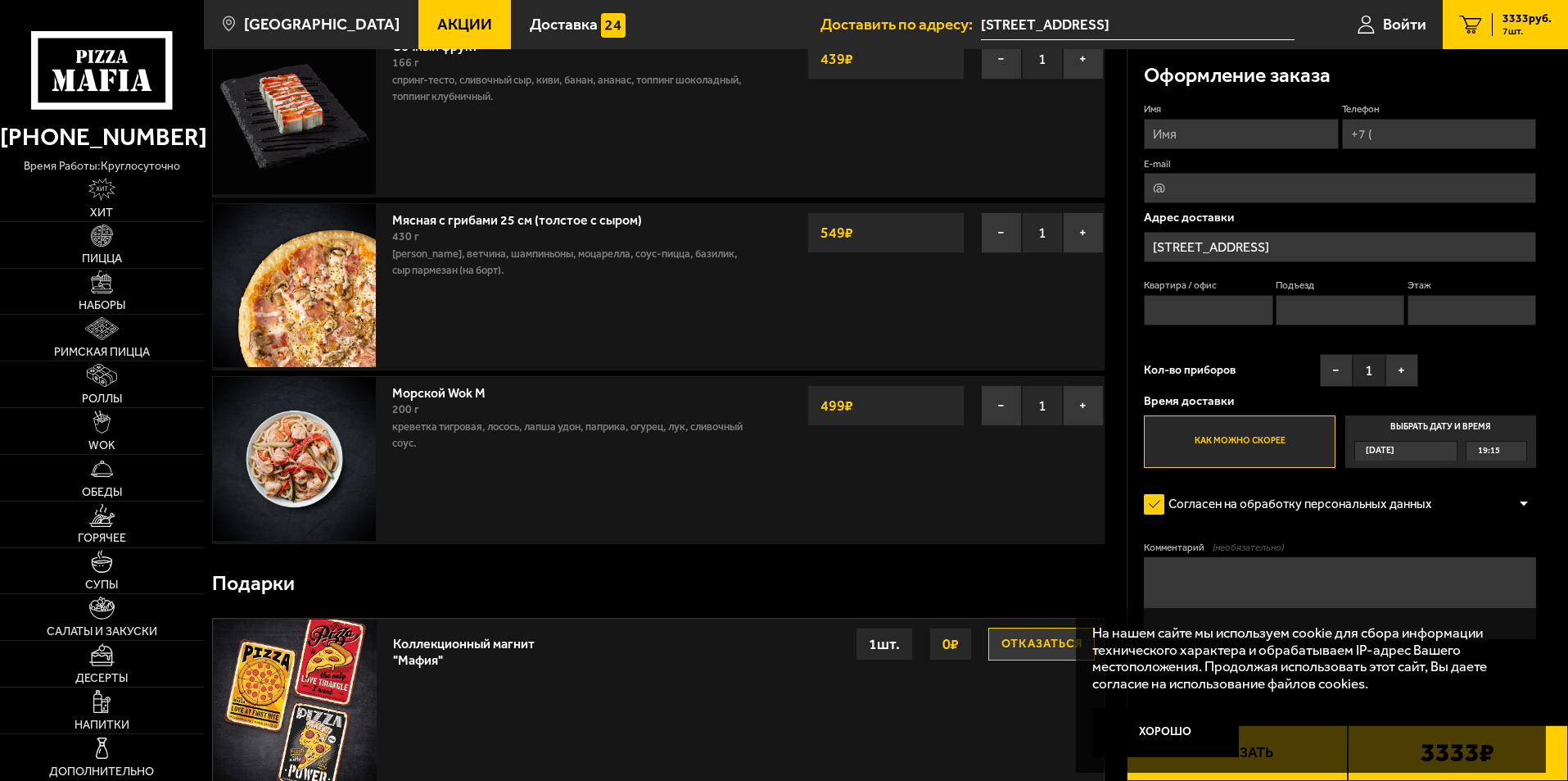
scroll to position [655, 0]
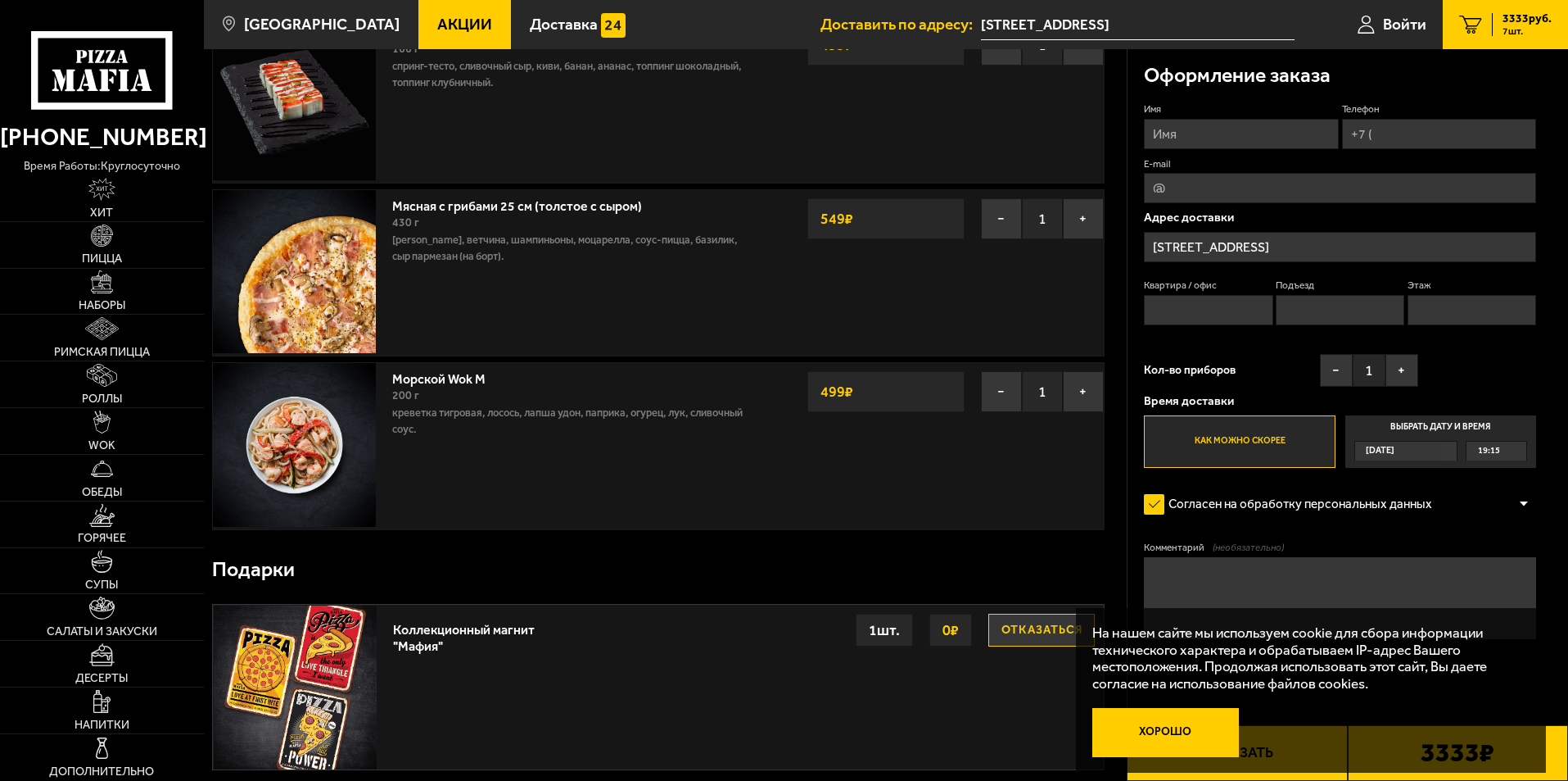
click at [1188, 731] on button "Хорошо" at bounding box center [1166, 732] width 148 height 49
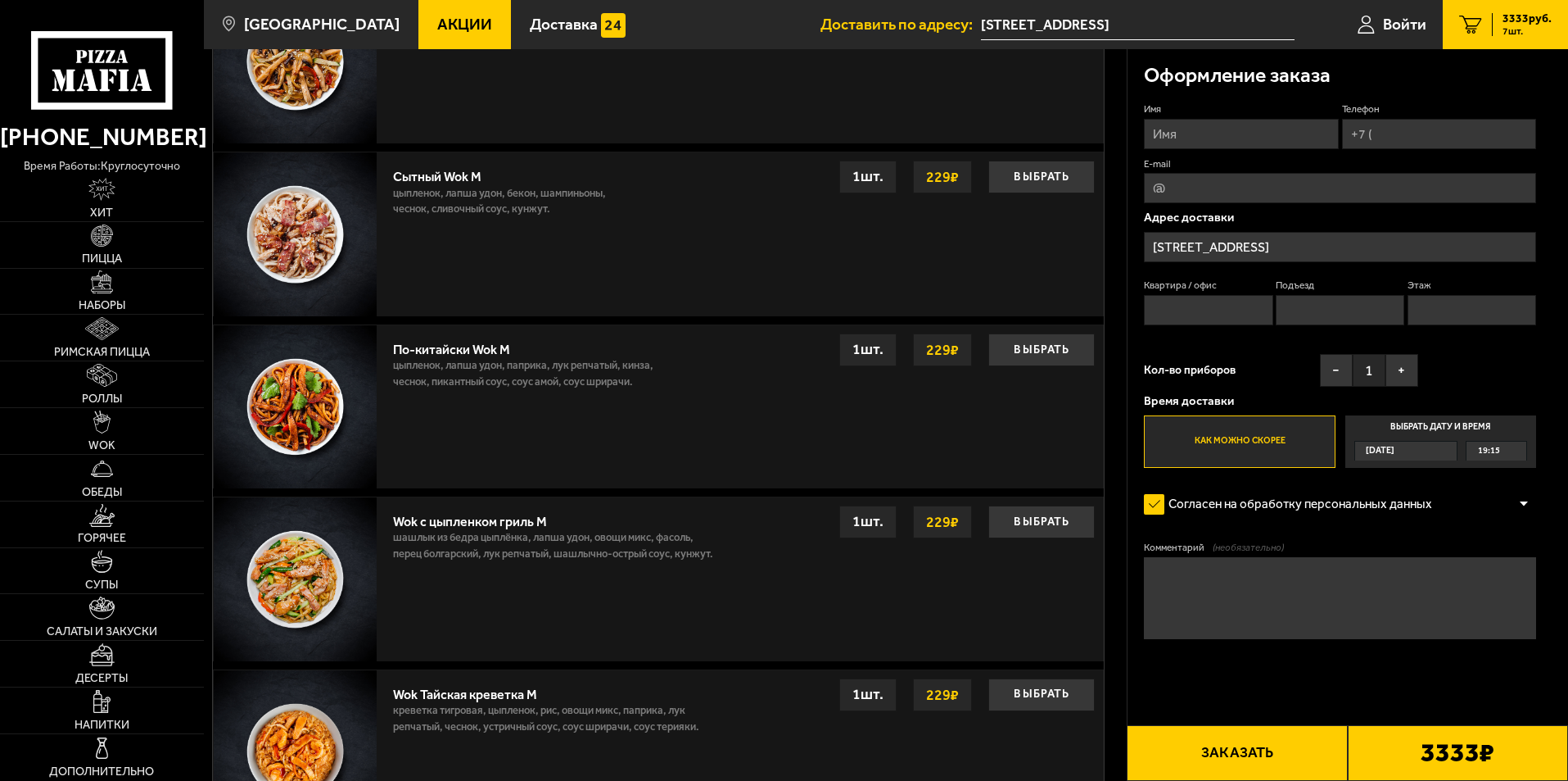
scroll to position [1557, 0]
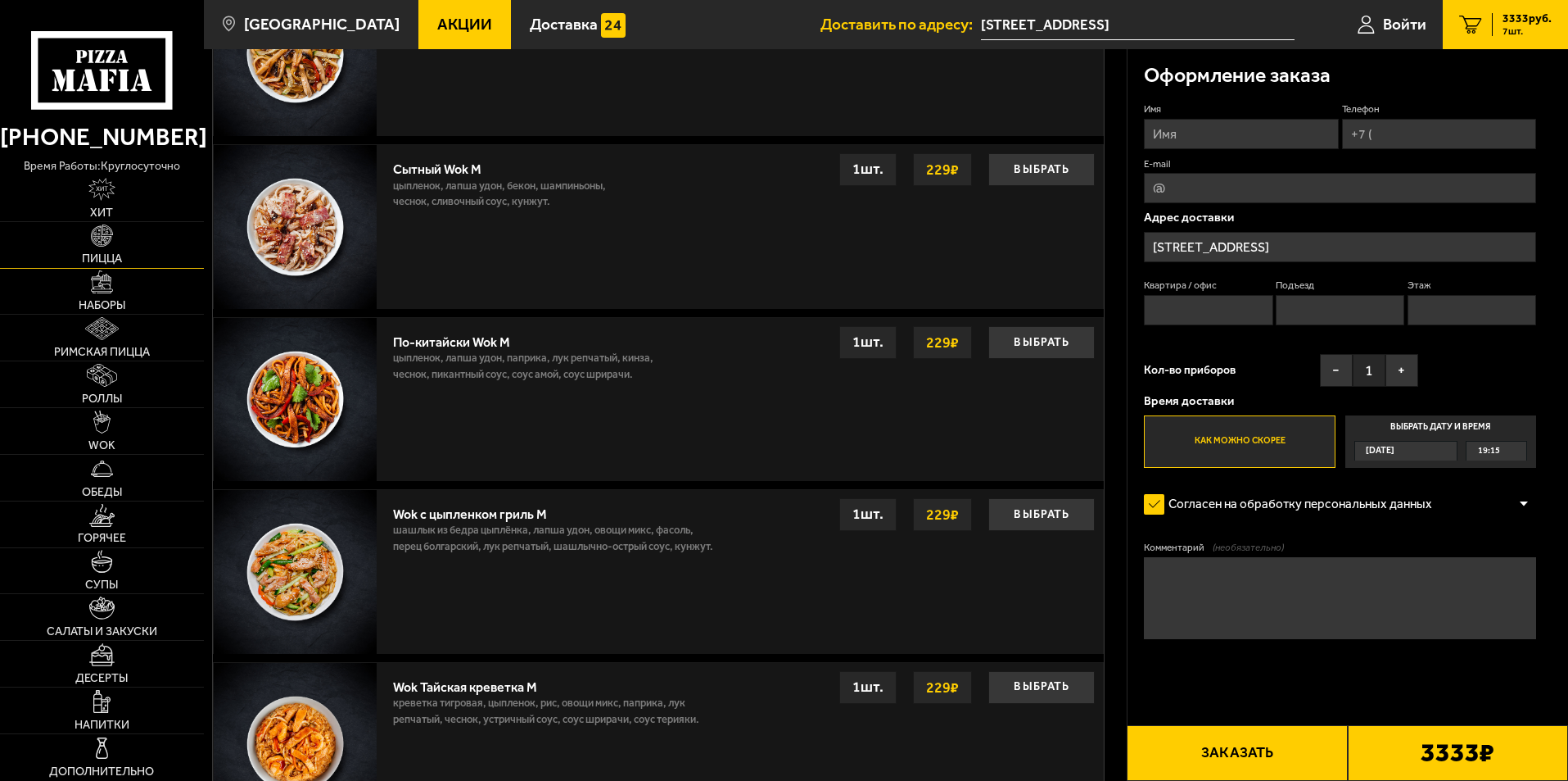
click at [88, 244] on link "Пицца" at bounding box center [102, 245] width 204 height 46
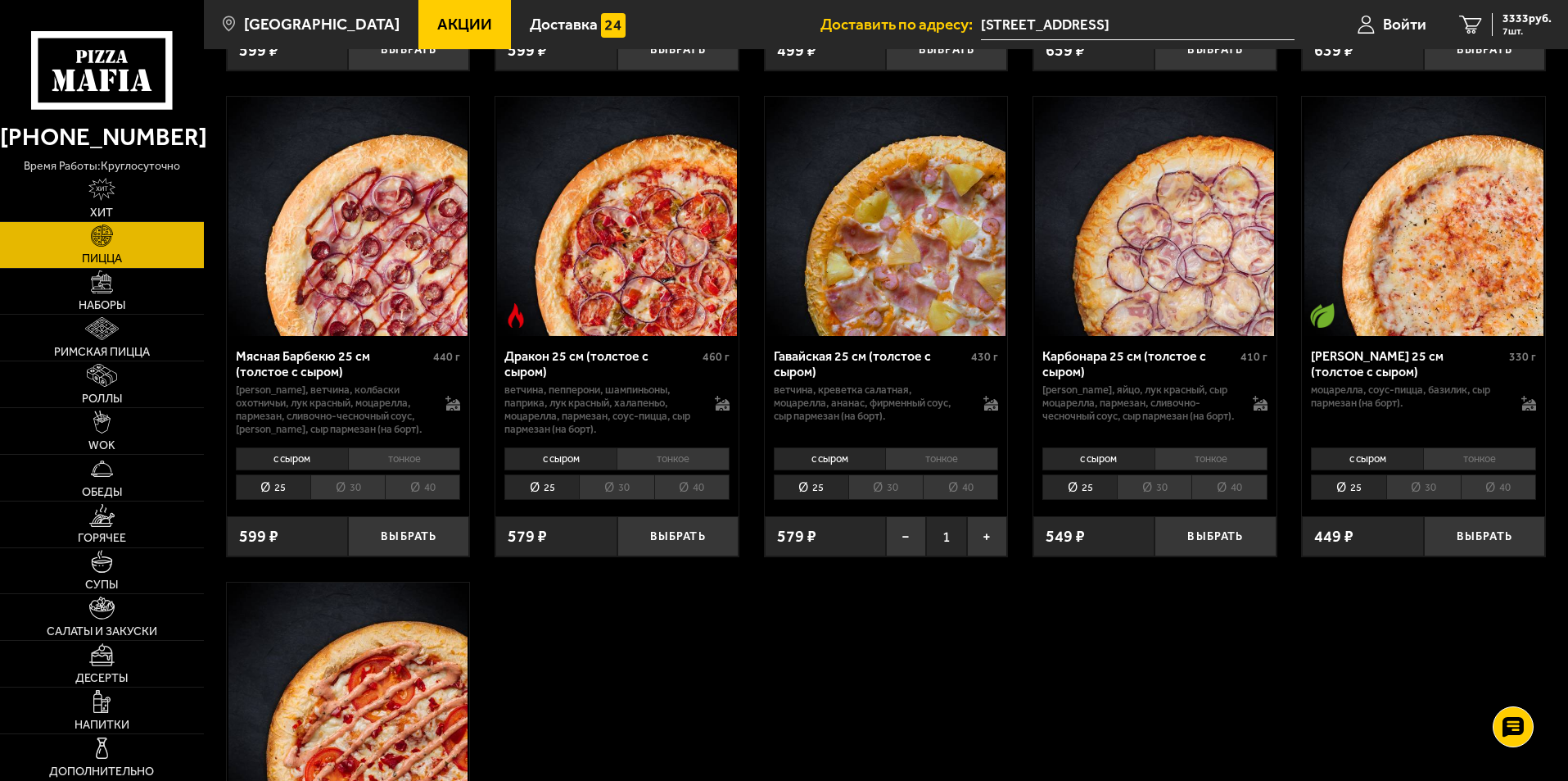
scroll to position [3278, 0]
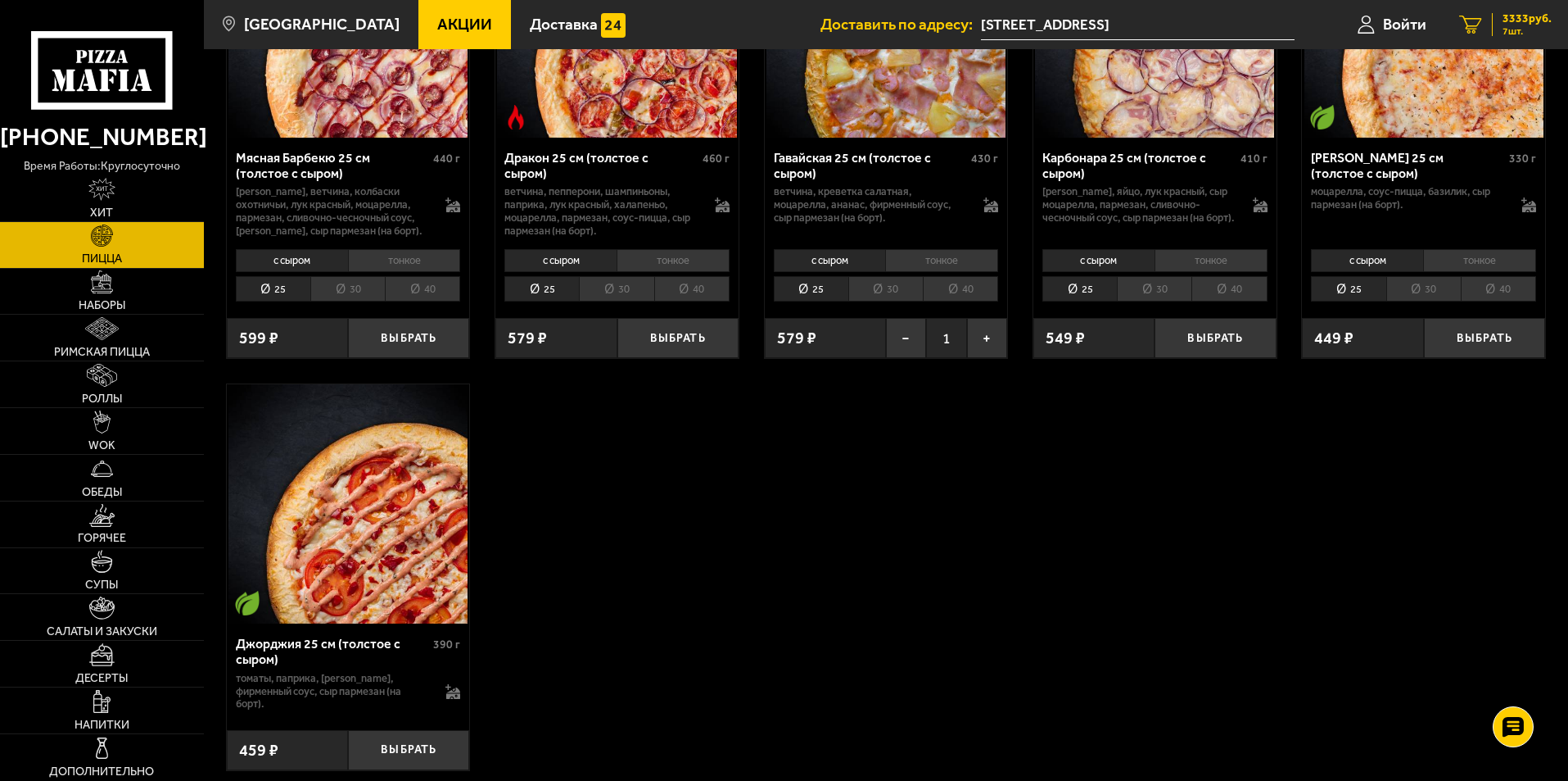
click at [1510, 34] on span "7 шт." at bounding box center [1527, 31] width 49 height 10
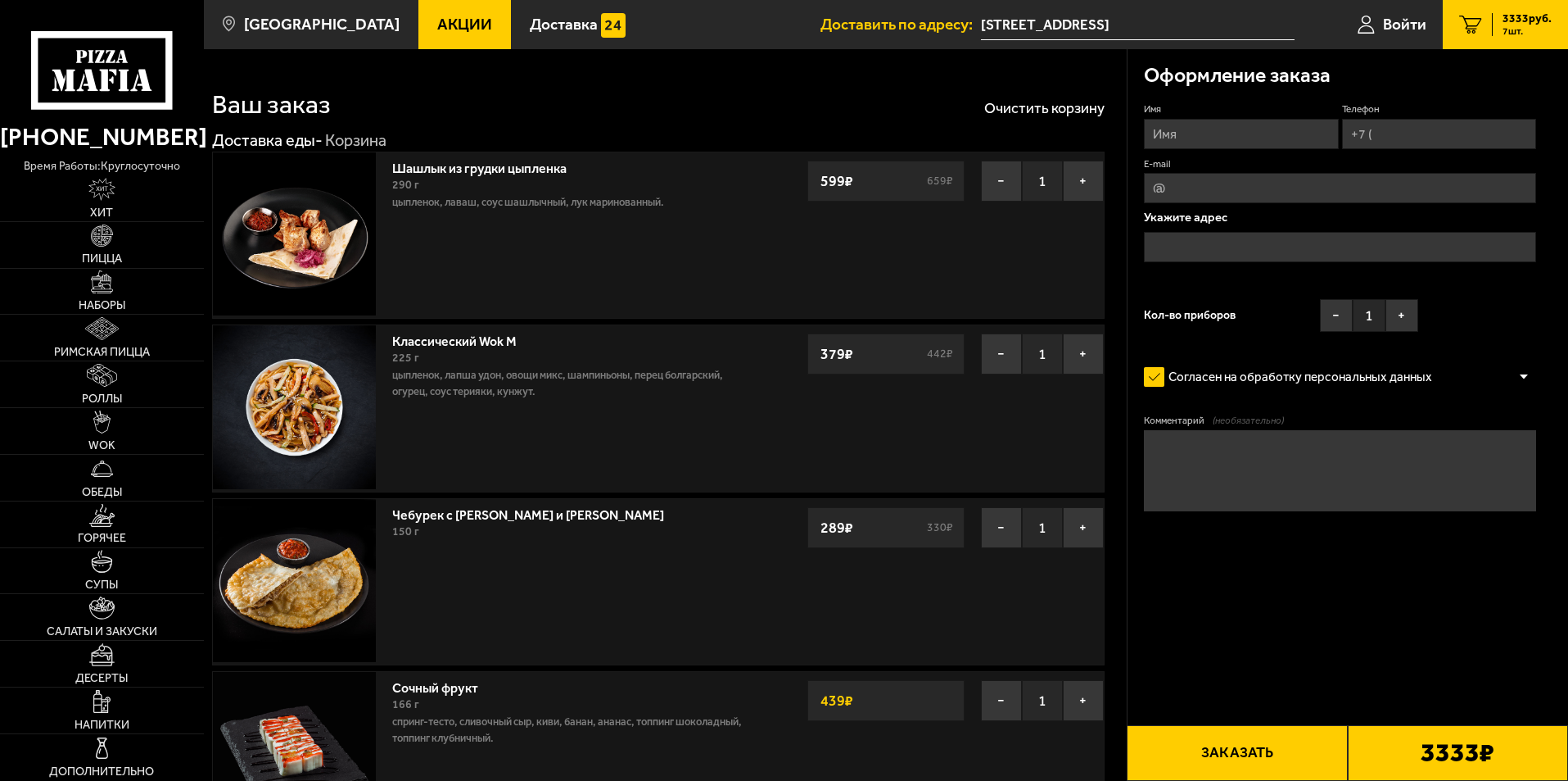
type input "Пискарёвский проспект, 47АЮ"
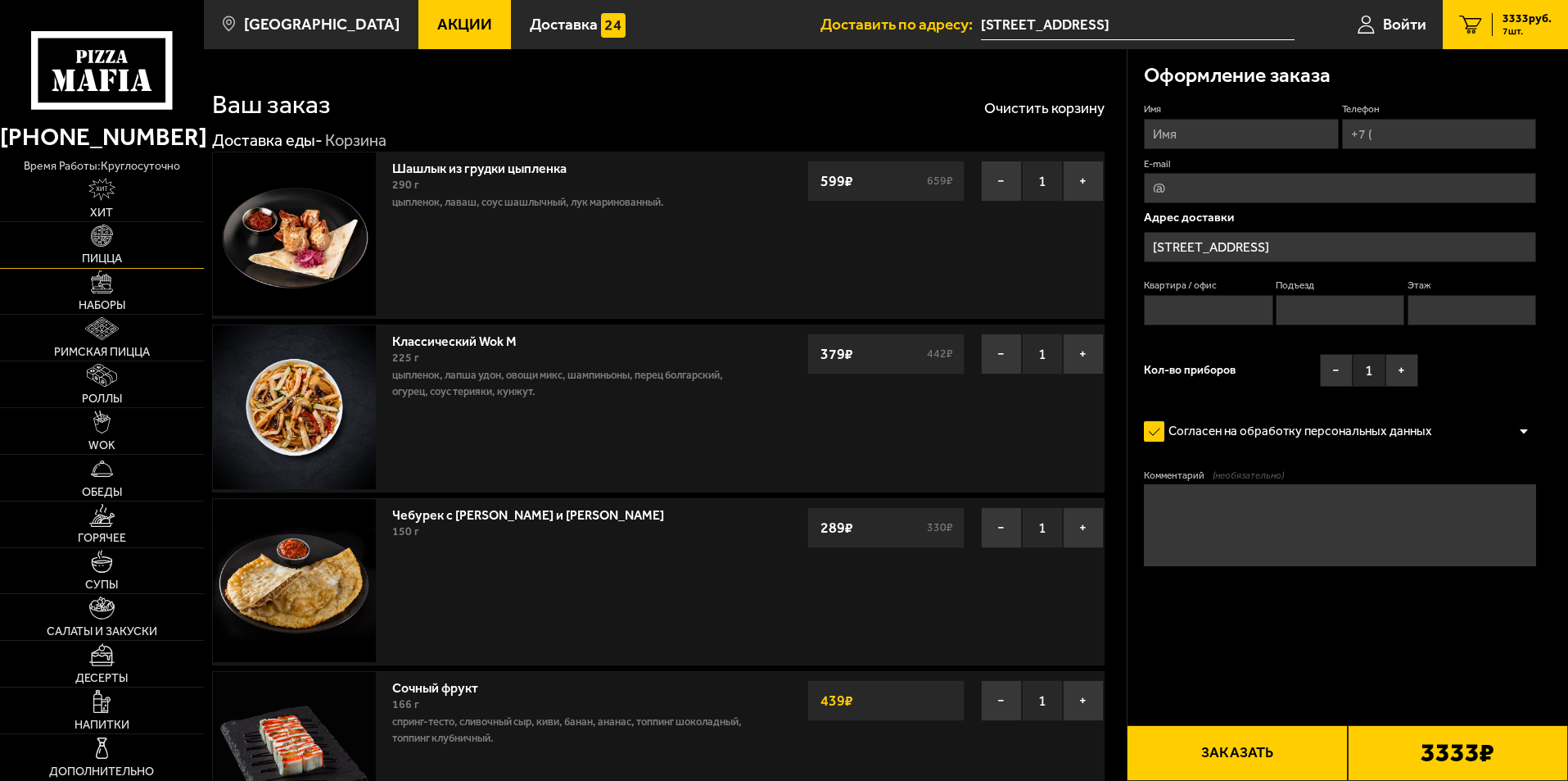
click at [95, 228] on img at bounding box center [103, 236] width 23 height 23
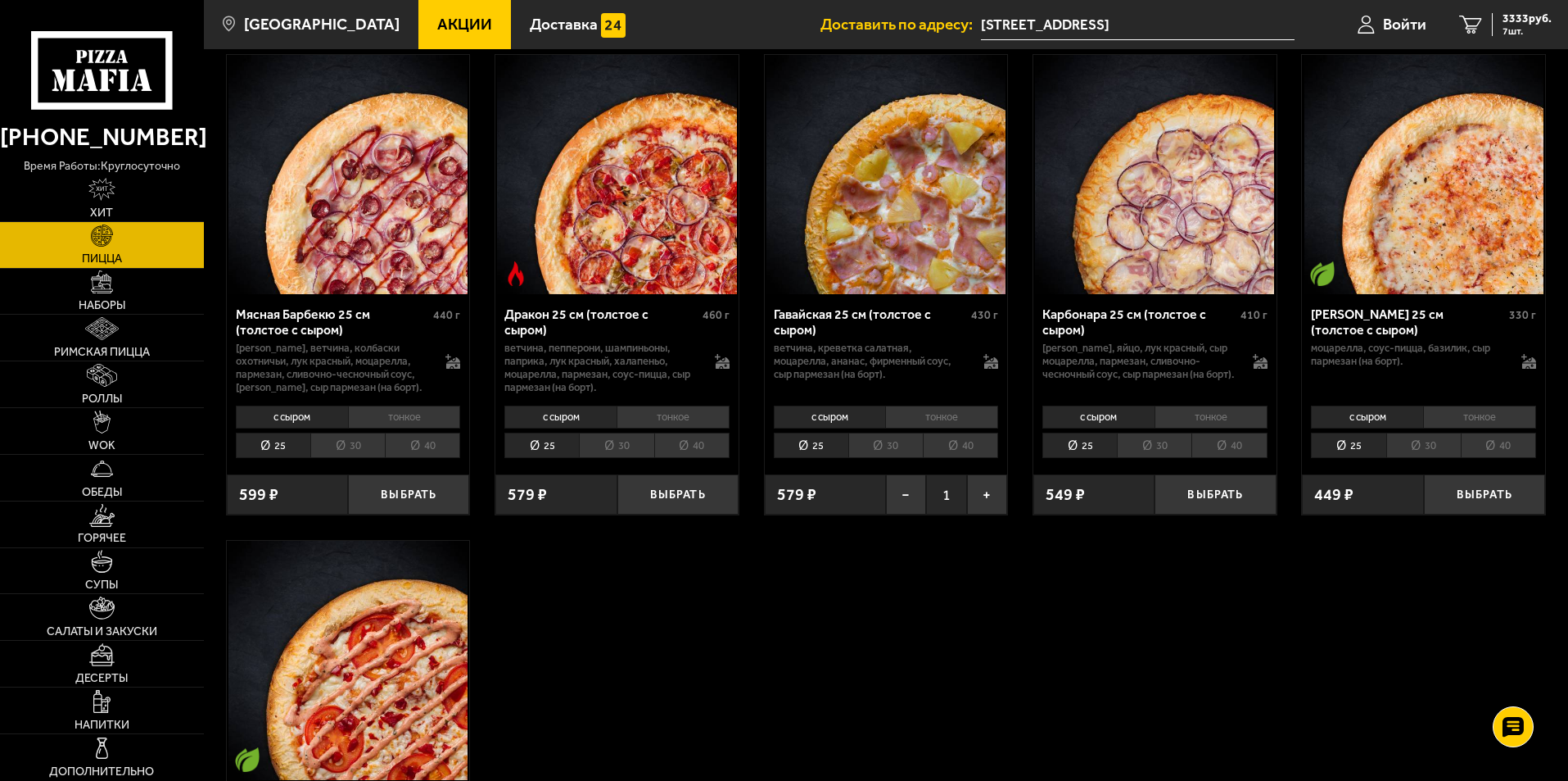
scroll to position [3032, 0]
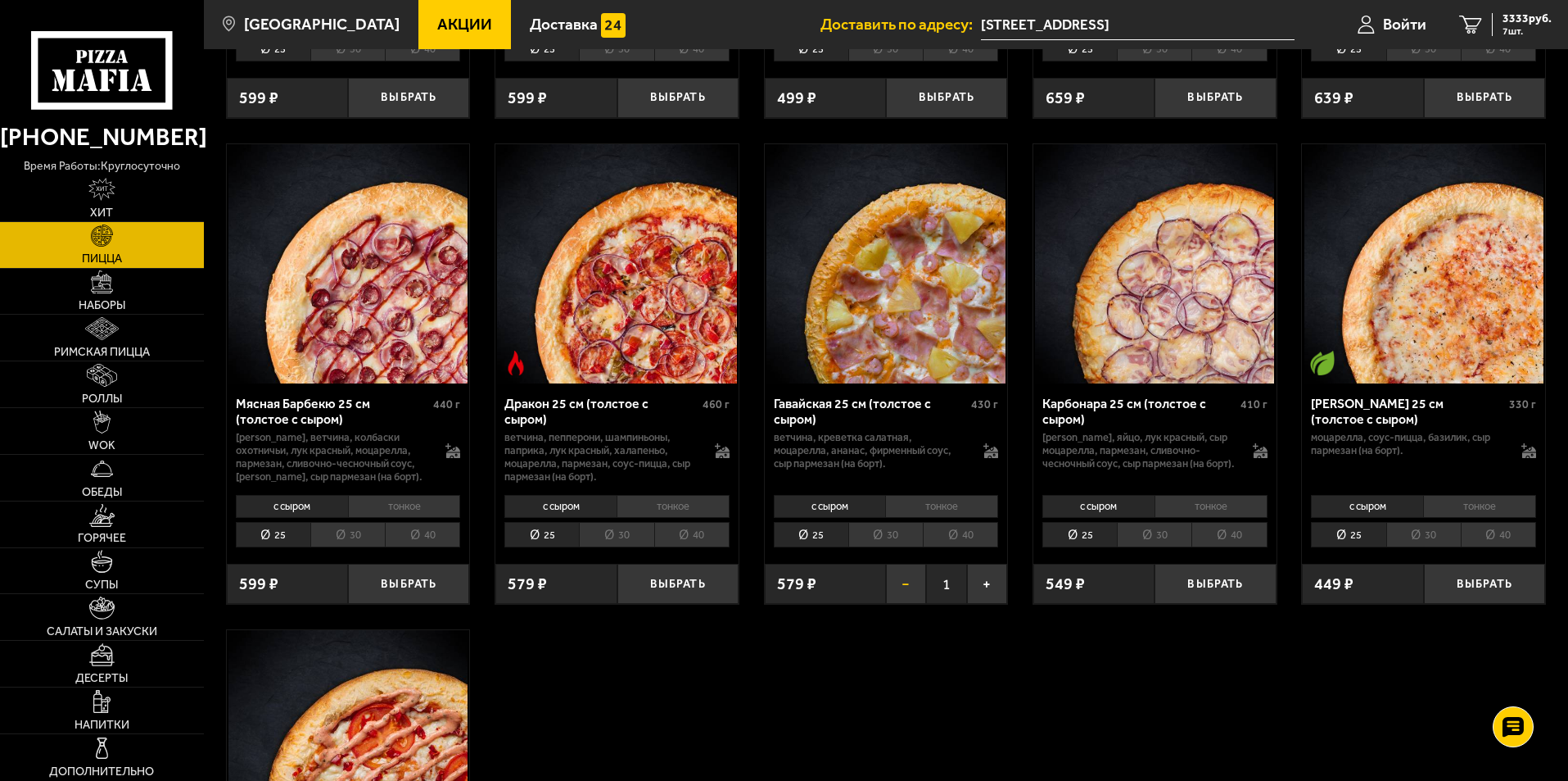
click at [917, 586] on button "−" at bounding box center [906, 584] width 40 height 40
click at [979, 594] on button "Выбрать" at bounding box center [947, 584] width 121 height 40
click at [1532, 14] on span "3333 руб." at bounding box center [1527, 19] width 49 height 12
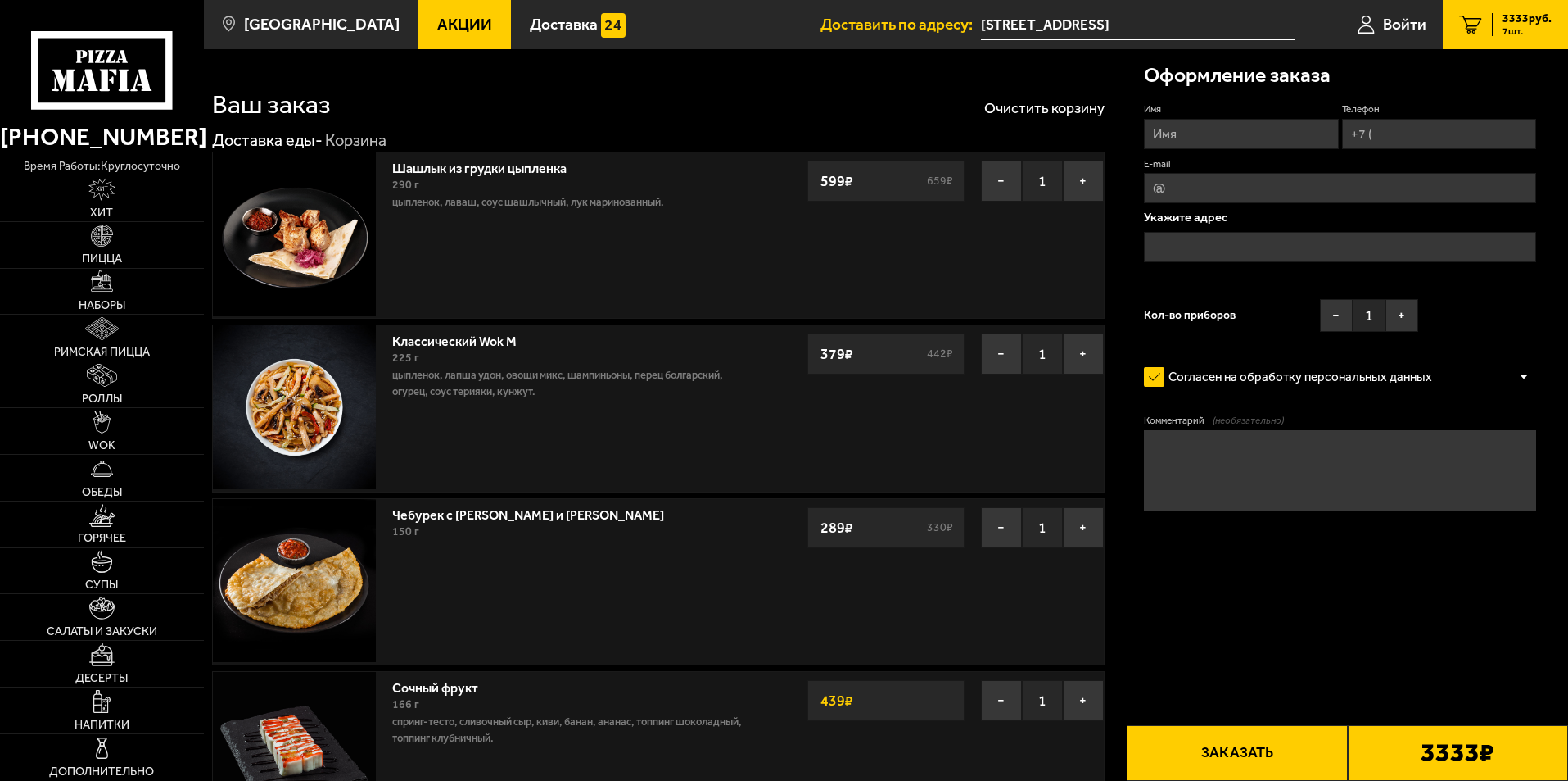
type input "Пискарёвский проспект, 47АЮ"
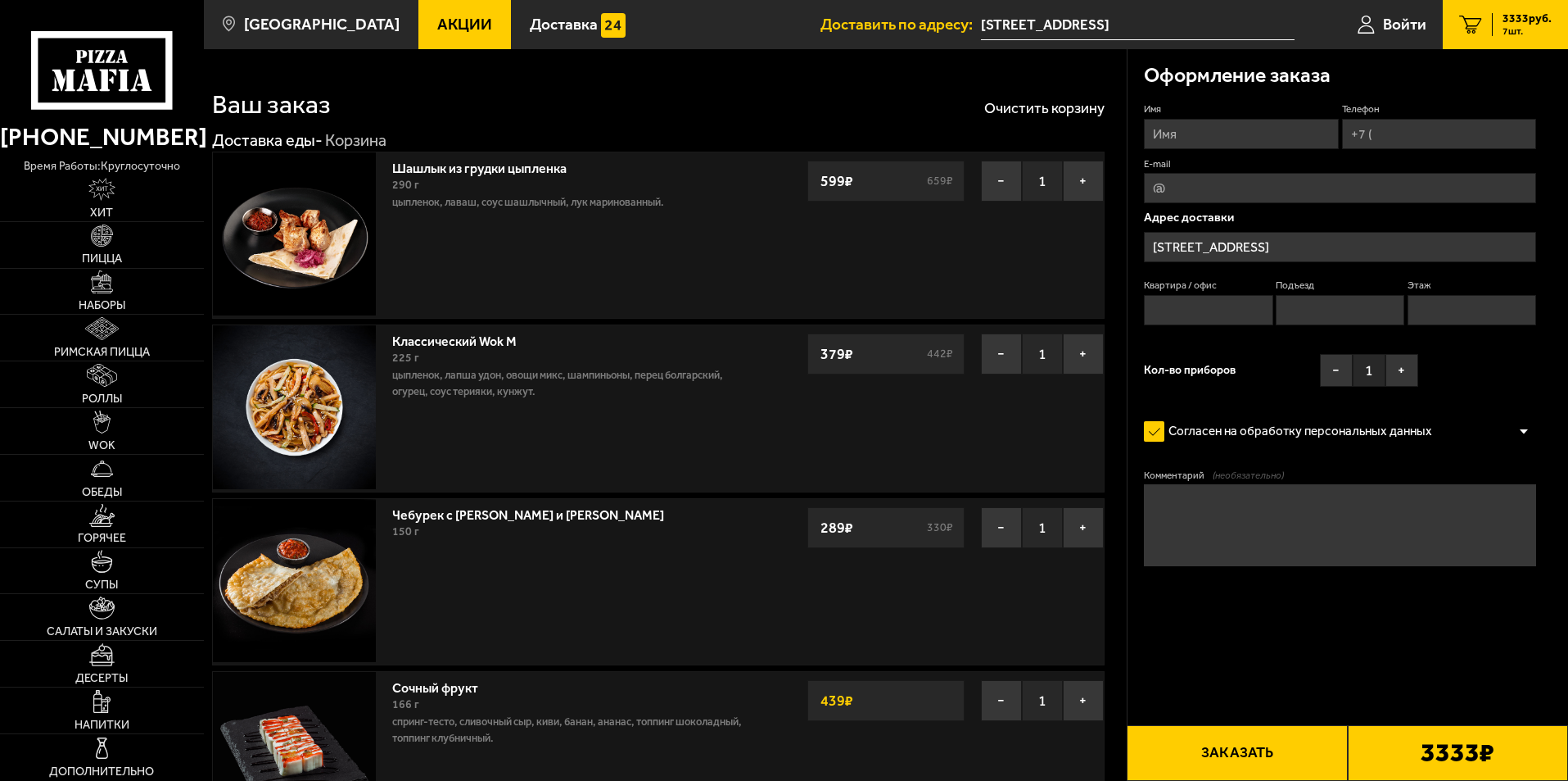
click at [1219, 146] on input "Имя" at bounding box center [1241, 134] width 194 height 31
type input "[PERSON_NAME]"
click at [1472, 145] on input "Телефон" at bounding box center [1439, 134] width 194 height 31
type input "[PHONE_NUMBER]"
click at [1519, 106] on span "Применить скидку" at bounding box center [1480, 109] width 82 height 14
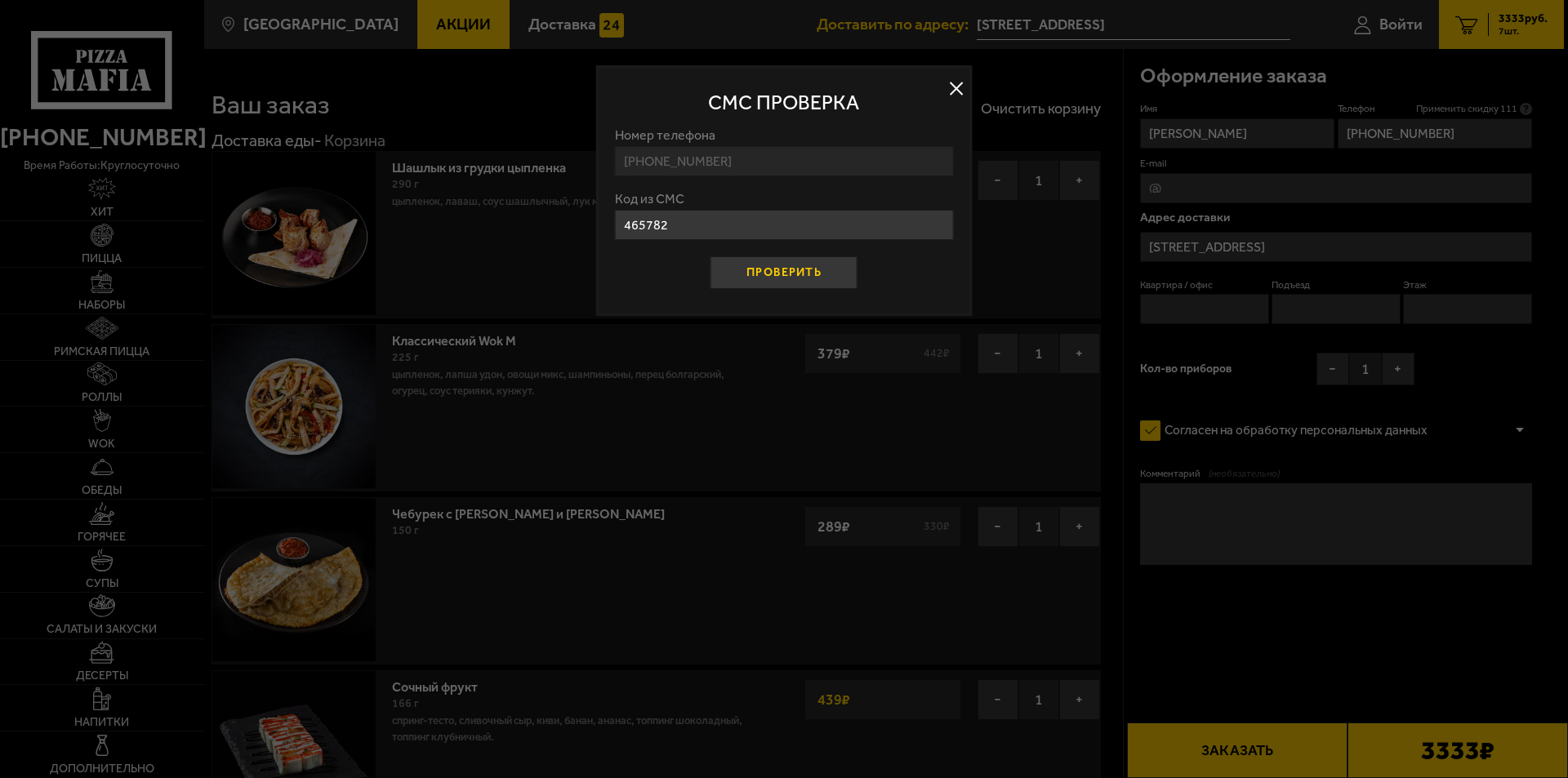
type input "465782"
click at [847, 282] on button "Проверить" at bounding box center [784, 272] width 147 height 32
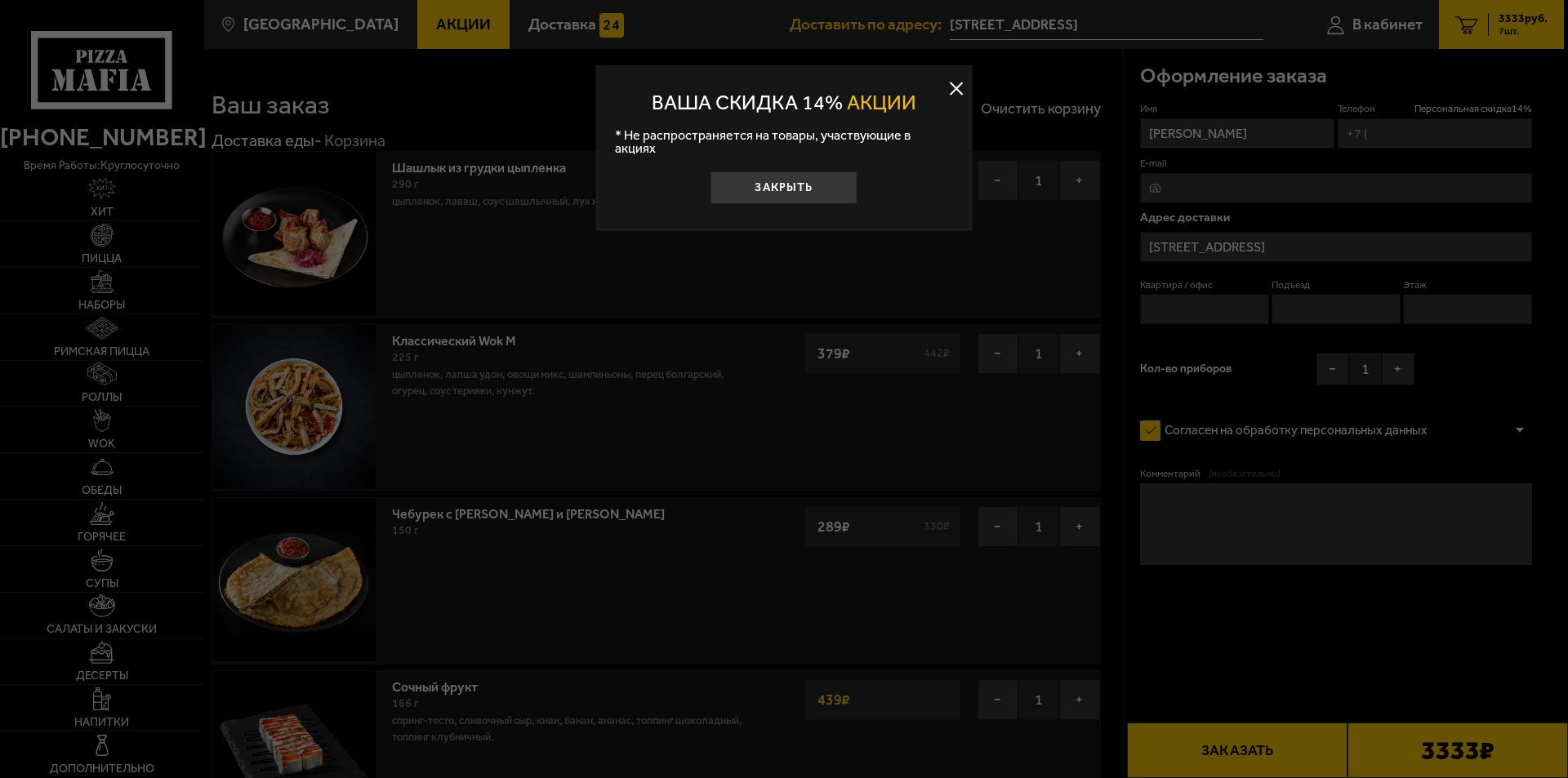
click at [953, 82] on button at bounding box center [956, 89] width 25 height 25
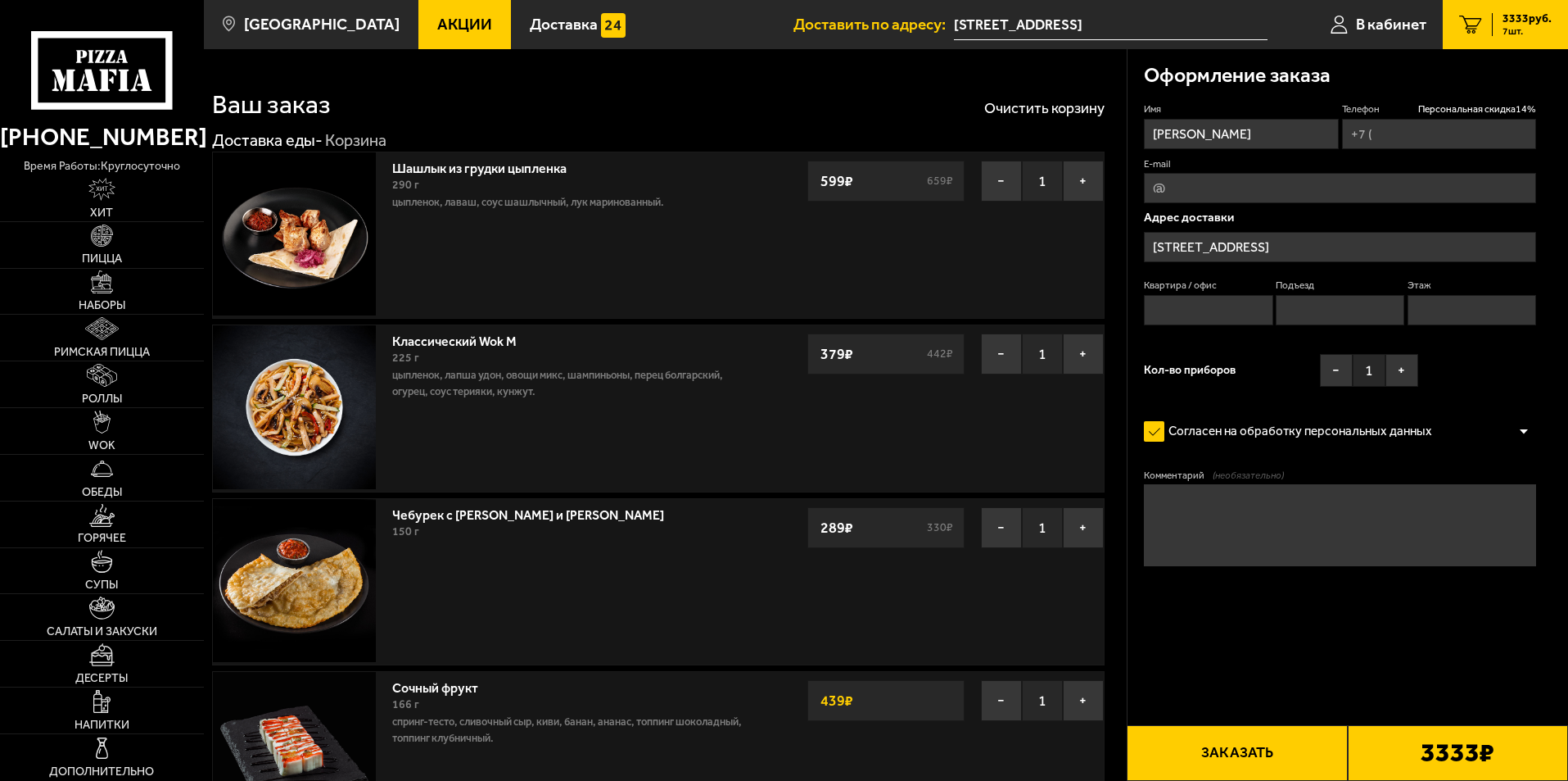
click at [1354, 199] on input "E-mail" at bounding box center [1340, 188] width 392 height 31
click at [1332, 188] on input "E-mail" at bounding box center [1340, 188] width 392 height 31
type input "m"
type input "[EMAIL_ADDRESS][DOMAIN_NAME]"
click at [1282, 515] on textarea "Комментарий (необязательно)" at bounding box center [1340, 525] width 392 height 82
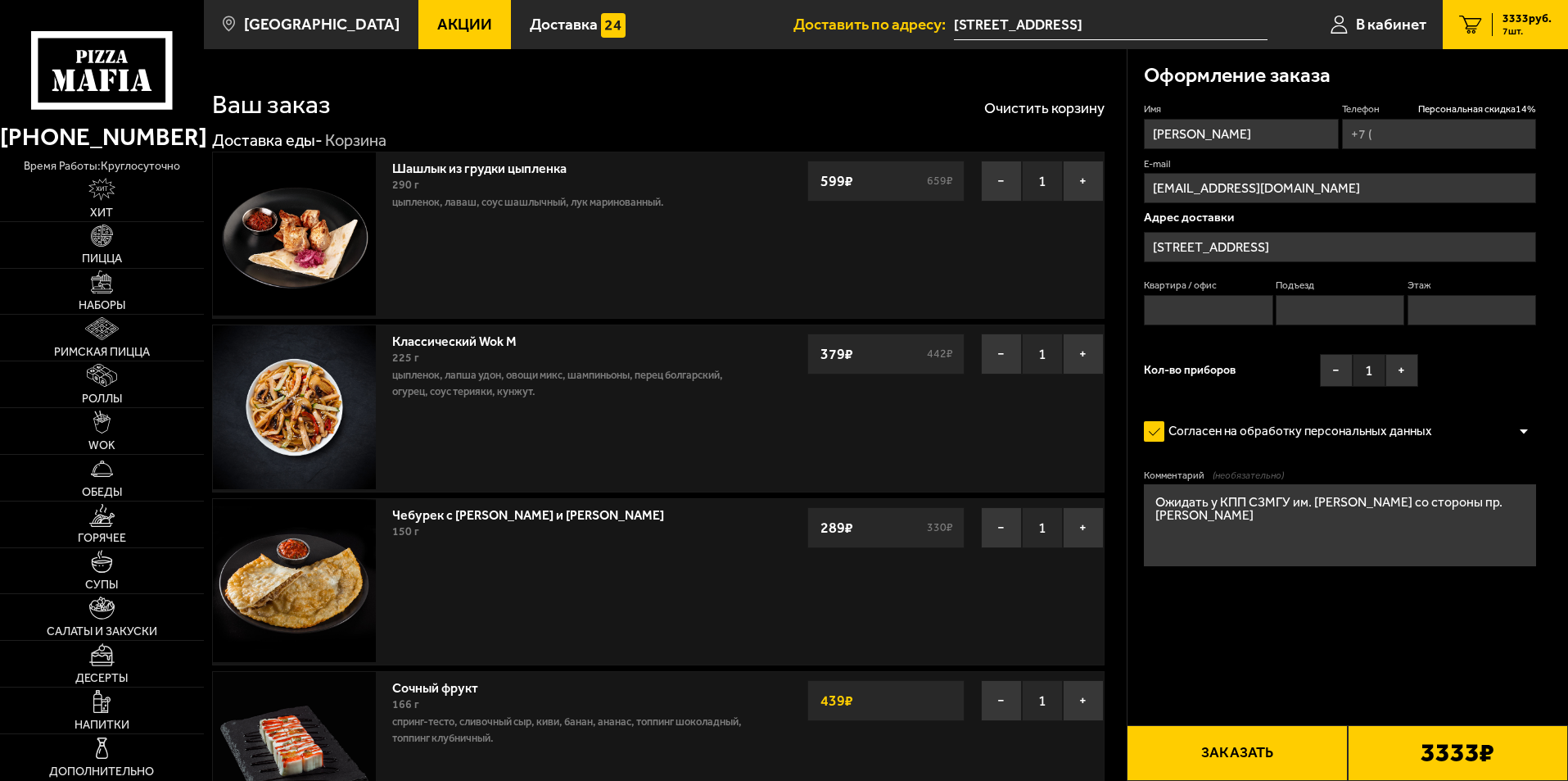
type textarea "Ожидать у КПП СЗМГУ им. [PERSON_NAME] со стороны пр. [PERSON_NAME]"
click at [1235, 748] on button "Заказать" at bounding box center [1237, 753] width 221 height 56
click at [1244, 300] on input "Квартира / офис" at bounding box center [1208, 310] width 129 height 31
type input "-"
click at [1294, 302] on input "Подъезд" at bounding box center [1340, 310] width 129 height 31
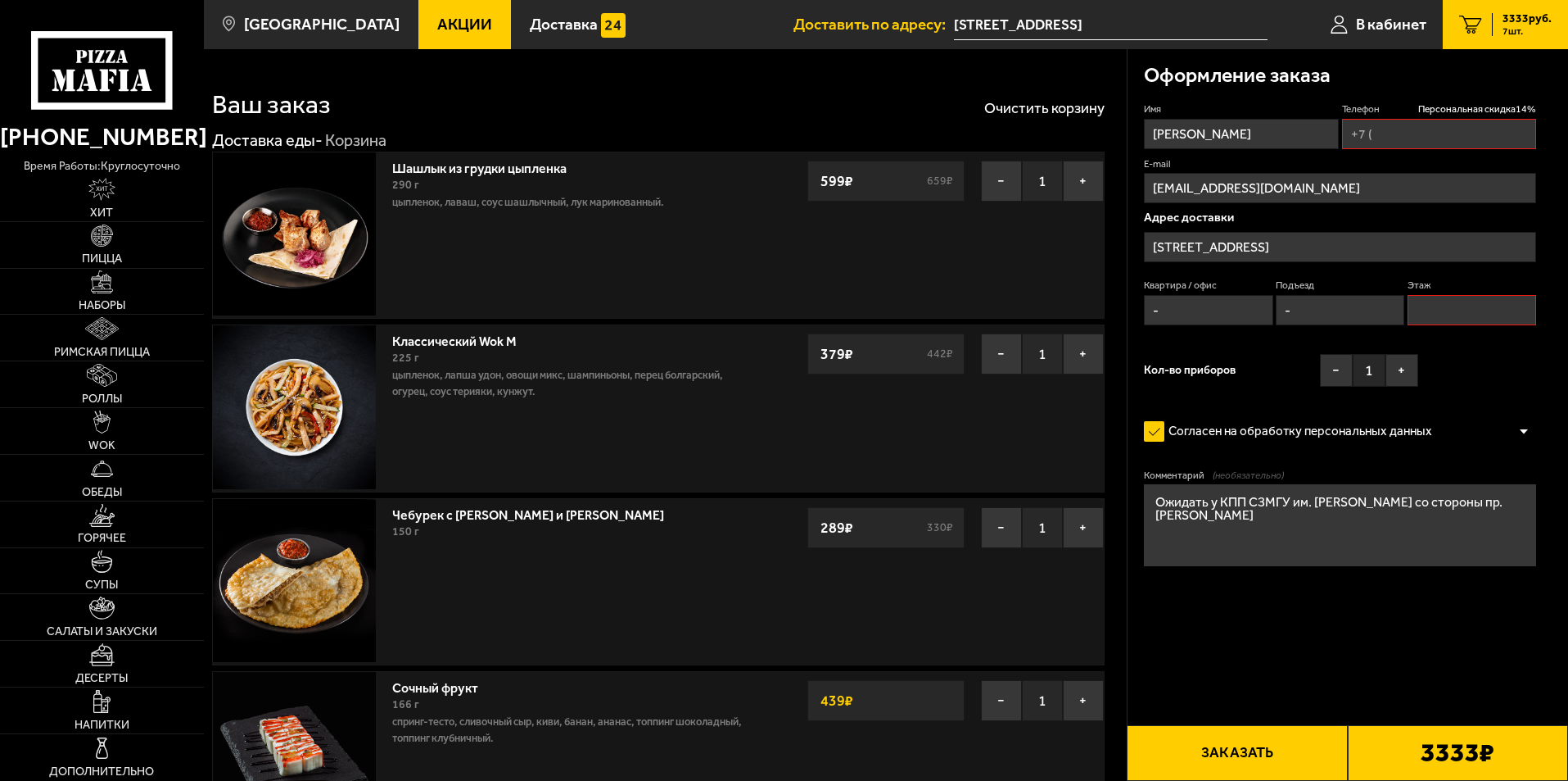
type input "-"
click at [1494, 309] on input "Этаж" at bounding box center [1472, 310] width 129 height 31
type input "1"
drag, startPoint x: 1385, startPoint y: 316, endPoint x: 1273, endPoint y: 317, distance: 112.0
click at [1273, 317] on div "Квартира / офис - Подъезд - Этаж 1" at bounding box center [1340, 305] width 392 height 55
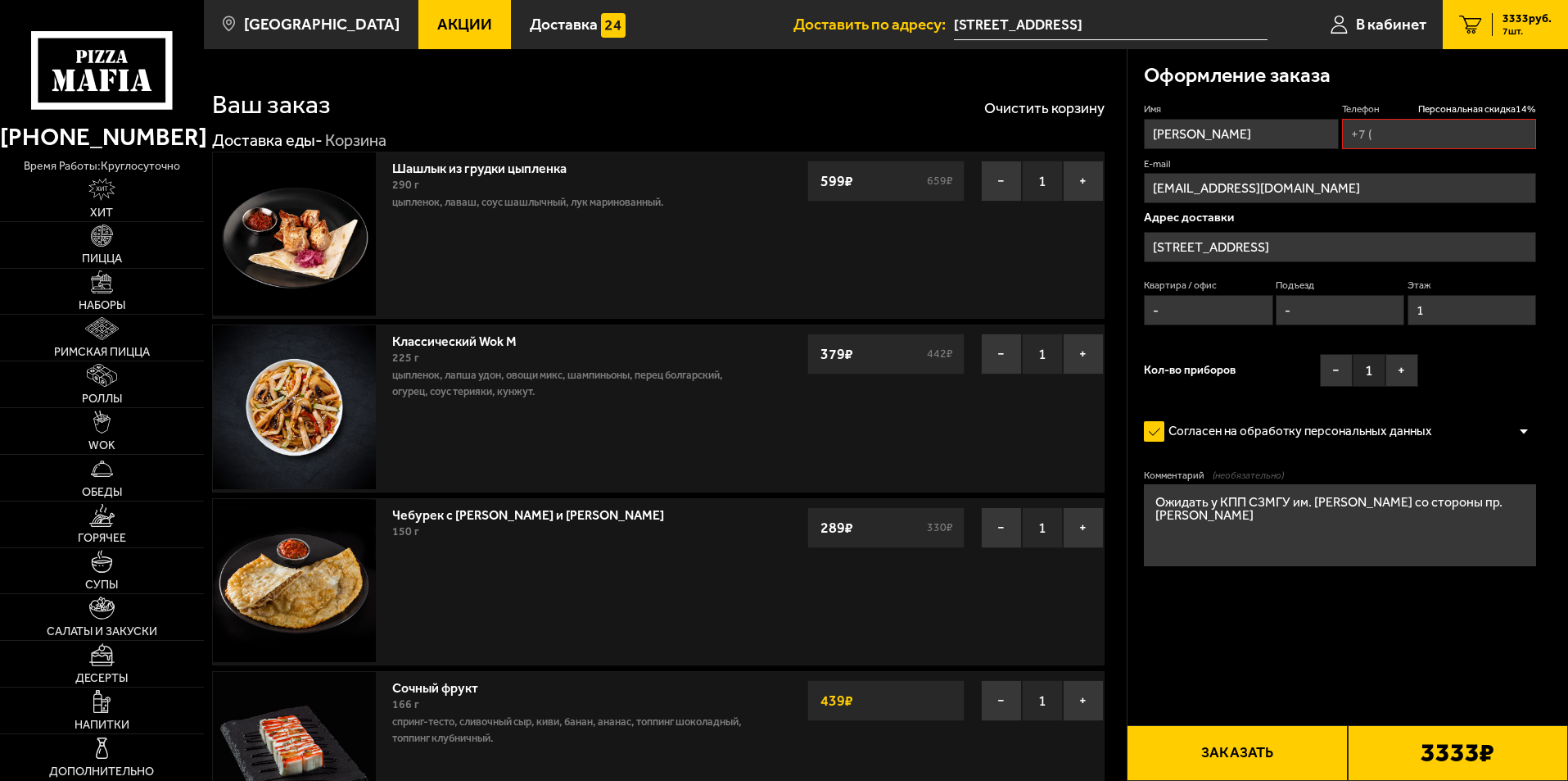
click at [1231, 311] on input "-" at bounding box center [1208, 310] width 129 height 31
drag, startPoint x: 1236, startPoint y: 309, endPoint x: 1129, endPoint y: 309, distance: 107.0
click at [1129, 309] on div "Оформление заказа Имя Михаил Телефон Персональная скидка 14 % E-mail zaboltin_m…" at bounding box center [1348, 356] width 441 height 614
type input "3/1"
click at [1296, 758] on button "Заказать" at bounding box center [1237, 753] width 221 height 56
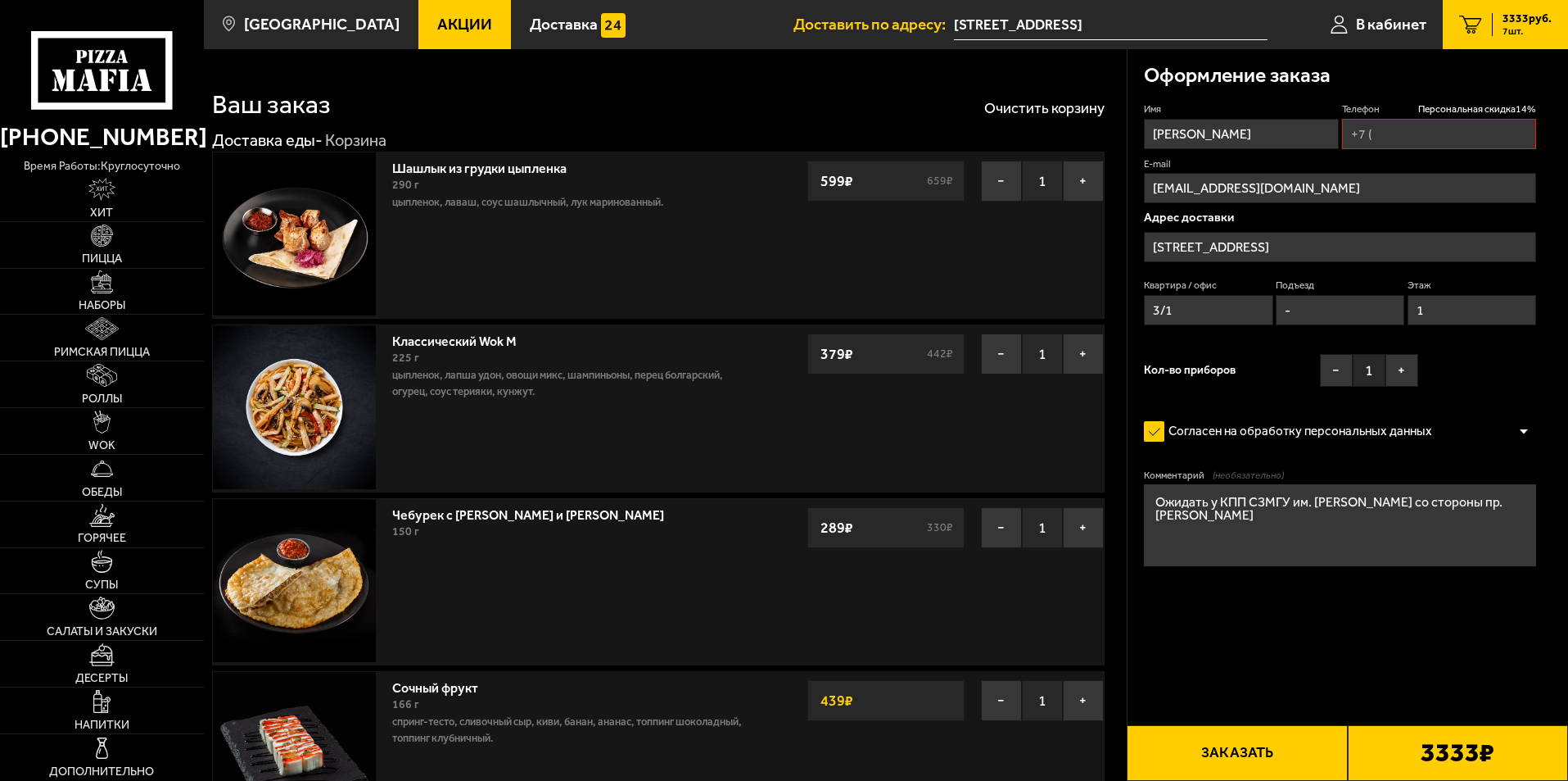
click at [1461, 129] on input "Телефон Персональная скидка 14 %" at bounding box center [1439, 134] width 194 height 31
type input "[PHONE_NUMBER]"
click at [1258, 751] on button "Заказать" at bounding box center [1237, 753] width 221 height 56
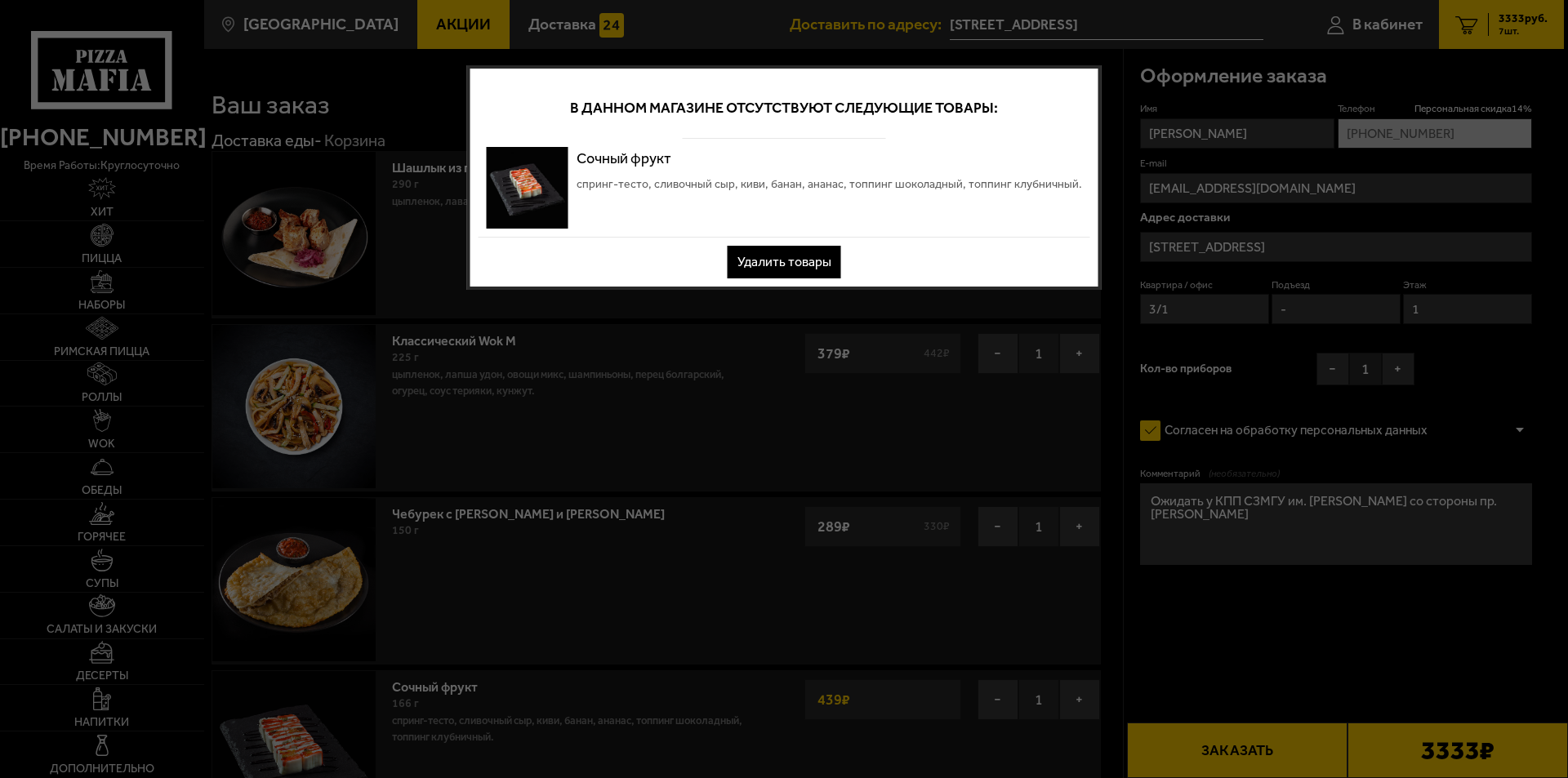
click at [791, 259] on button "Удалить товары" at bounding box center [784, 262] width 114 height 32
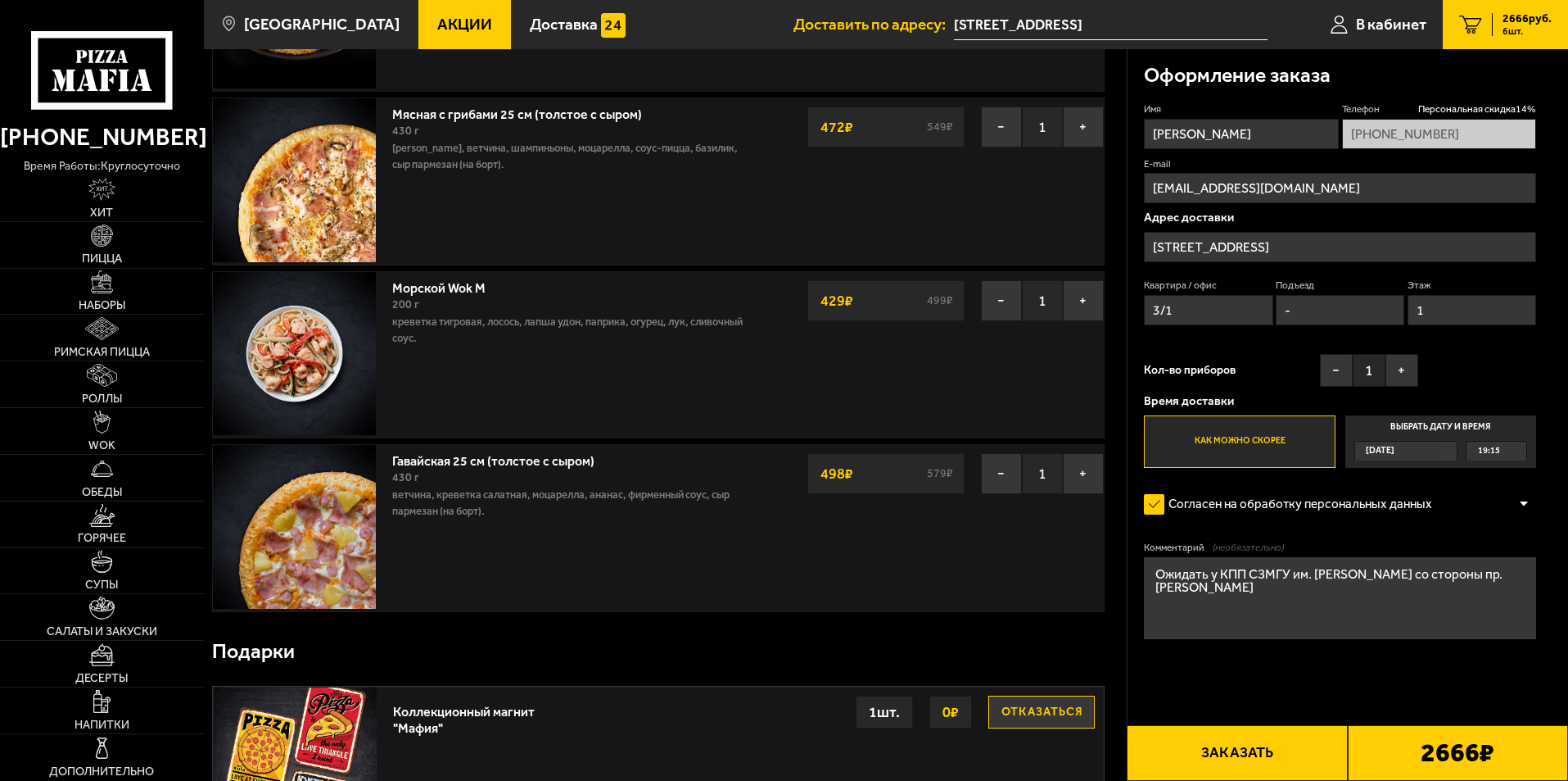
scroll to position [82, 0]
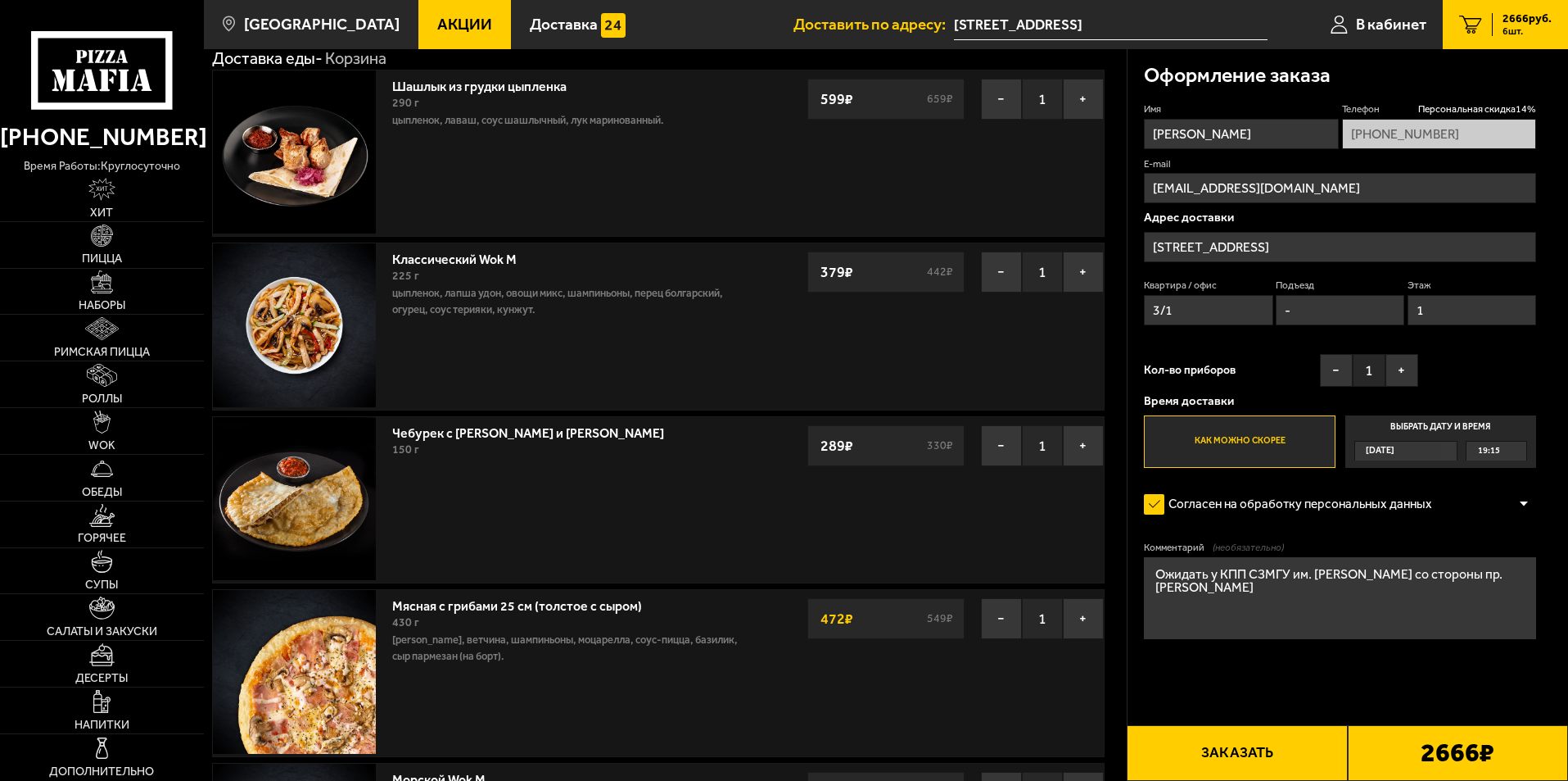
click at [1257, 746] on button "Заказать" at bounding box center [1237, 753] width 221 height 56
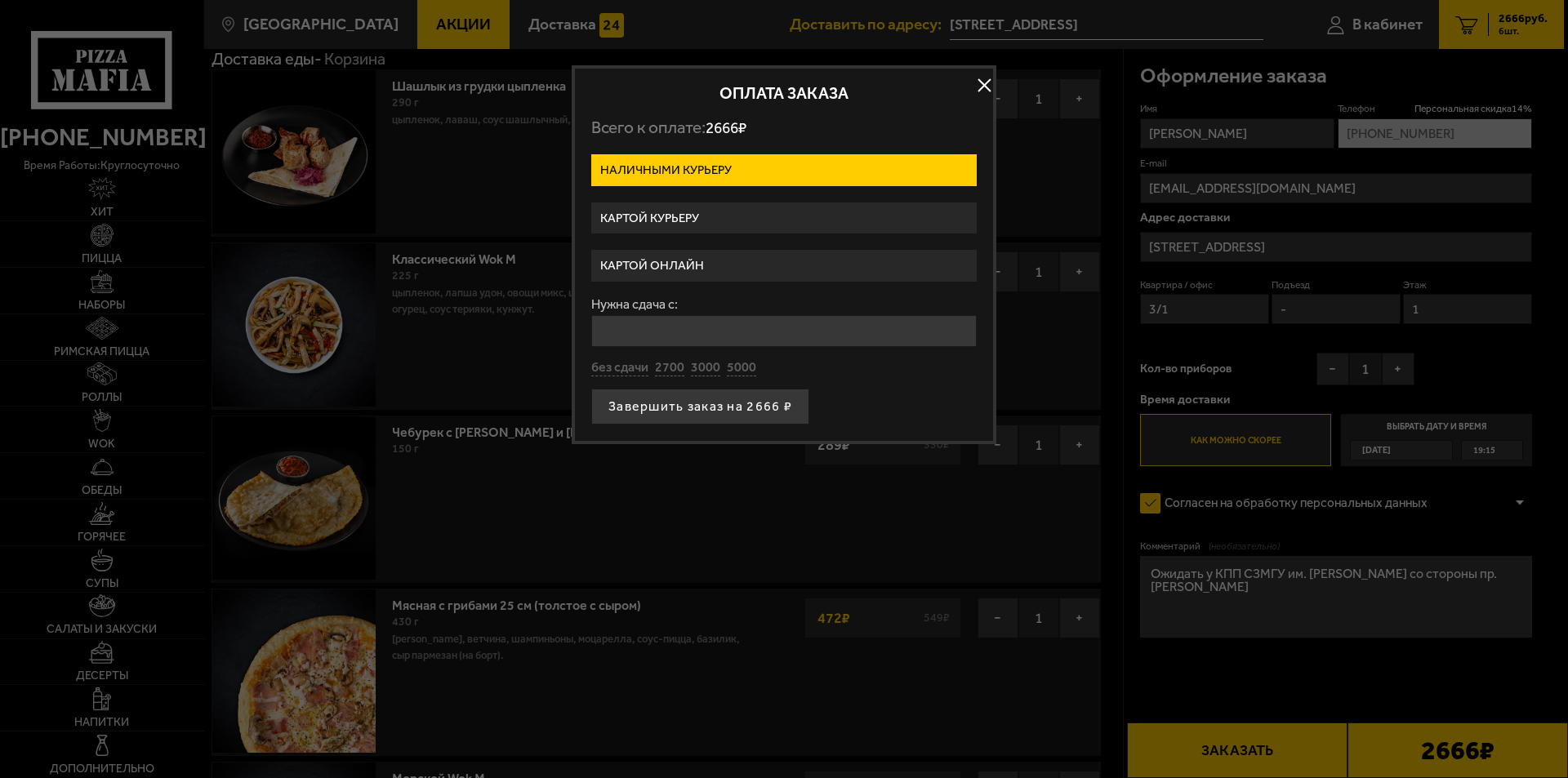
click at [729, 261] on label "Картой онлайн" at bounding box center [783, 265] width 385 height 32
click at [0, 0] on input "Картой онлайн" at bounding box center [0, 0] width 0 height 0
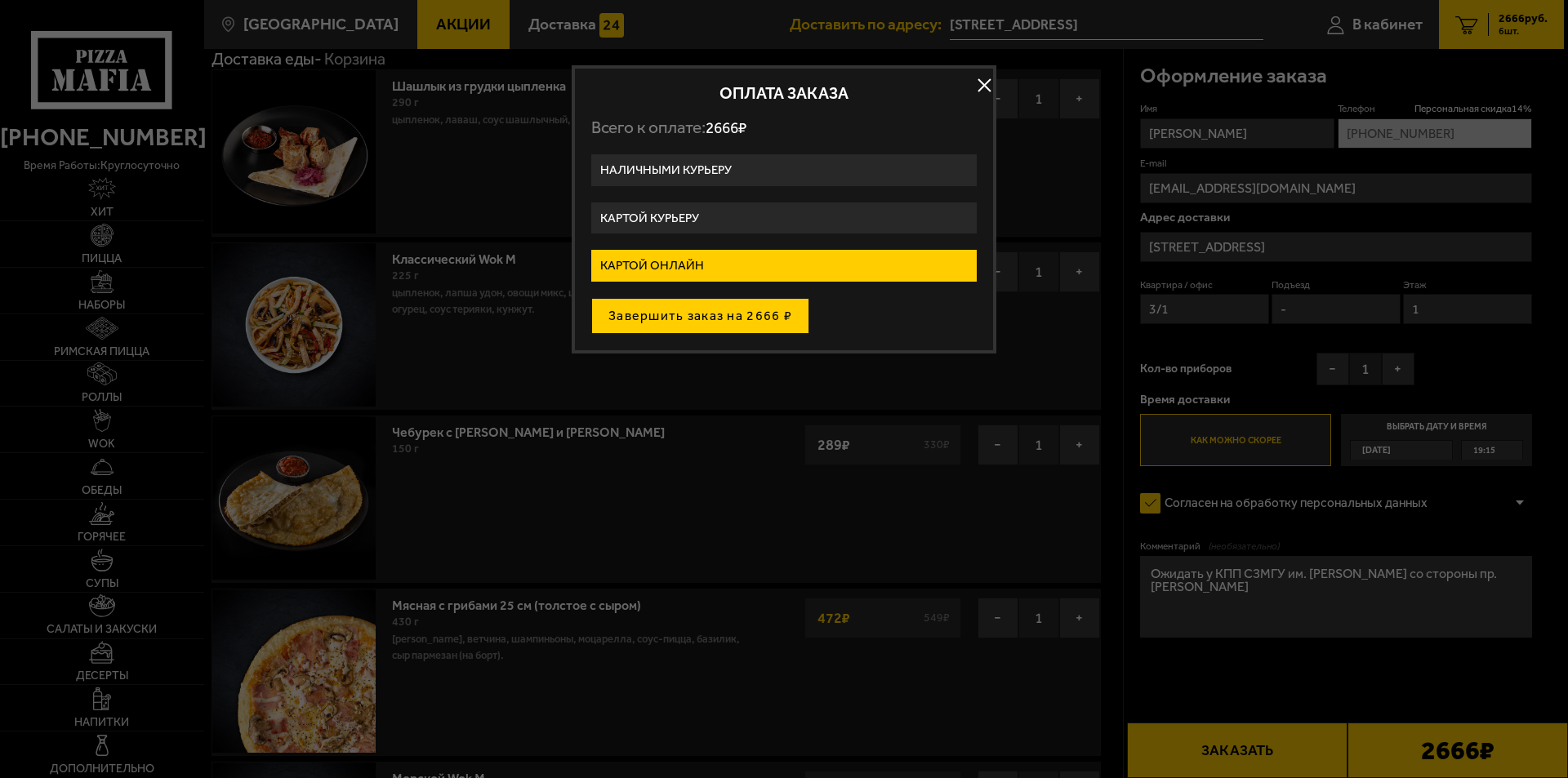
click at [724, 309] on button "Завершить заказ на 2666 ₽" at bounding box center [700, 316] width 218 height 36
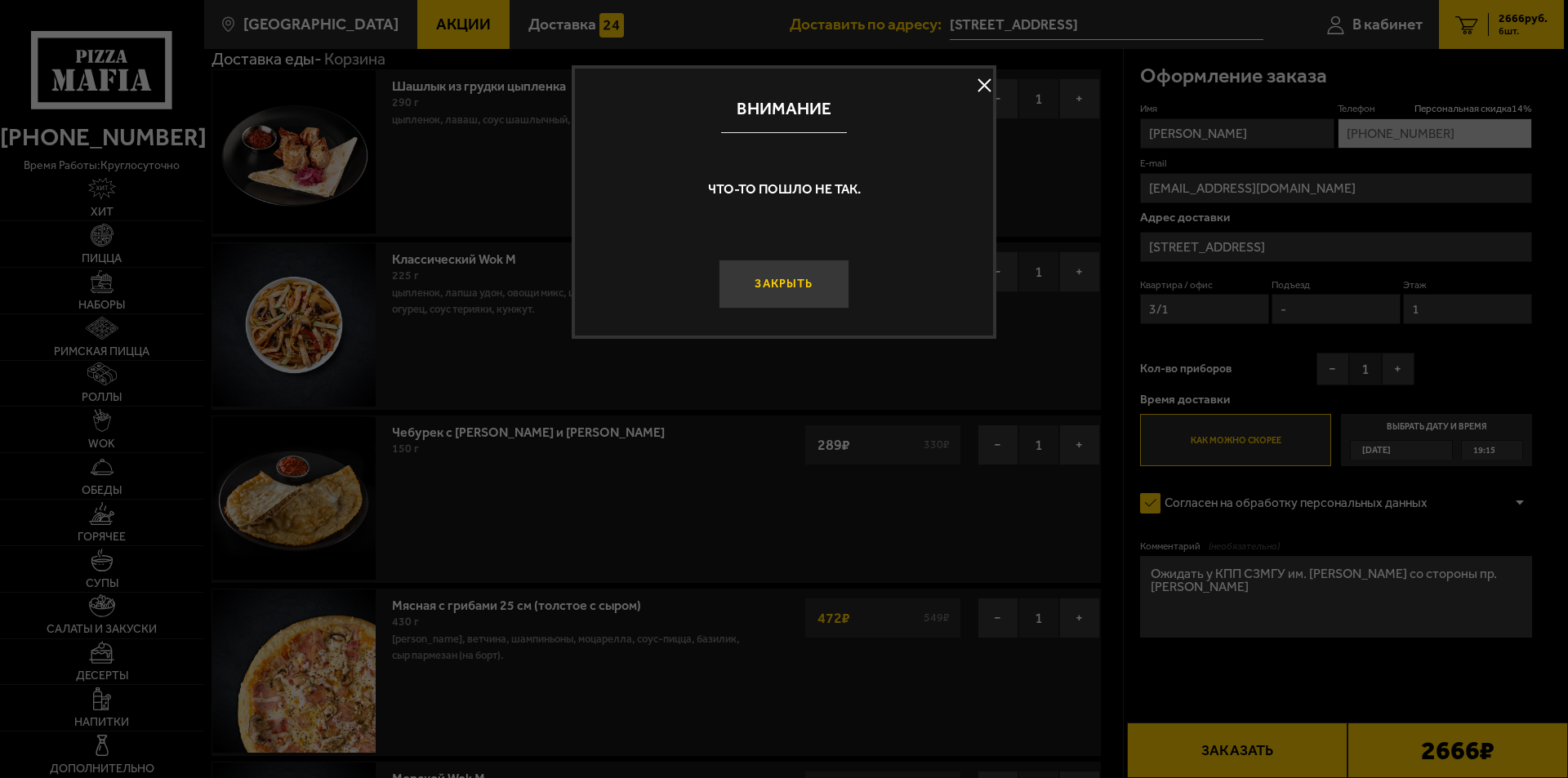
click at [770, 282] on button "Закрыть" at bounding box center [783, 284] width 131 height 49
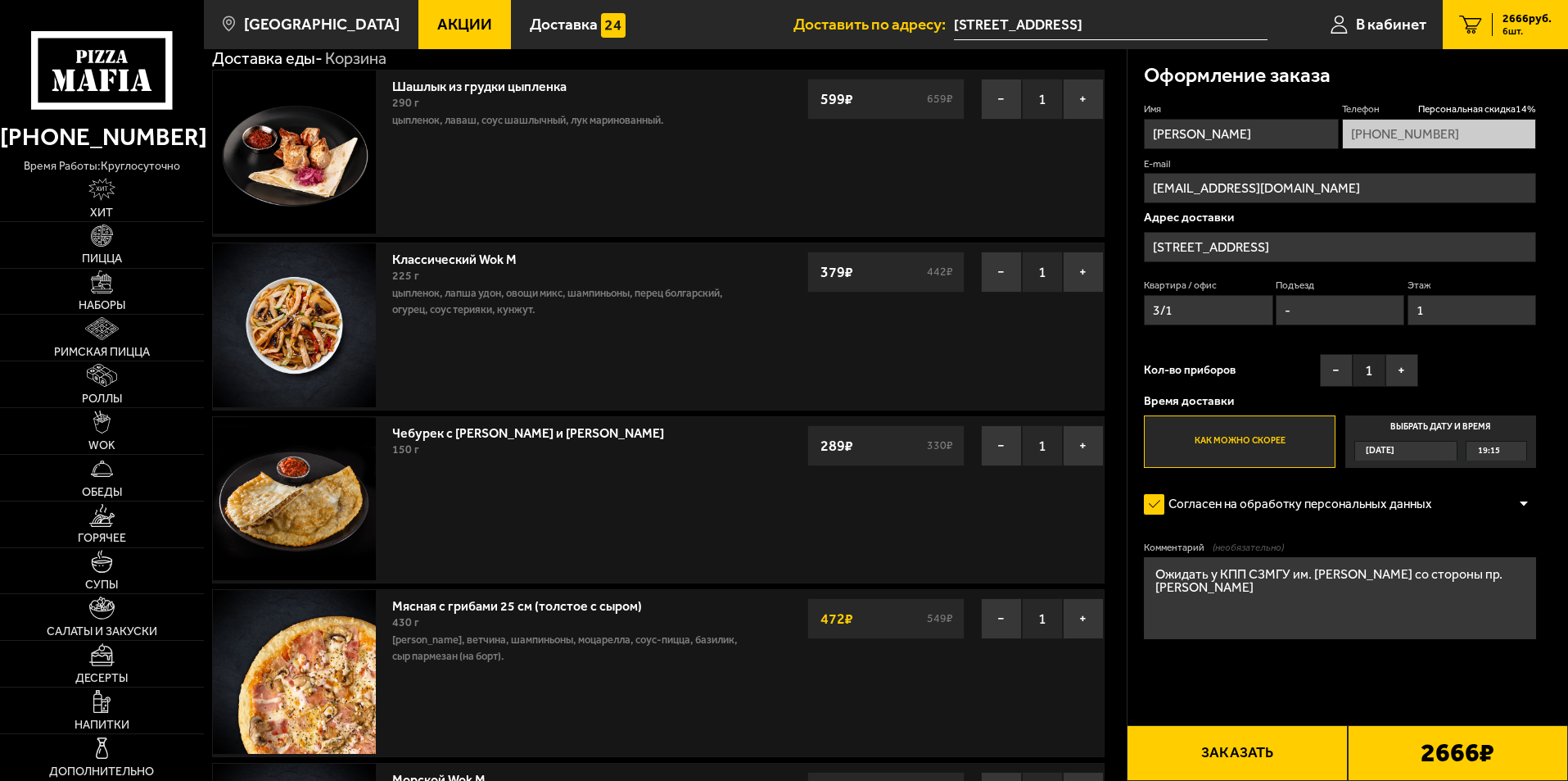
click at [1222, 749] on button "Заказать" at bounding box center [1237, 753] width 221 height 56
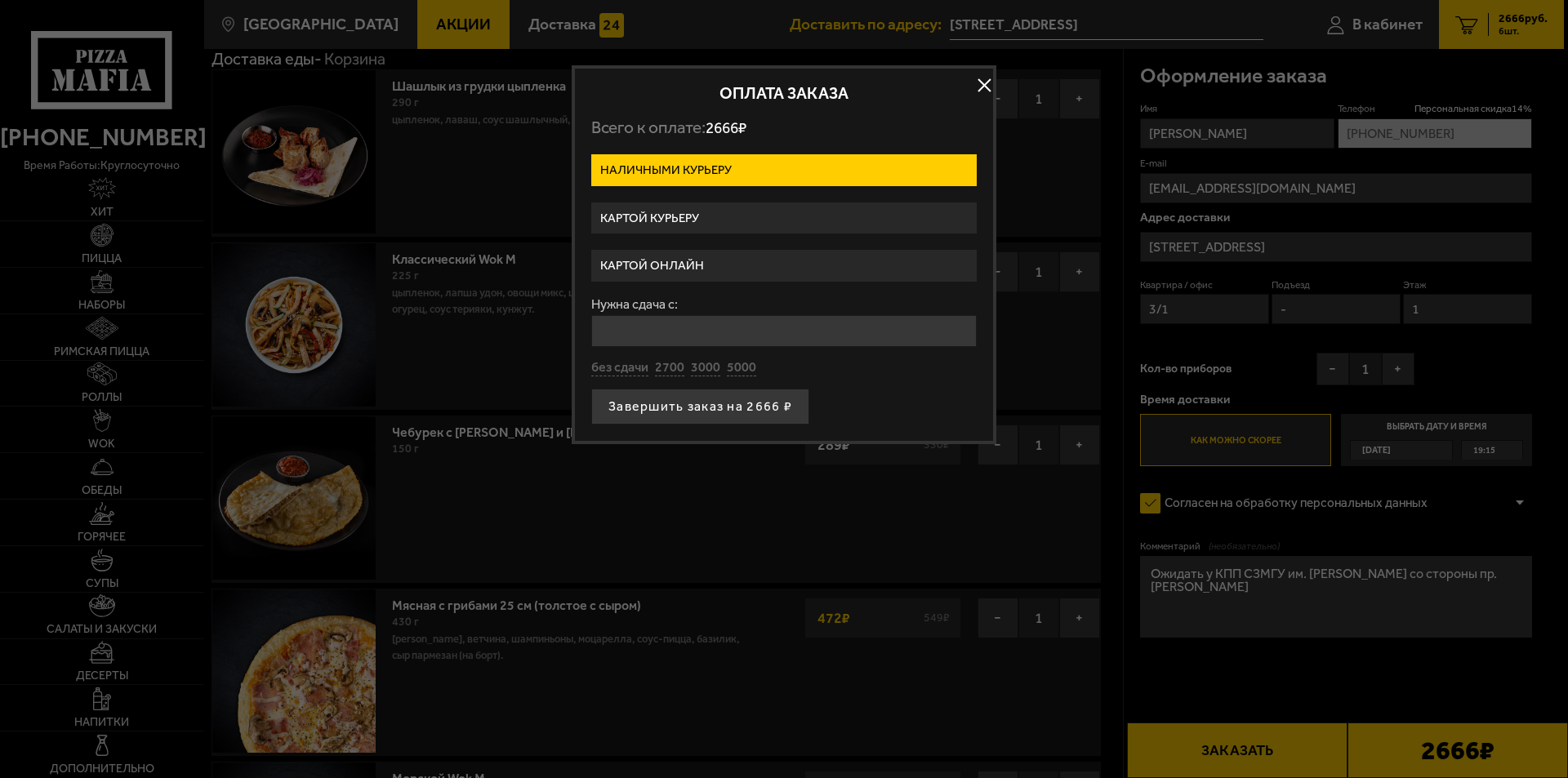
click at [735, 267] on label "Картой онлайн" at bounding box center [783, 265] width 385 height 32
click at [0, 0] on input "Картой онлайн" at bounding box center [0, 0] width 0 height 0
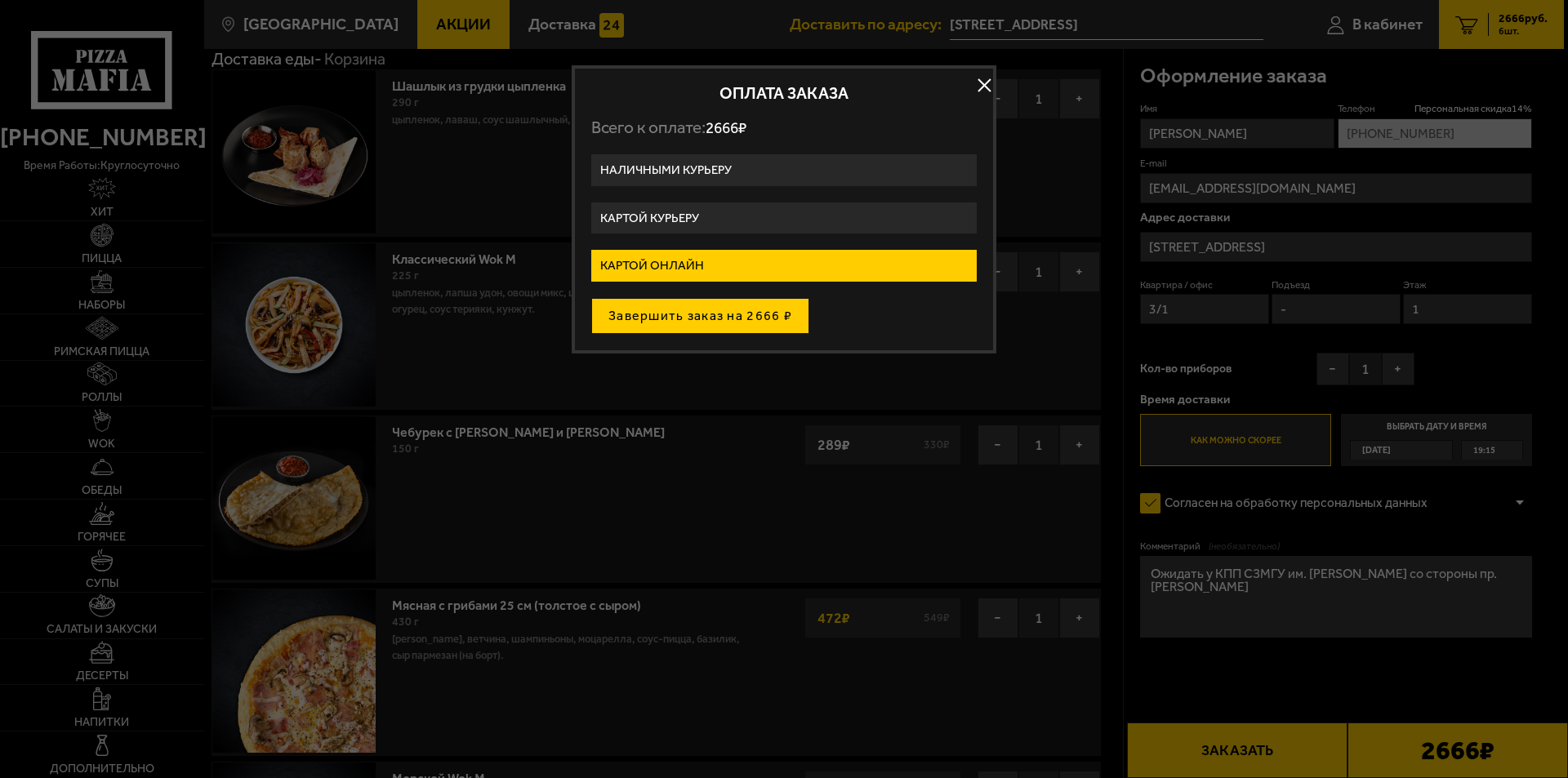
click at [712, 318] on button "Завершить заказ на 2666 ₽" at bounding box center [700, 316] width 218 height 36
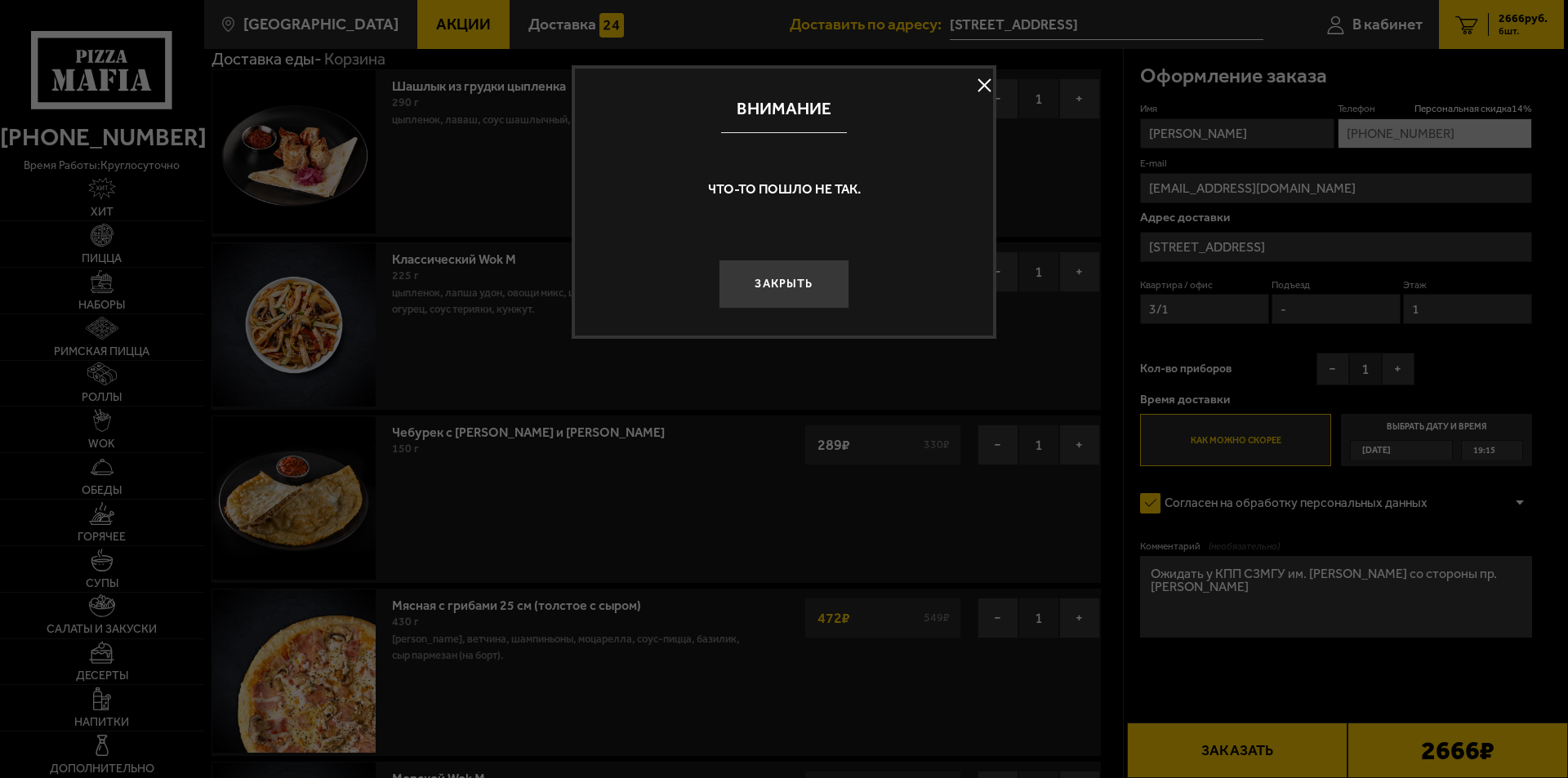
click at [980, 80] on button at bounding box center [984, 86] width 25 height 25
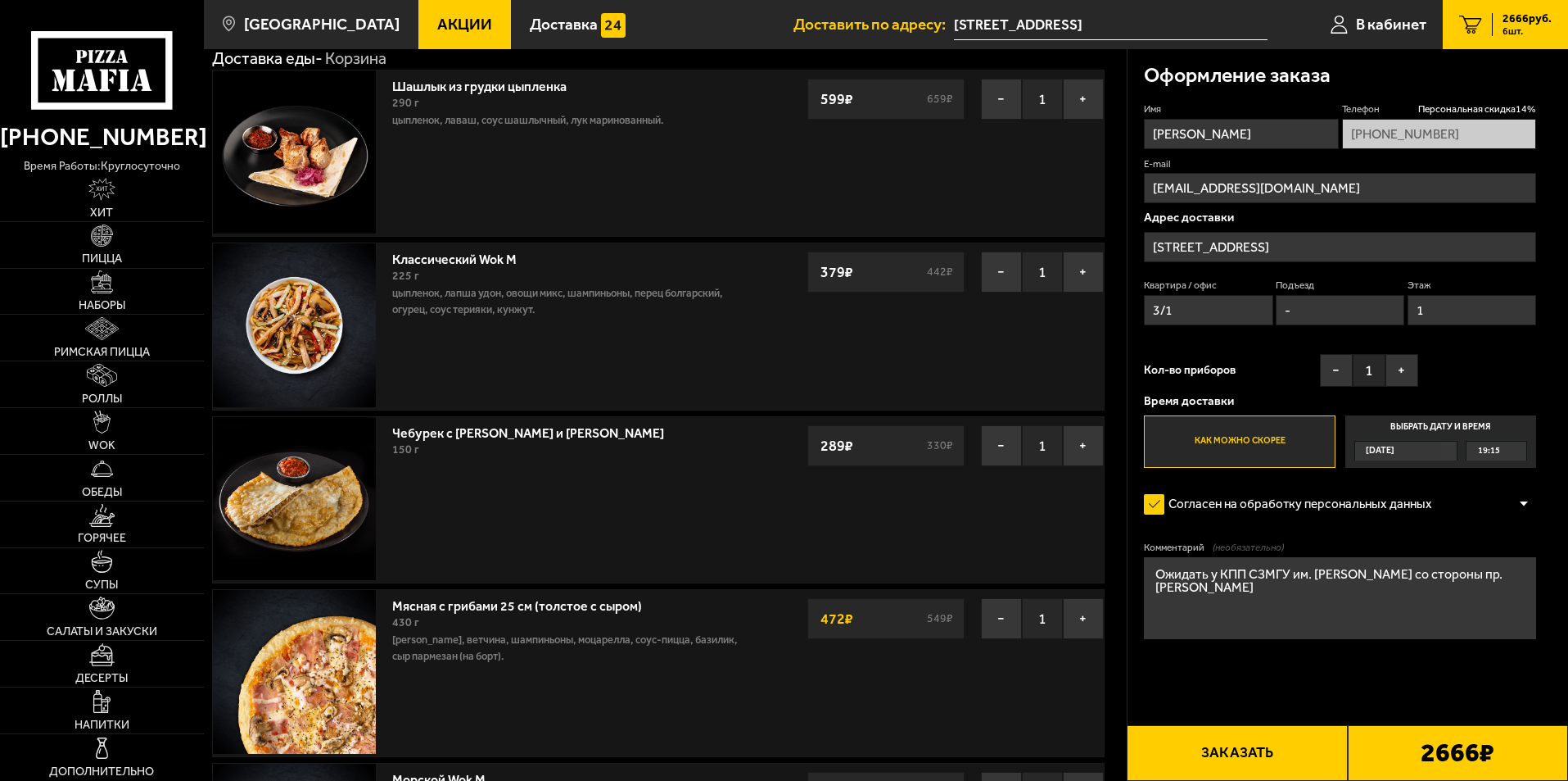
click at [1264, 746] on button "Заказать" at bounding box center [1237, 753] width 221 height 56
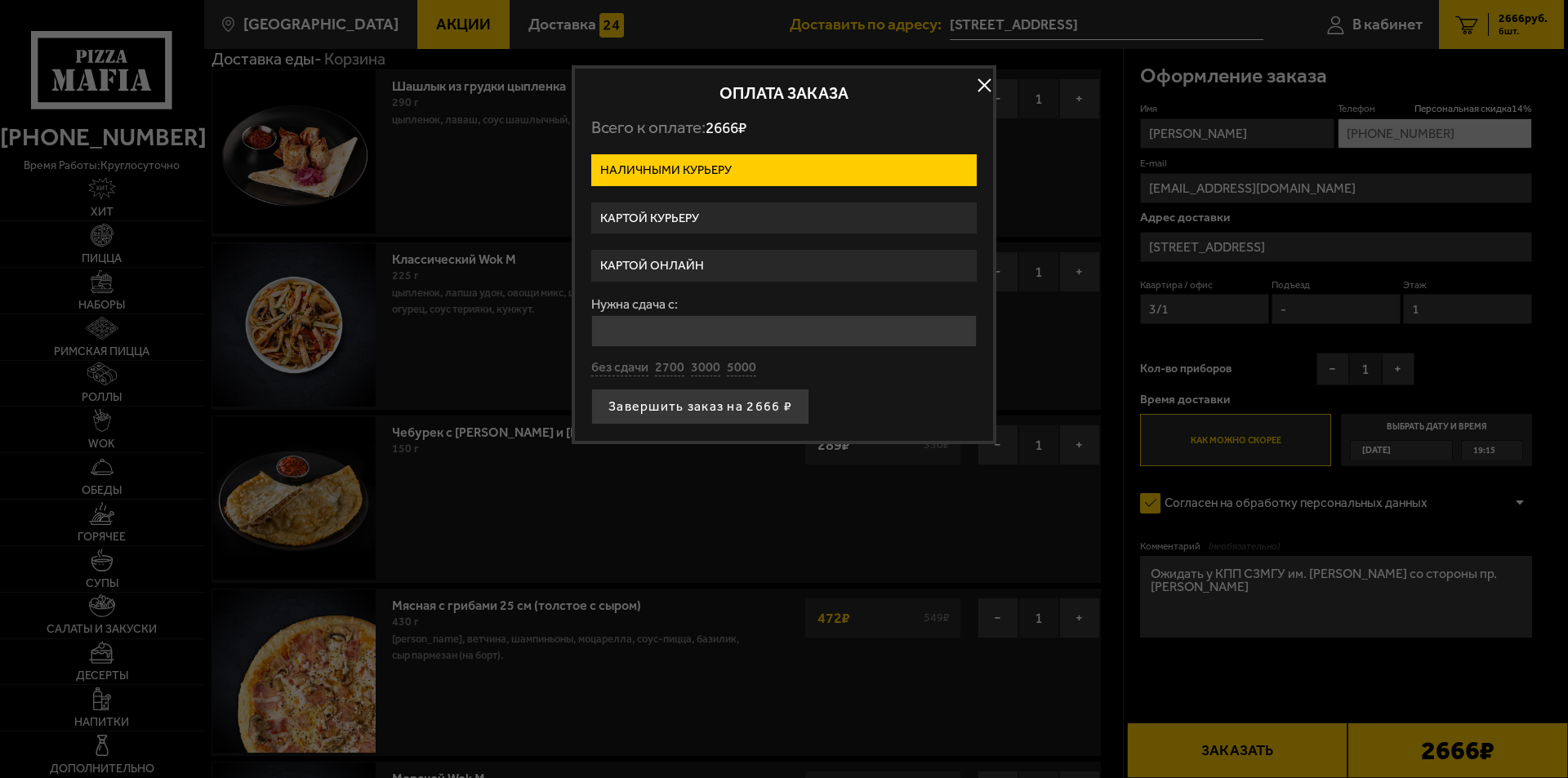
click at [810, 210] on label "Картой курьеру" at bounding box center [783, 218] width 385 height 32
click at [0, 0] on input "Картой курьеру" at bounding box center [0, 0] width 0 height 0
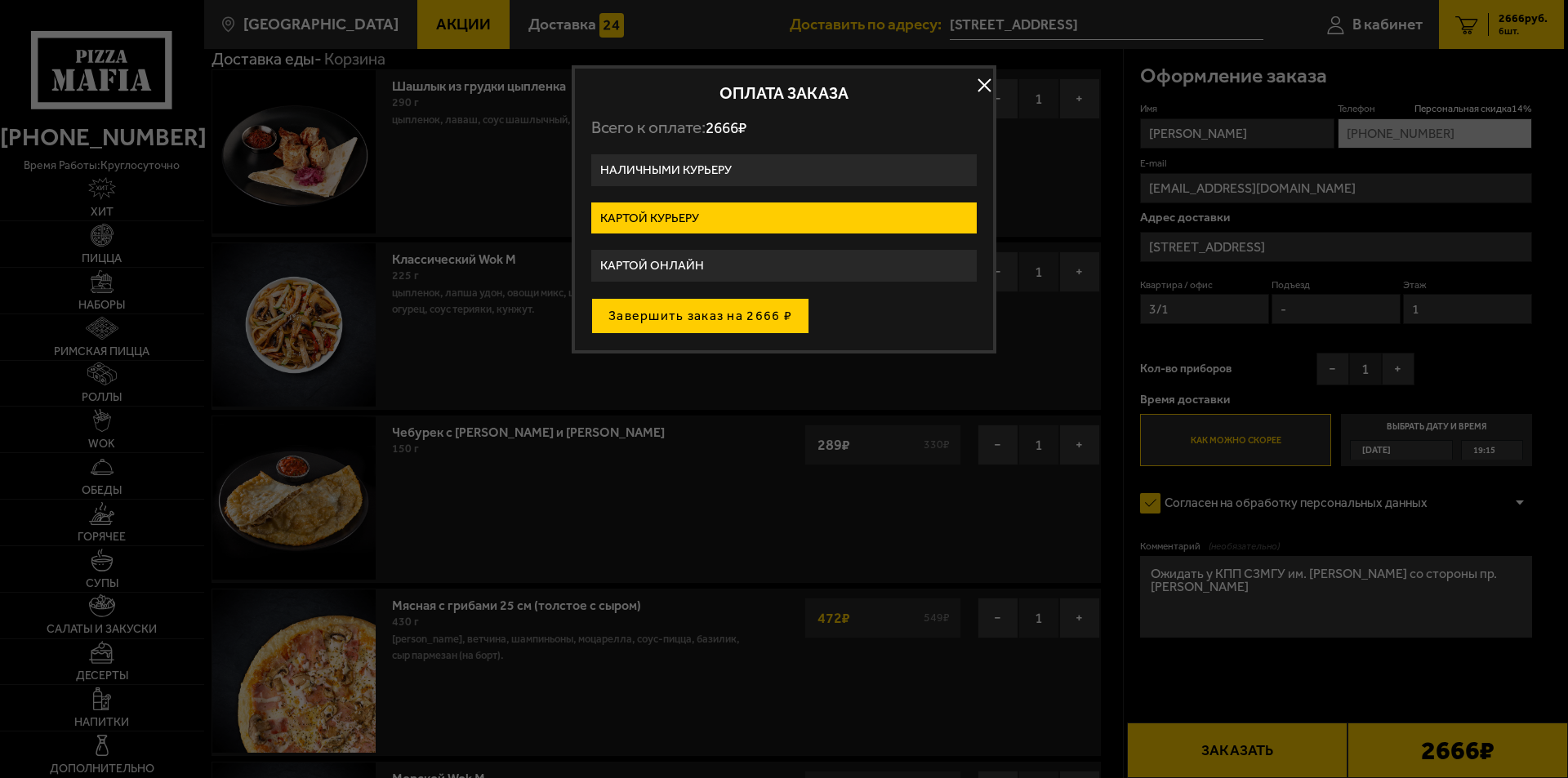
click at [750, 312] on button "Завершить заказ на 2666 ₽" at bounding box center [700, 316] width 218 height 36
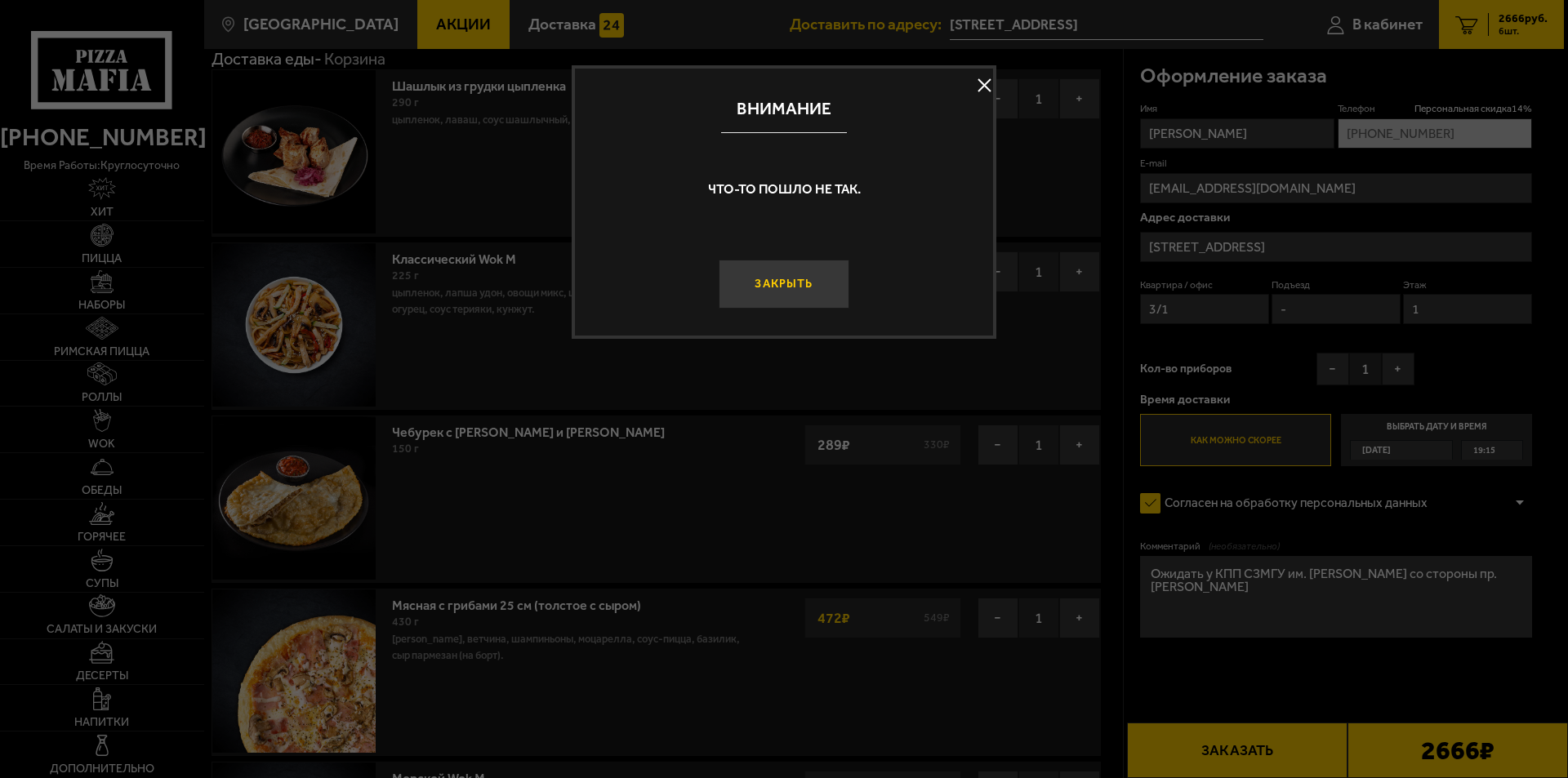
click at [764, 281] on button "Закрыть" at bounding box center [783, 284] width 131 height 49
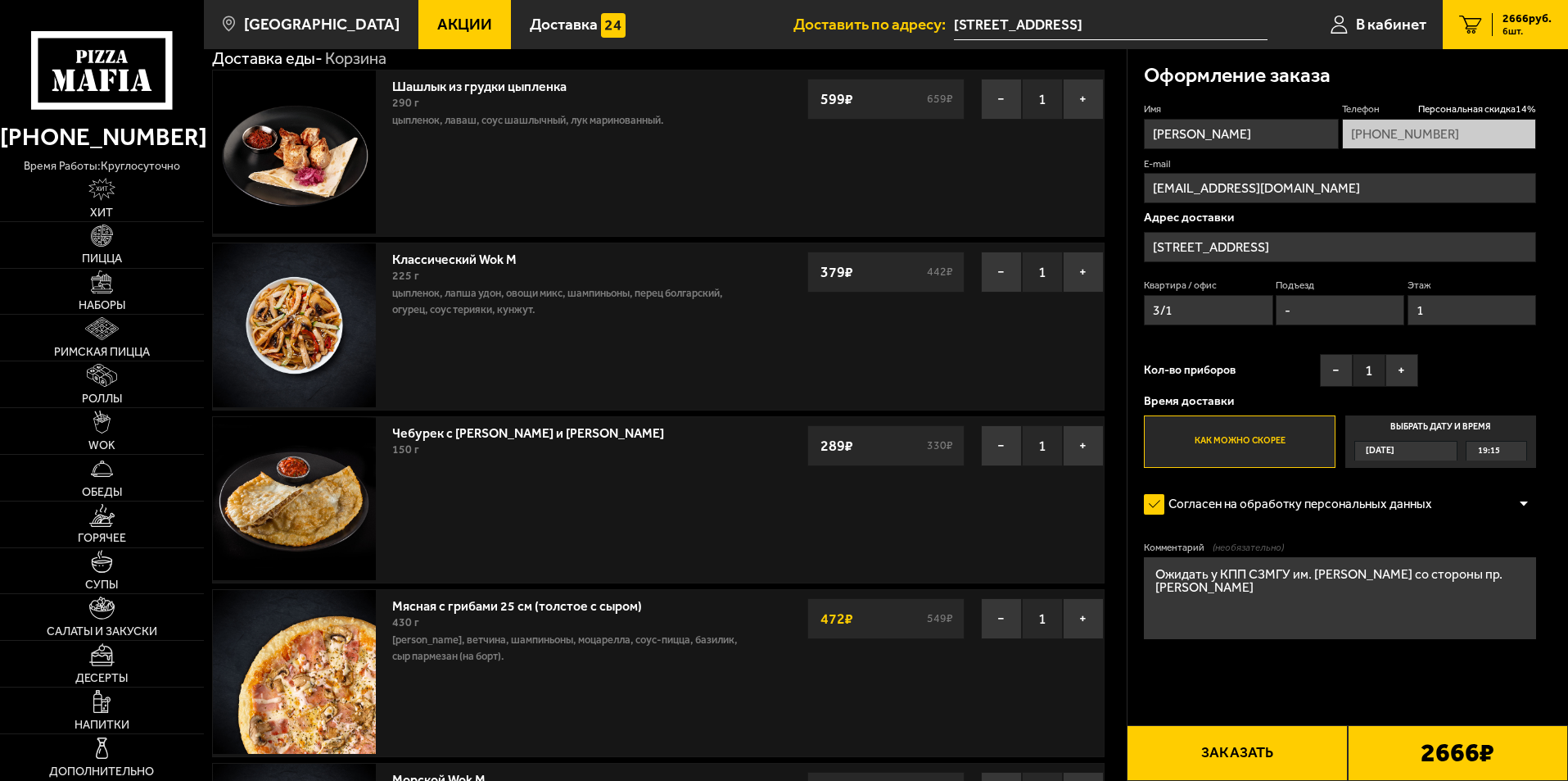
click at [1240, 753] on button "Заказать" at bounding box center [1237, 753] width 221 height 56
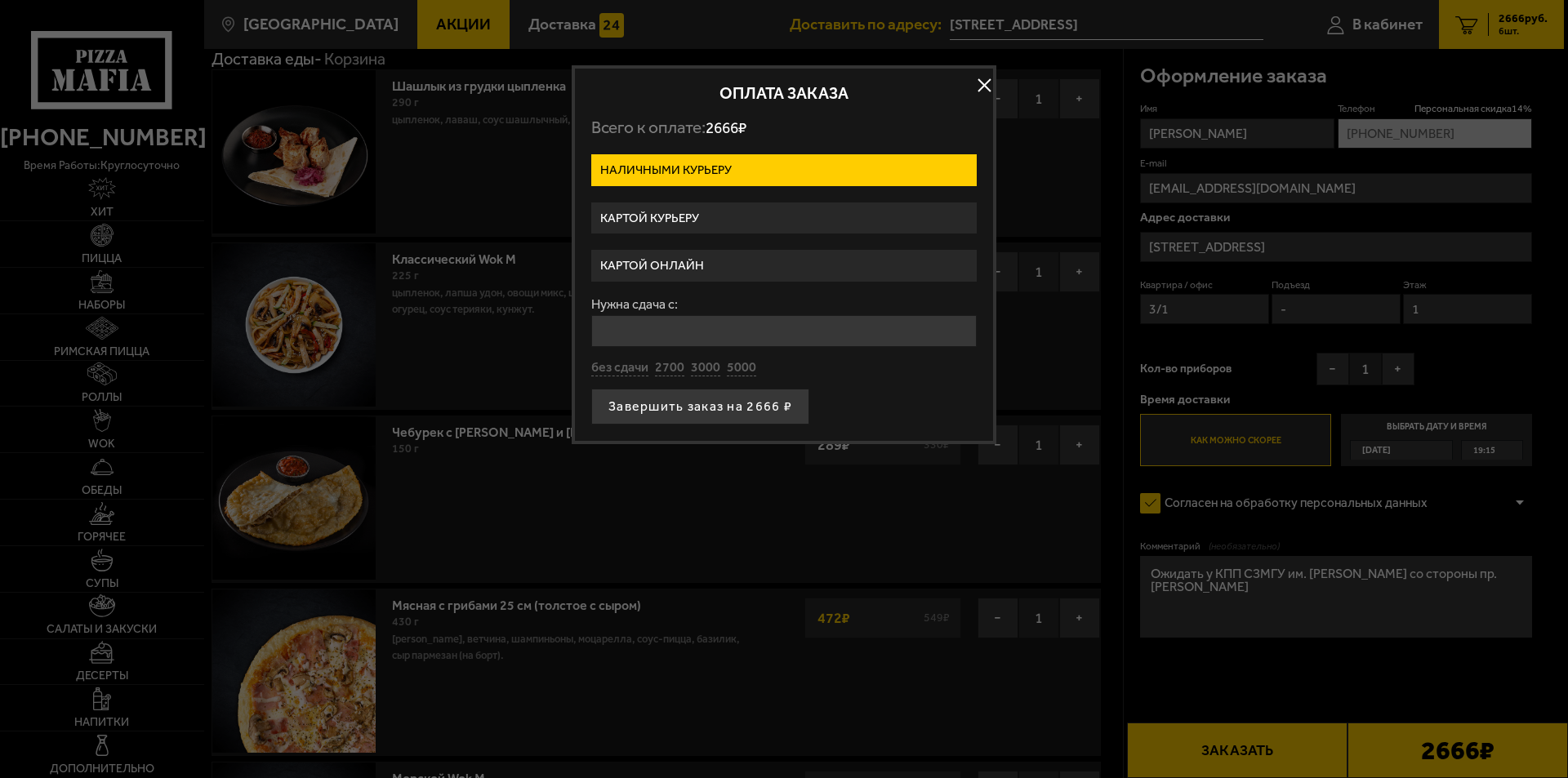
click at [679, 328] on input "Нужна сдача с:" at bounding box center [783, 331] width 385 height 32
click at [729, 364] on div "Нужна сдача с: без сдачи 2700 3000 5000" at bounding box center [783, 337] width 385 height 79
click at [718, 329] on input "Нужна сдача с:" at bounding box center [783, 331] width 385 height 32
type input "5000"
click at [674, 396] on button "Завершить заказ на 2666 ₽" at bounding box center [700, 406] width 218 height 36
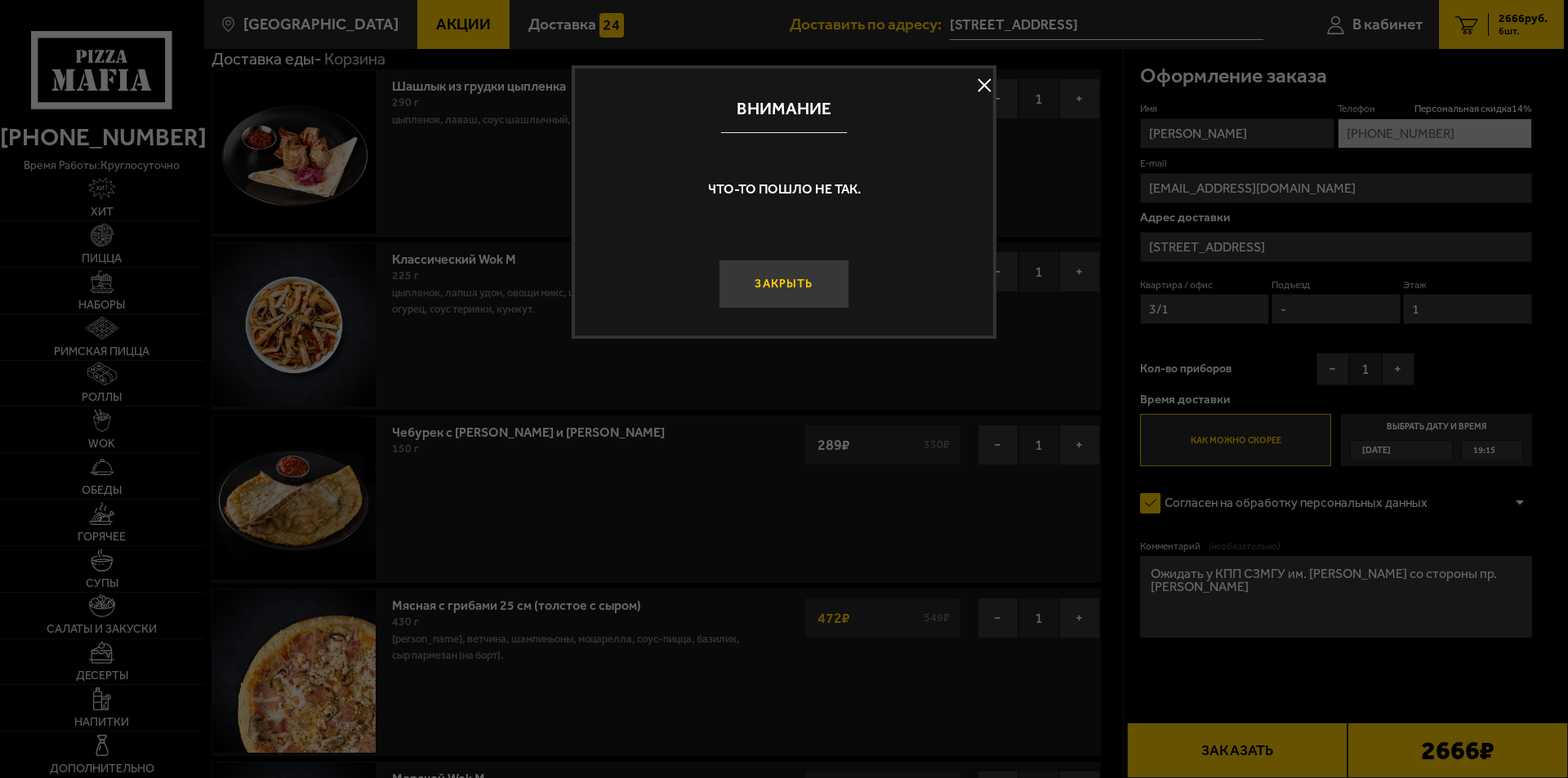
click at [773, 292] on button "Закрыть" at bounding box center [783, 284] width 131 height 49
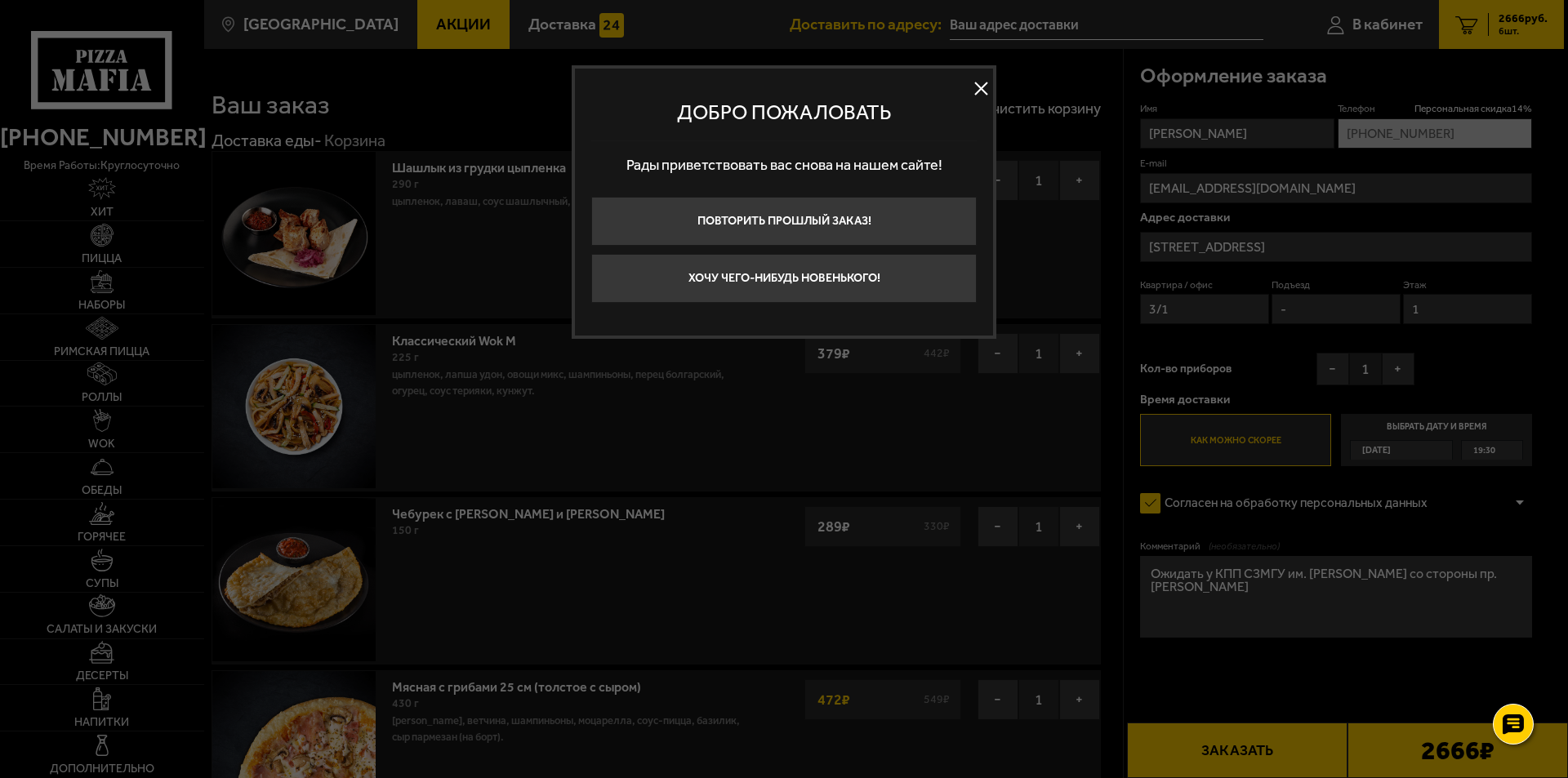
click at [974, 90] on button at bounding box center [981, 89] width 25 height 25
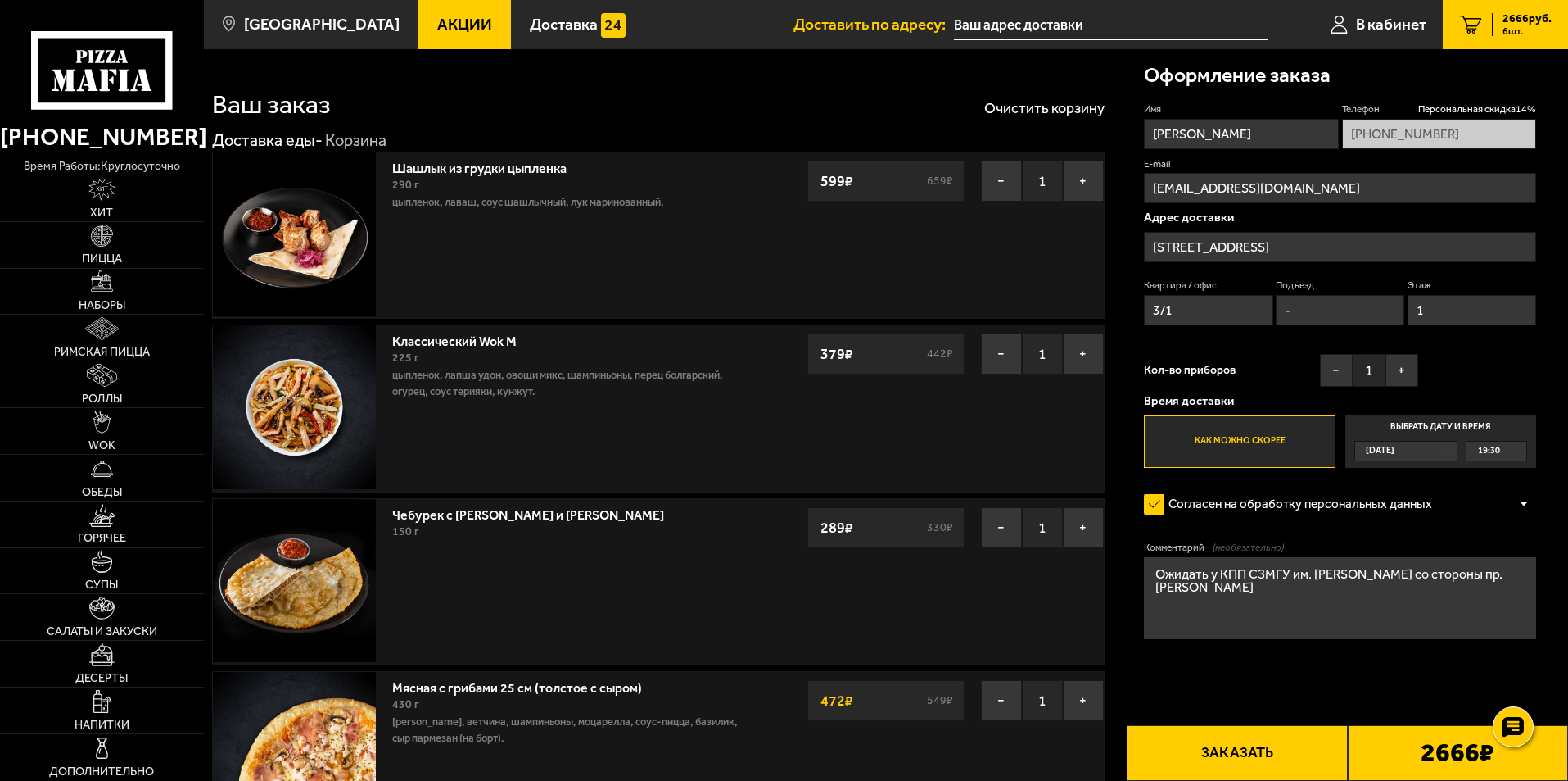
click at [1203, 738] on button "Заказать" at bounding box center [1237, 753] width 221 height 56
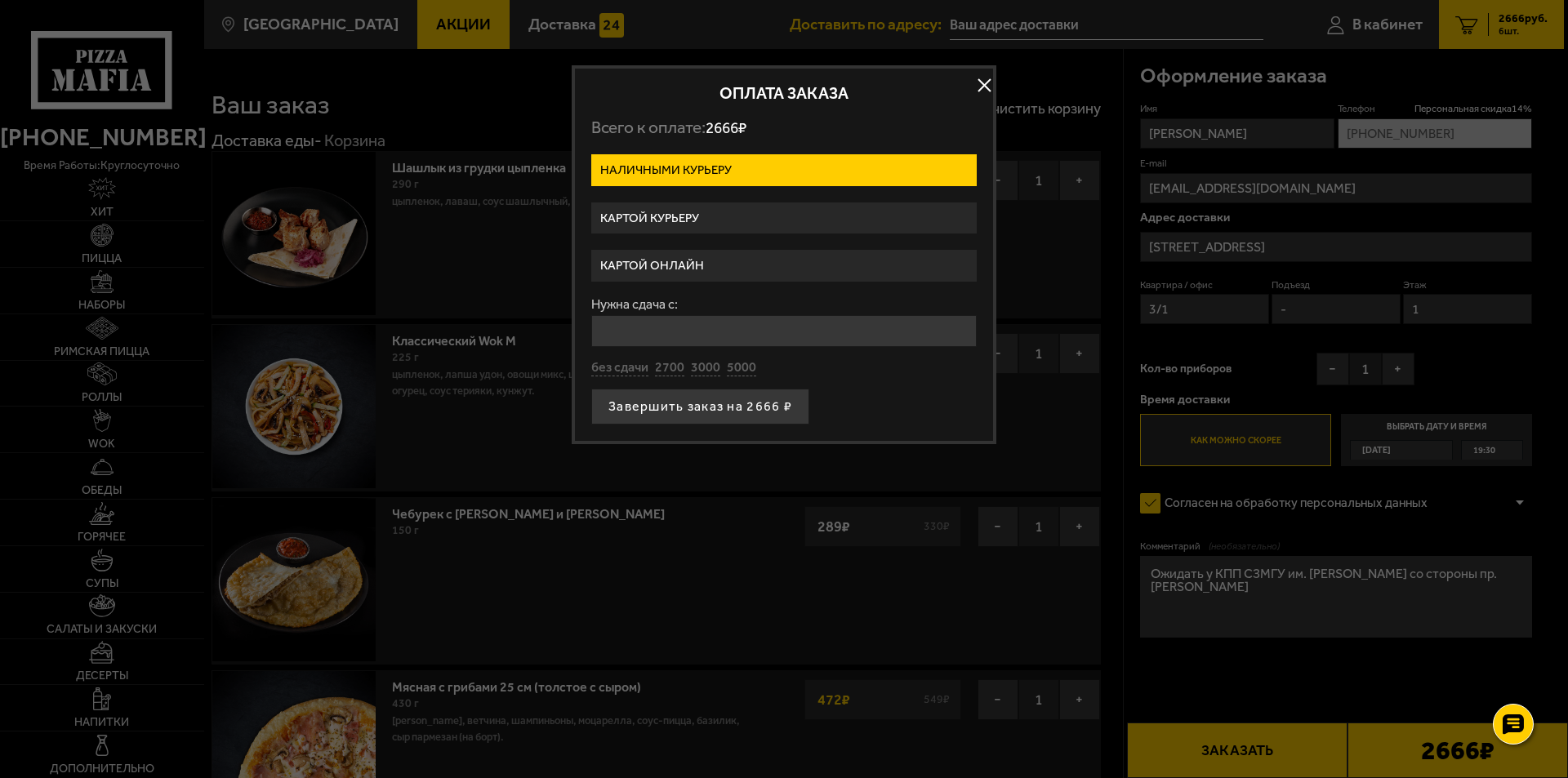
click at [721, 214] on label "Картой курьеру" at bounding box center [783, 218] width 385 height 32
click at [0, 0] on input "Картой курьеру" at bounding box center [0, 0] width 0 height 0
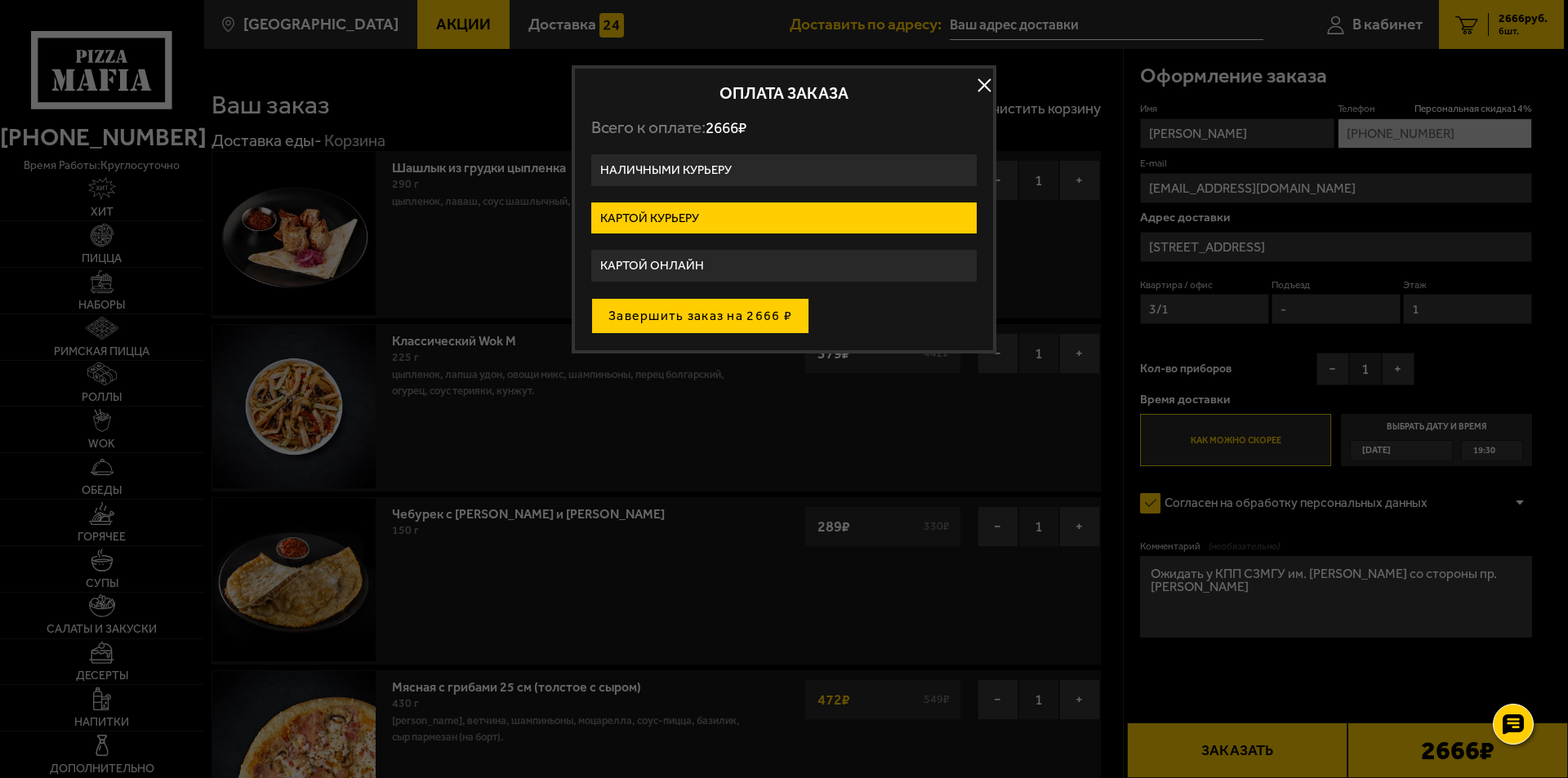
click at [710, 326] on button "Завершить заказ на 2666 ₽" at bounding box center [700, 316] width 218 height 36
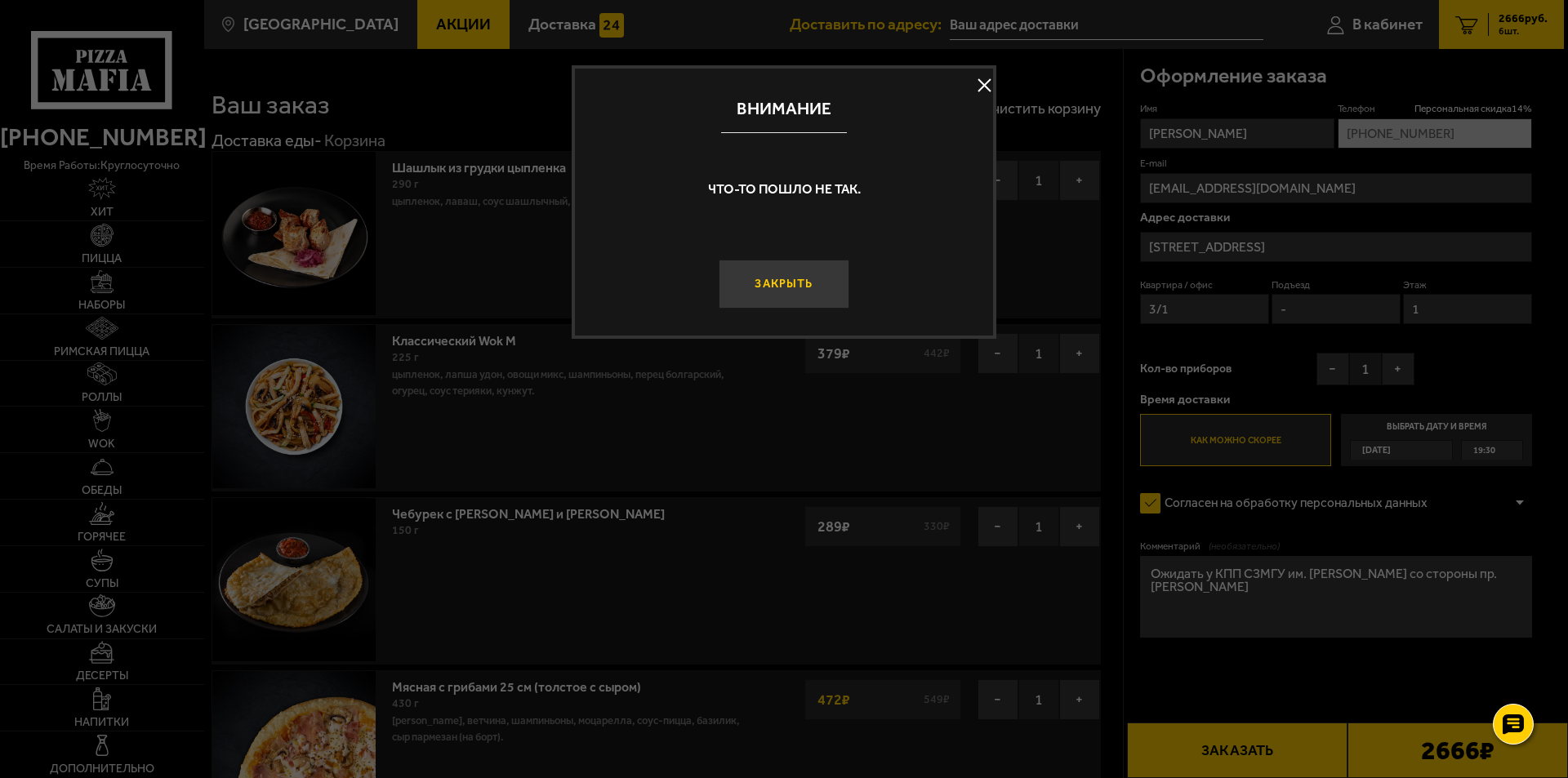
click at [767, 280] on button "Закрыть" at bounding box center [783, 284] width 131 height 49
